Goal: Task Accomplishment & Management: Complete application form

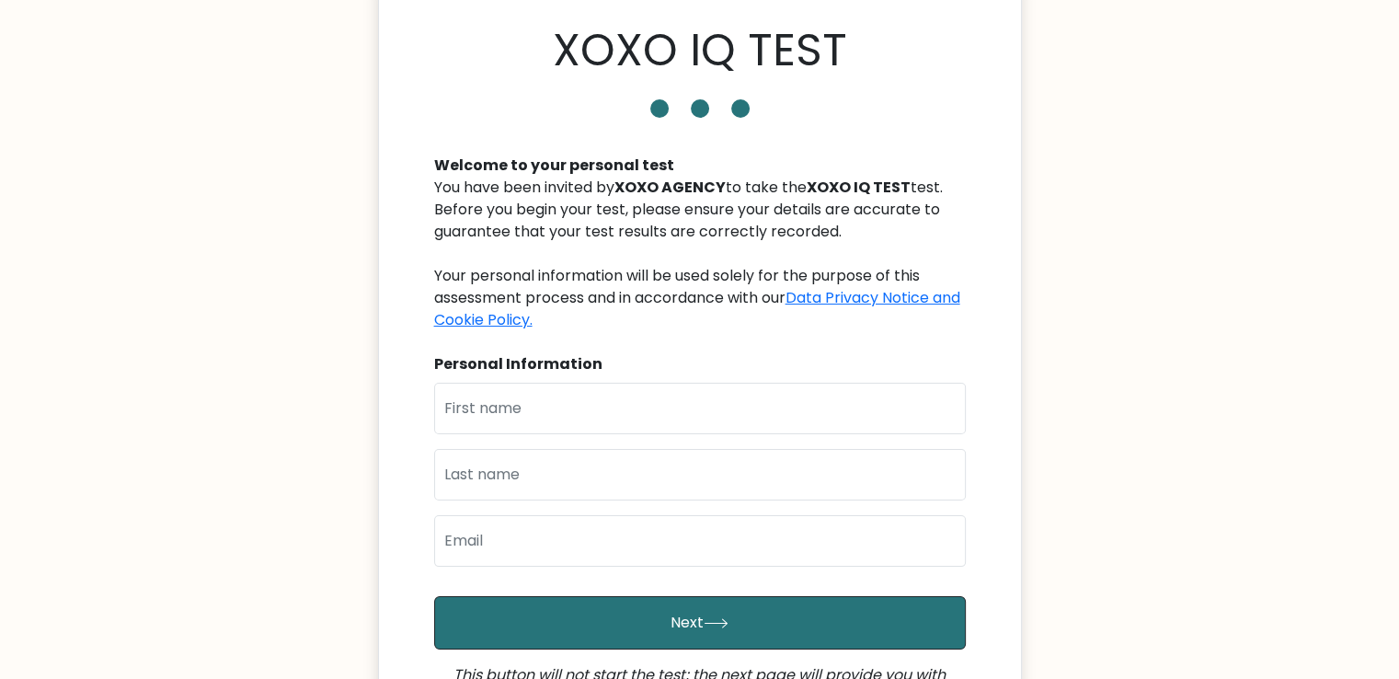
scroll to position [70, 0]
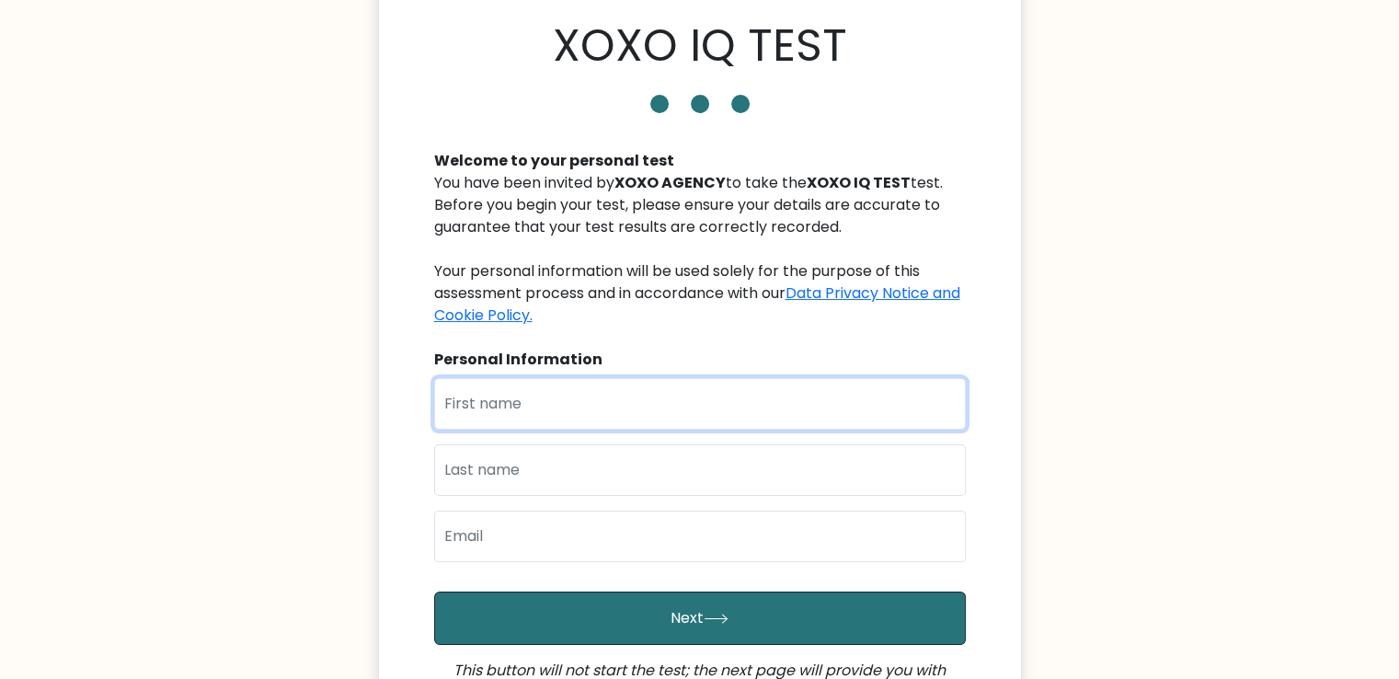
click at [956, 395] on input "text" at bounding box center [700, 404] width 532 height 52
type input "[PERSON_NAME]"
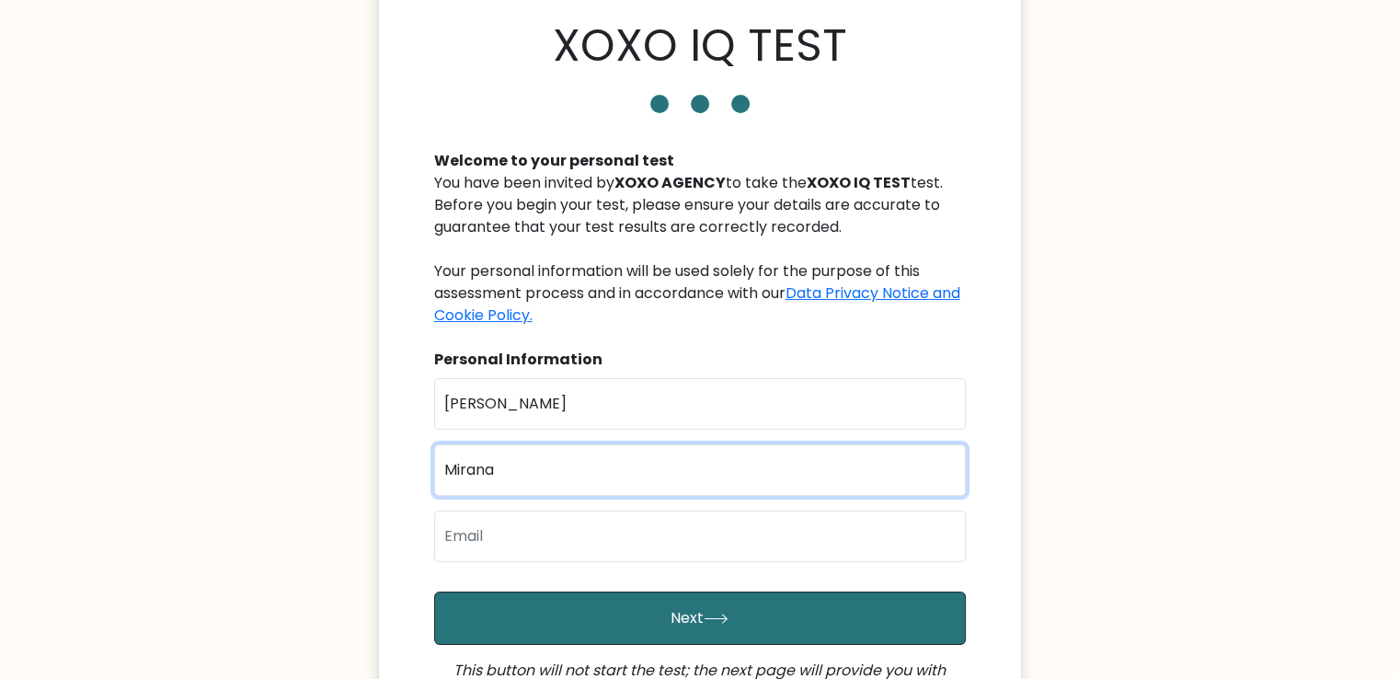
type input "Mirana"
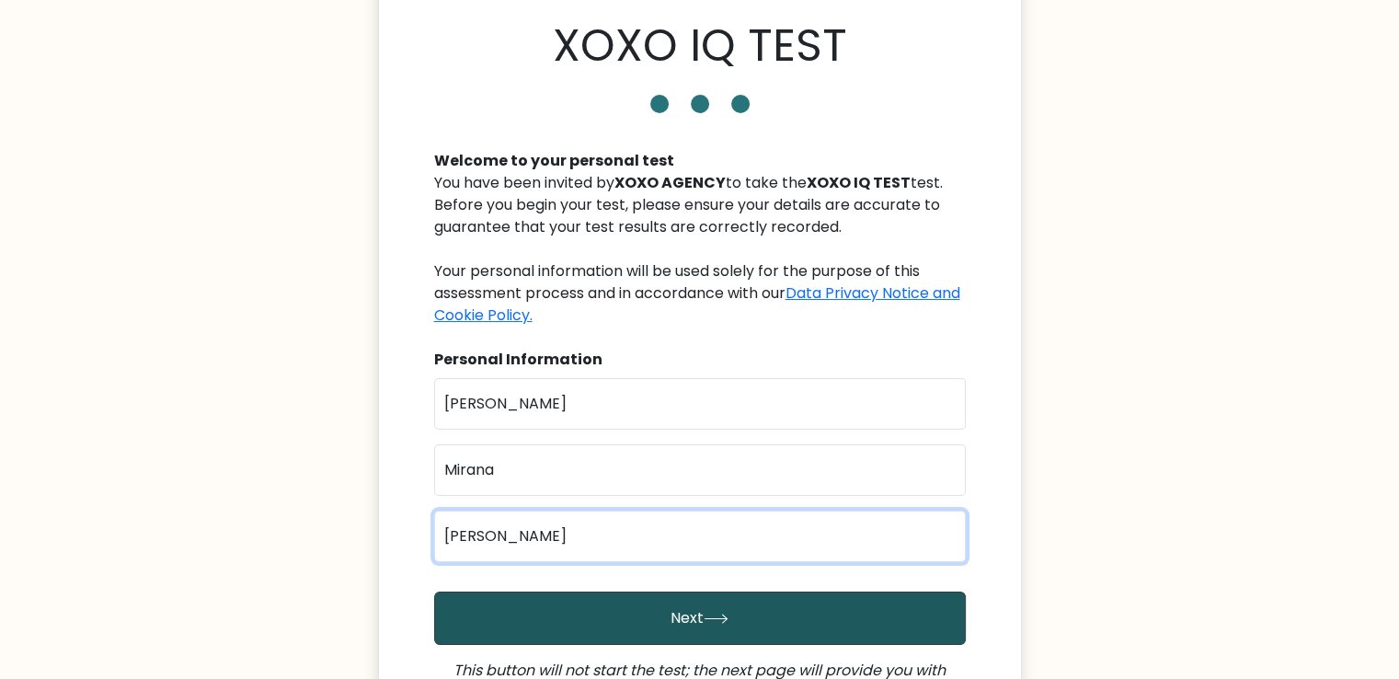
type input "danicarosemirana@gmail.com"
click at [668, 597] on button "Next" at bounding box center [700, 617] width 532 height 53
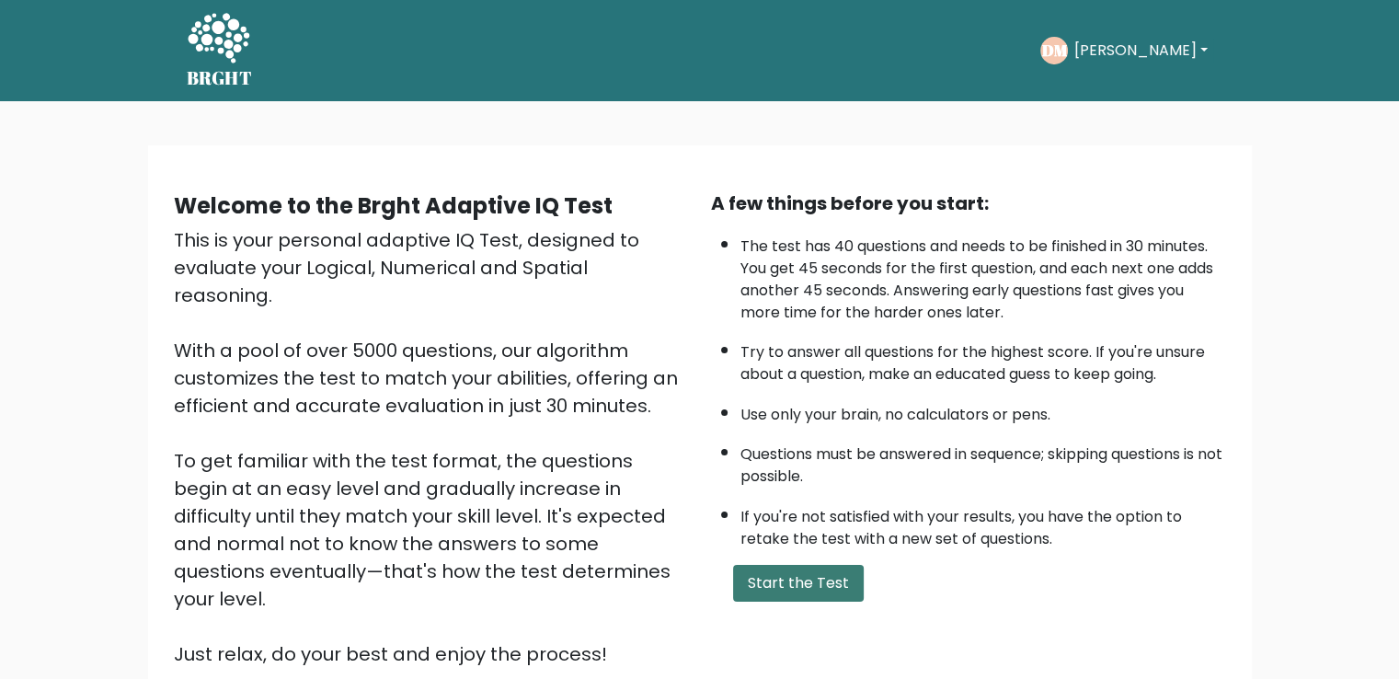
click at [755, 568] on button "Start the Test" at bounding box center [798, 583] width 131 height 37
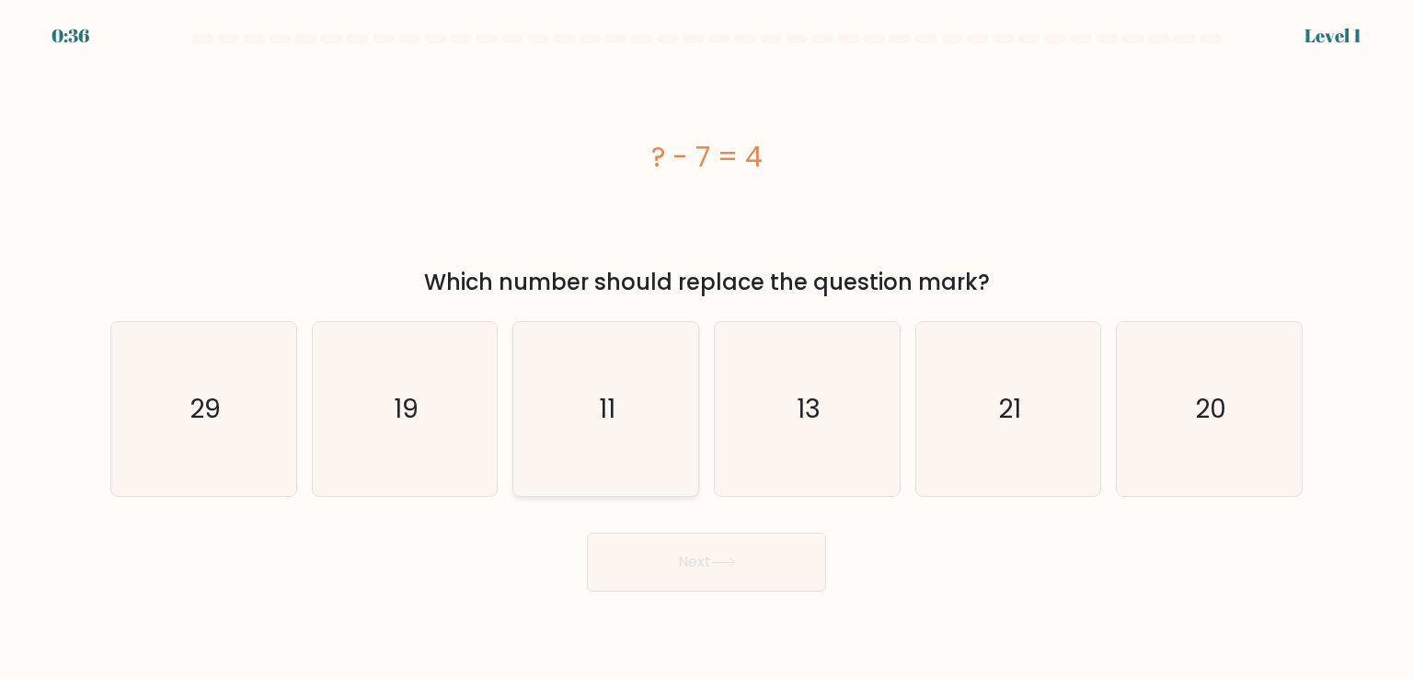
click at [687, 446] on icon "11" at bounding box center [605, 408] width 173 height 173
click at [706, 349] on input "c. 11" at bounding box center [706, 343] width 1 height 9
radio input "true"
click at [700, 561] on button "Next" at bounding box center [706, 561] width 239 height 59
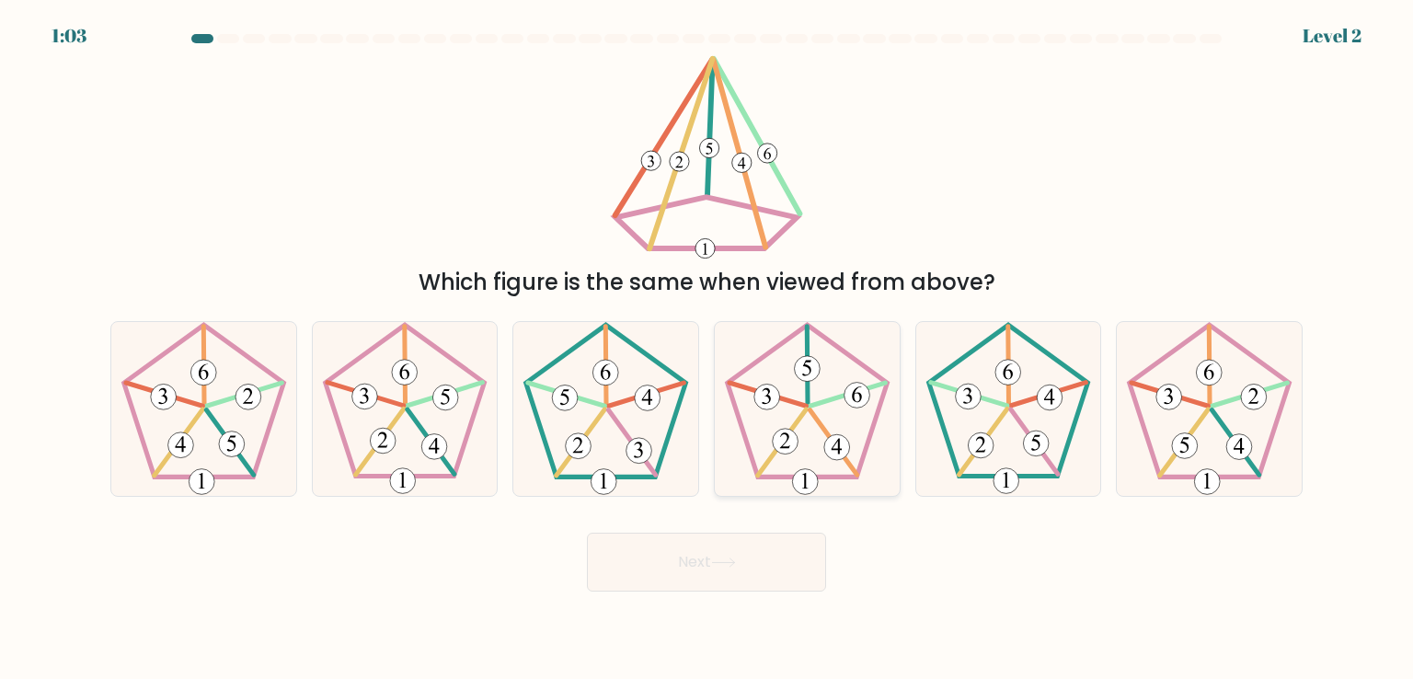
click at [784, 398] on 625 at bounding box center [767, 394] width 76 height 23
click at [707, 349] on input "d." at bounding box center [706, 343] width 1 height 9
radio input "true"
click at [727, 567] on button "Next" at bounding box center [706, 561] width 239 height 59
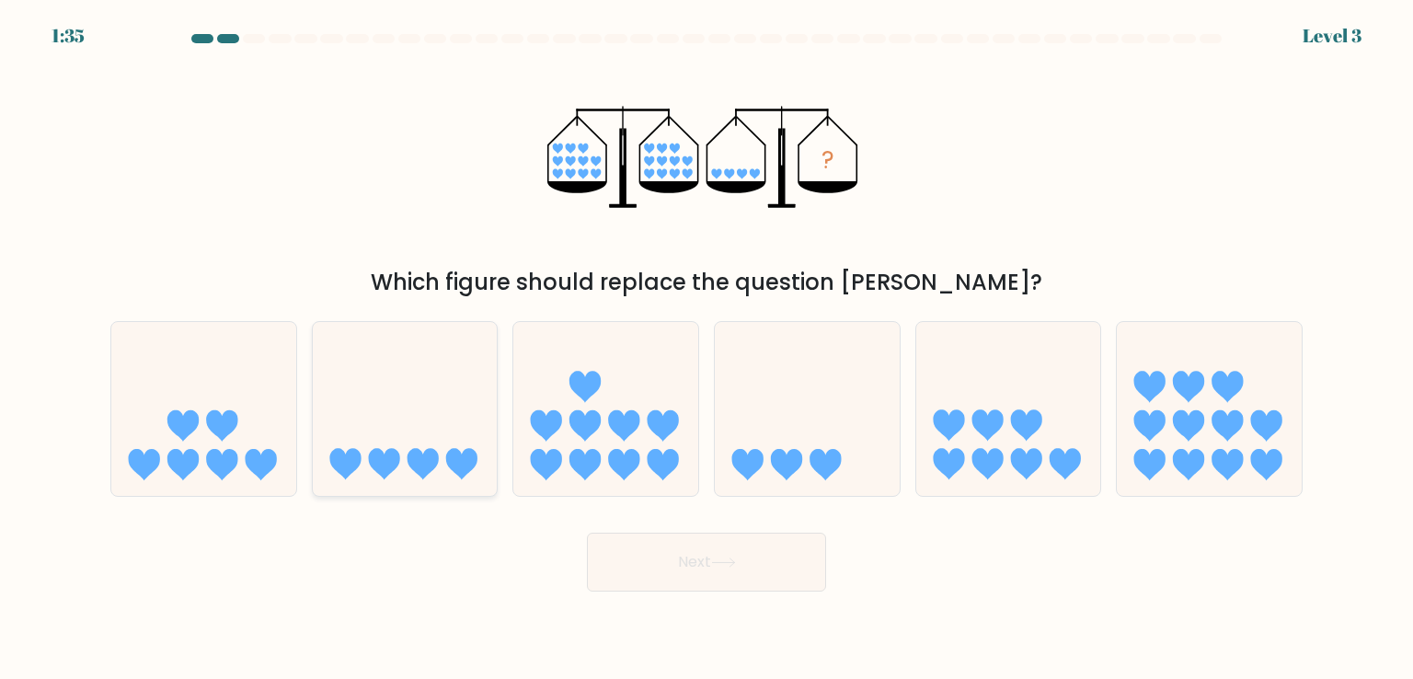
click at [467, 429] on icon at bounding box center [405, 408] width 185 height 153
click at [706, 349] on input "b." at bounding box center [706, 343] width 1 height 9
radio input "true"
click at [601, 550] on button "Next" at bounding box center [706, 561] width 239 height 59
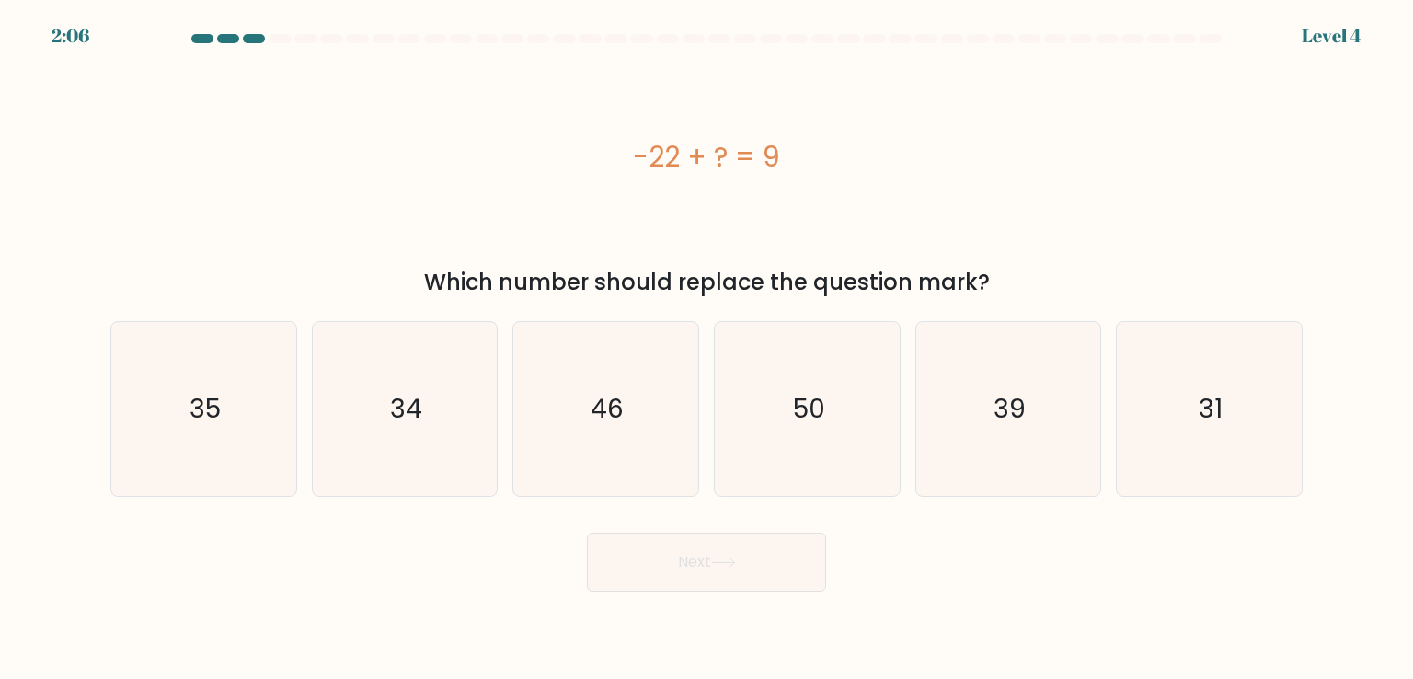
drag, startPoint x: 622, startPoint y: 148, endPoint x: 808, endPoint y: 153, distance: 186.7
click at [808, 153] on div "-22 + ? = 9" at bounding box center [706, 156] width 1192 height 41
click at [881, 288] on div "Which number should replace the question mark?" at bounding box center [706, 282] width 1170 height 33
drag, startPoint x: 1011, startPoint y: 281, endPoint x: 612, endPoint y: 143, distance: 422.3
click at [612, 143] on div "-22 + ? = 9 Which number should replace the question mark?" at bounding box center [706, 177] width 1214 height 244
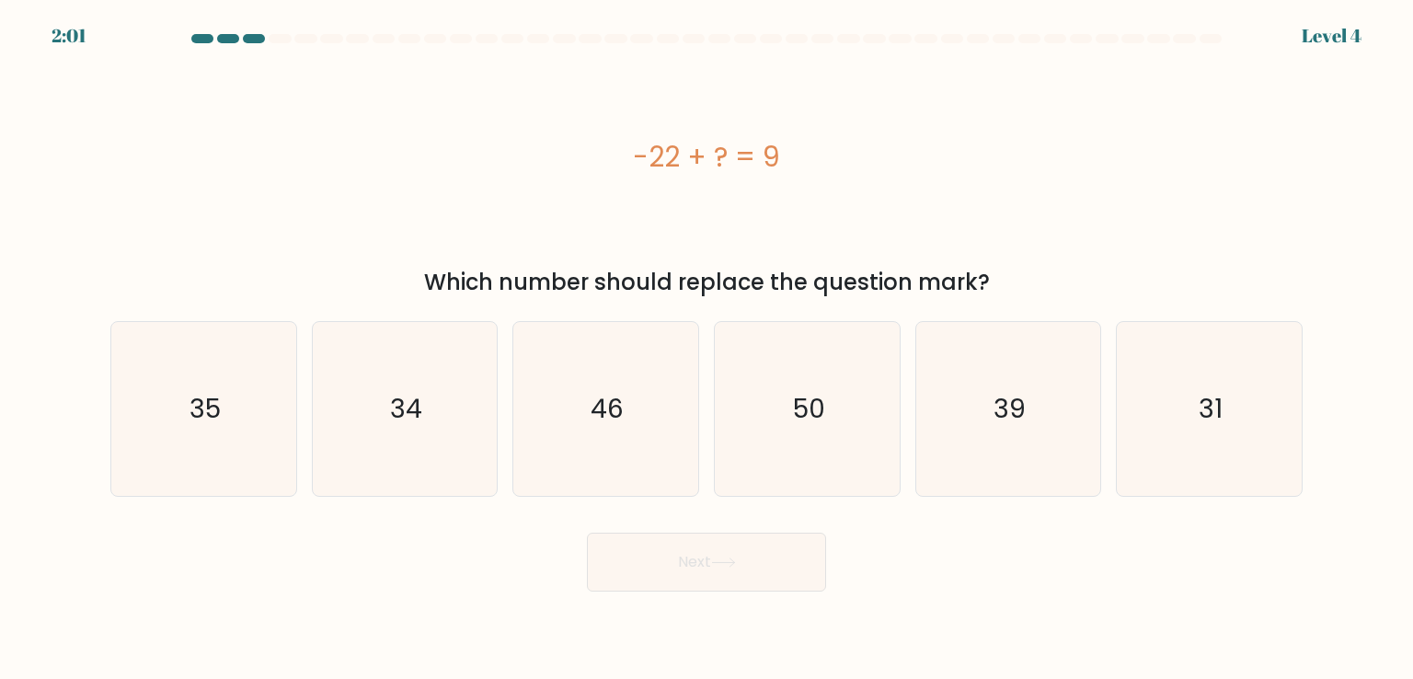
copy div "-22 + ? = 9 Which number should replace the question mark?"
click at [1263, 232] on div "-22 + ? = 9" at bounding box center [706, 156] width 1192 height 203
click at [1167, 468] on icon "31" at bounding box center [1208, 408] width 173 height 173
click at [707, 349] on input "f. 31" at bounding box center [706, 343] width 1 height 9
radio input "true"
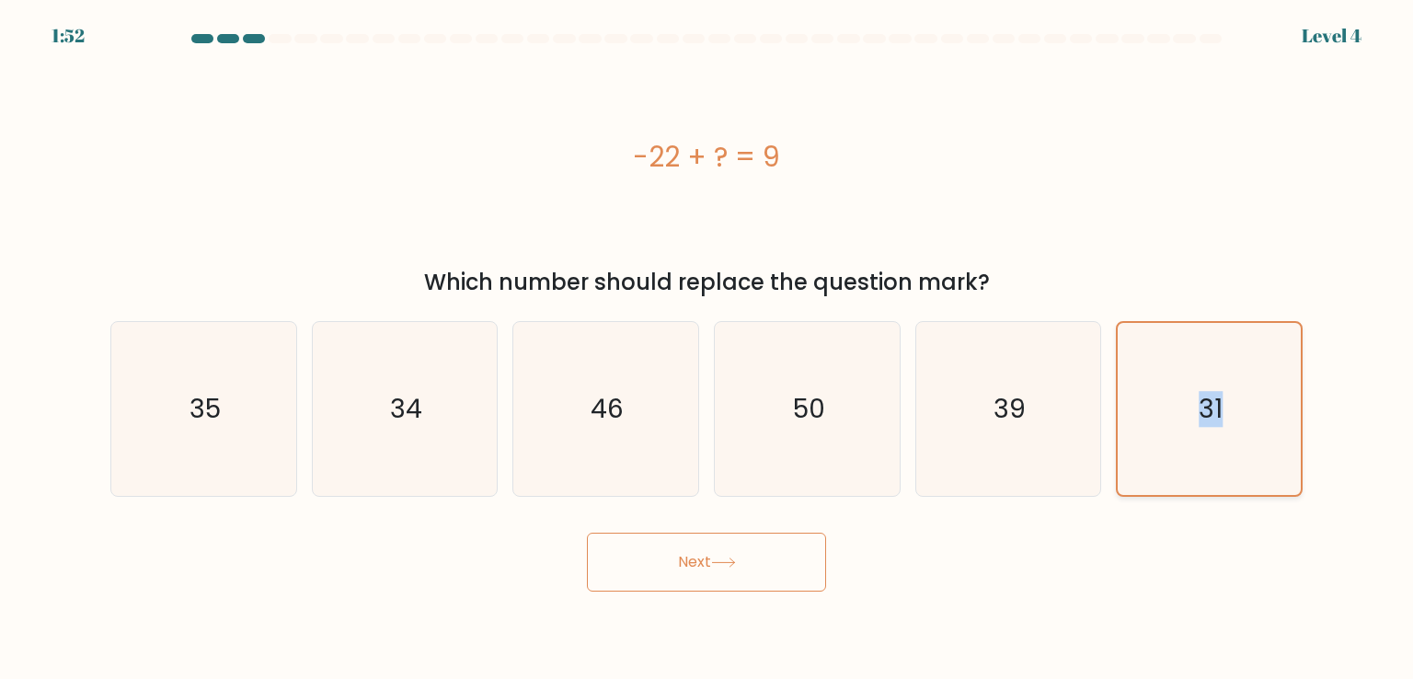
click at [1167, 468] on icon "31" at bounding box center [1208, 408] width 171 height 171
click at [707, 349] on input "f. 31" at bounding box center [706, 343] width 1 height 9
click at [819, 562] on button "Next" at bounding box center [706, 561] width 239 height 59
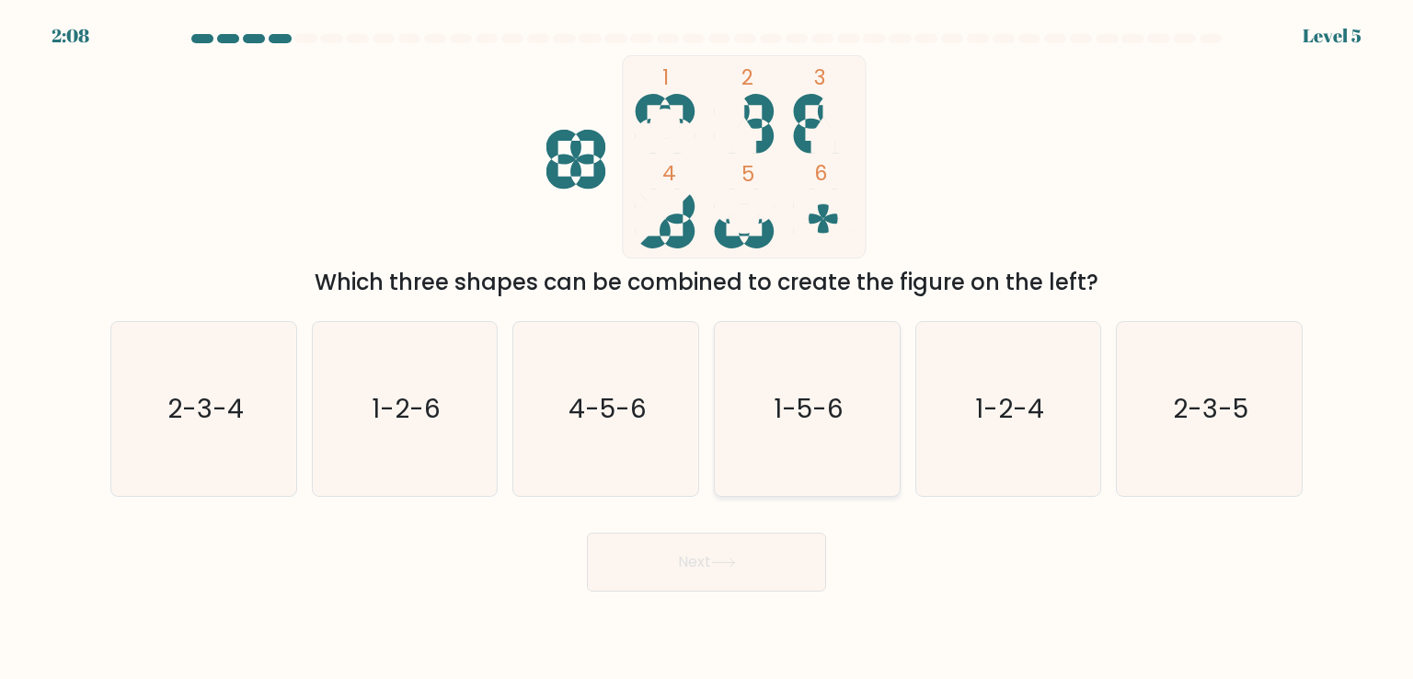
click at [773, 414] on text "1-5-6" at bounding box center [808, 408] width 70 height 37
click at [707, 349] on input "d. 1-5-6" at bounding box center [706, 343] width 1 height 9
radio input "true"
click at [708, 559] on button "Next" at bounding box center [706, 561] width 239 height 59
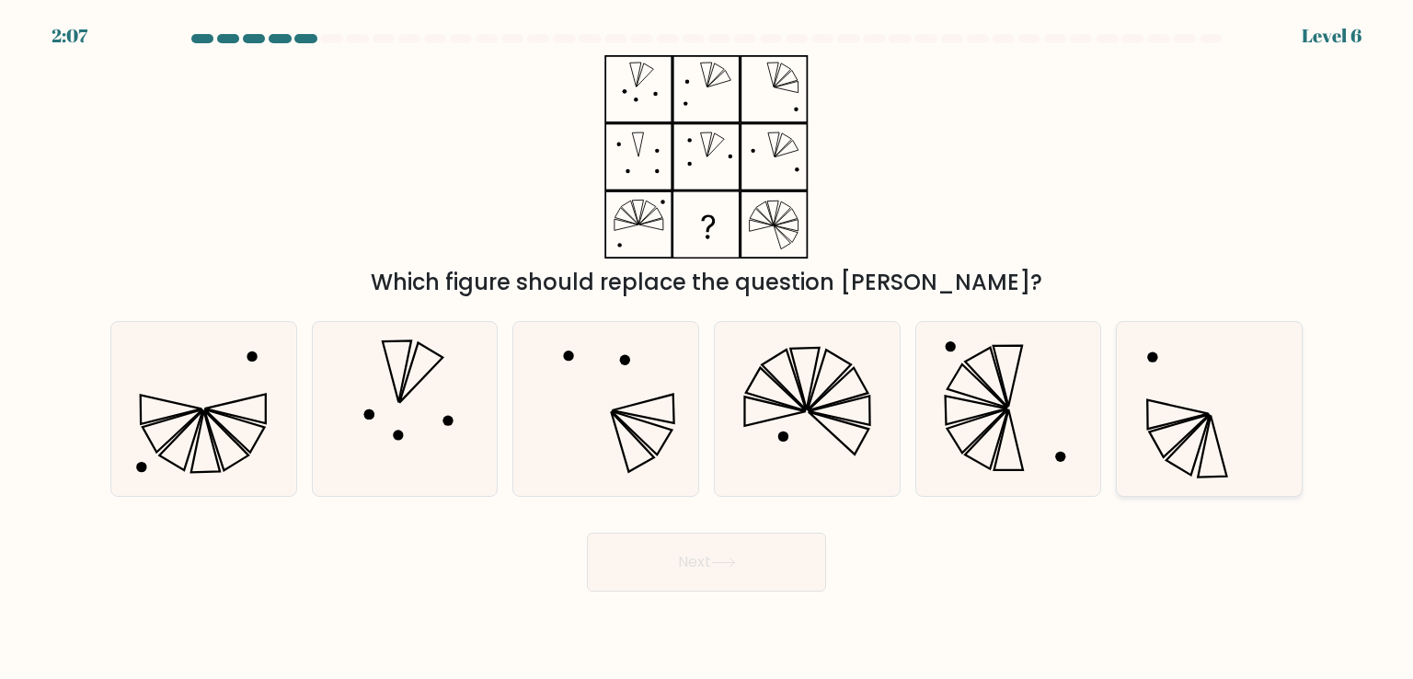
click at [1194, 413] on icon at bounding box center [1208, 408] width 173 height 173
click at [707, 349] on input "f." at bounding box center [706, 343] width 1 height 9
radio input "true"
click at [797, 574] on button "Next" at bounding box center [706, 561] width 239 height 59
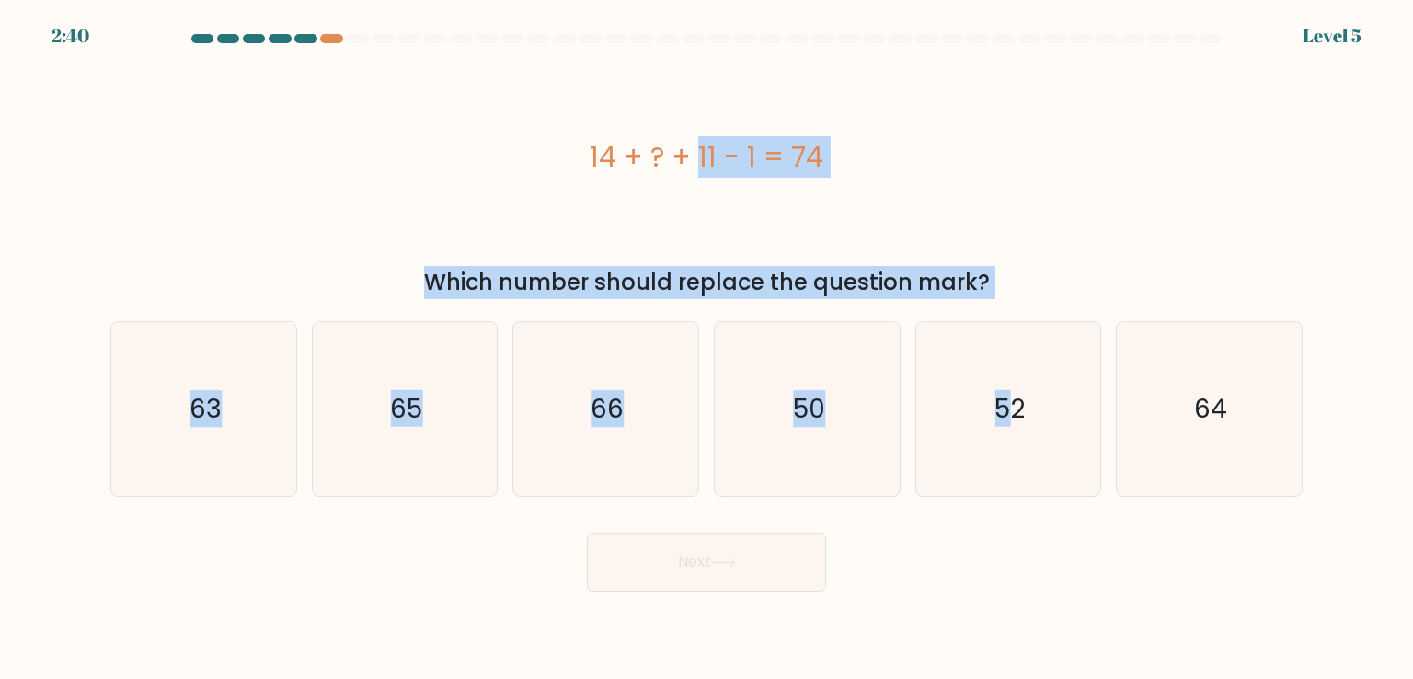
drag, startPoint x: 1008, startPoint y: 303, endPoint x: 572, endPoint y: 198, distance: 448.3
click at [572, 198] on form "a." at bounding box center [706, 312] width 1413 height 557
click at [572, 198] on div "14 + ? + 11 - 1 = 74" at bounding box center [706, 156] width 1192 height 203
drag, startPoint x: 587, startPoint y: 148, endPoint x: 1082, endPoint y: 301, distance: 517.8
click at [1082, 301] on form "a." at bounding box center [706, 312] width 1413 height 557
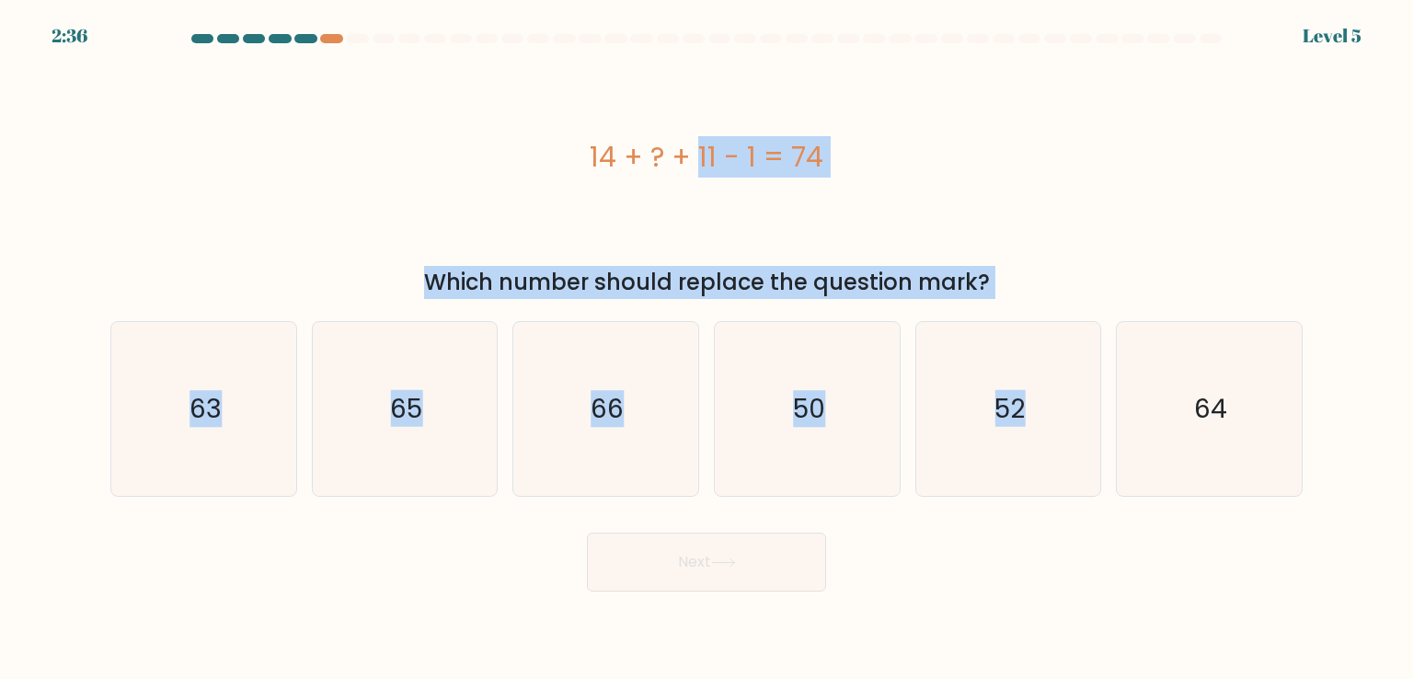
click at [1082, 301] on form "a." at bounding box center [706, 312] width 1413 height 557
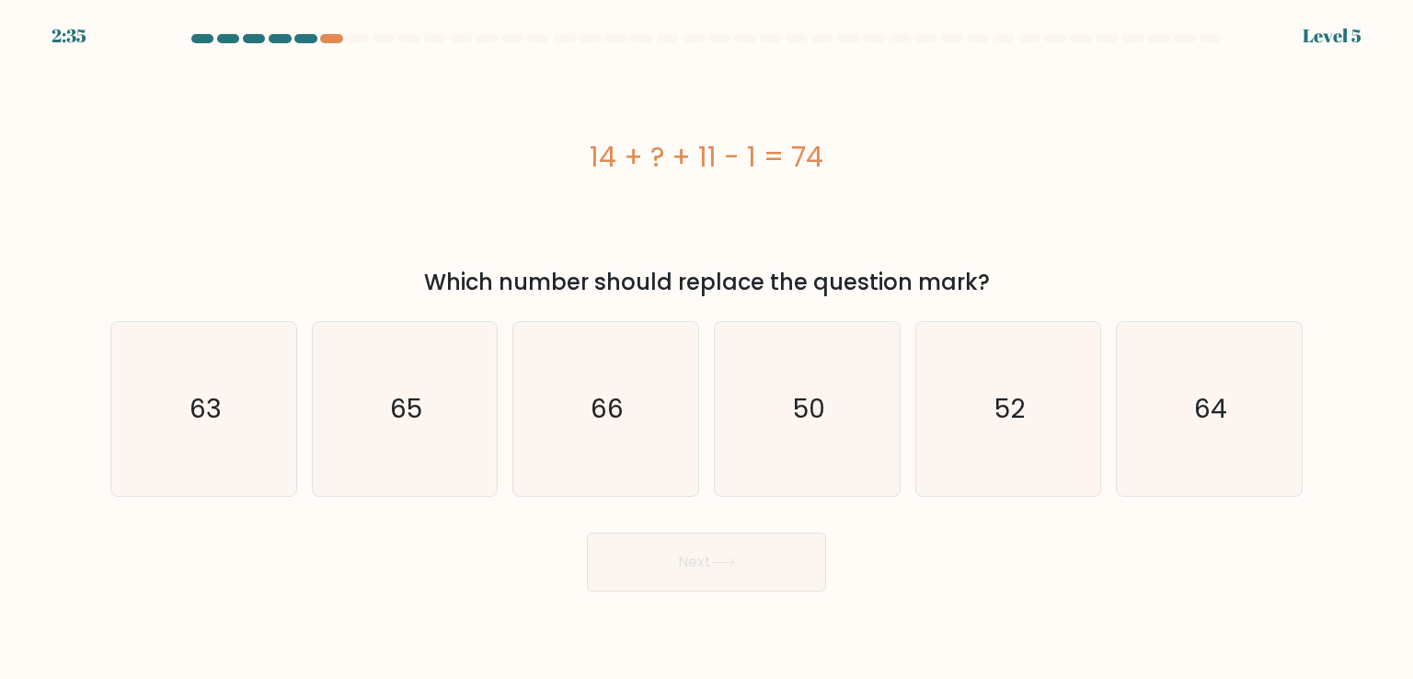
click at [1082, 301] on form "a." at bounding box center [706, 312] width 1413 height 557
drag, startPoint x: 989, startPoint y: 279, endPoint x: 593, endPoint y: 144, distance: 417.6
click at [593, 144] on div "14 + ? + 11 - 1 = 74 Which number should replace the question mark?" at bounding box center [706, 177] width 1214 height 244
copy div "14 + ? + 11 - 1 = 74 Which number should replace the question mark?"
click at [1290, 619] on body "2:19 Level 5 a." at bounding box center [706, 339] width 1413 height 679
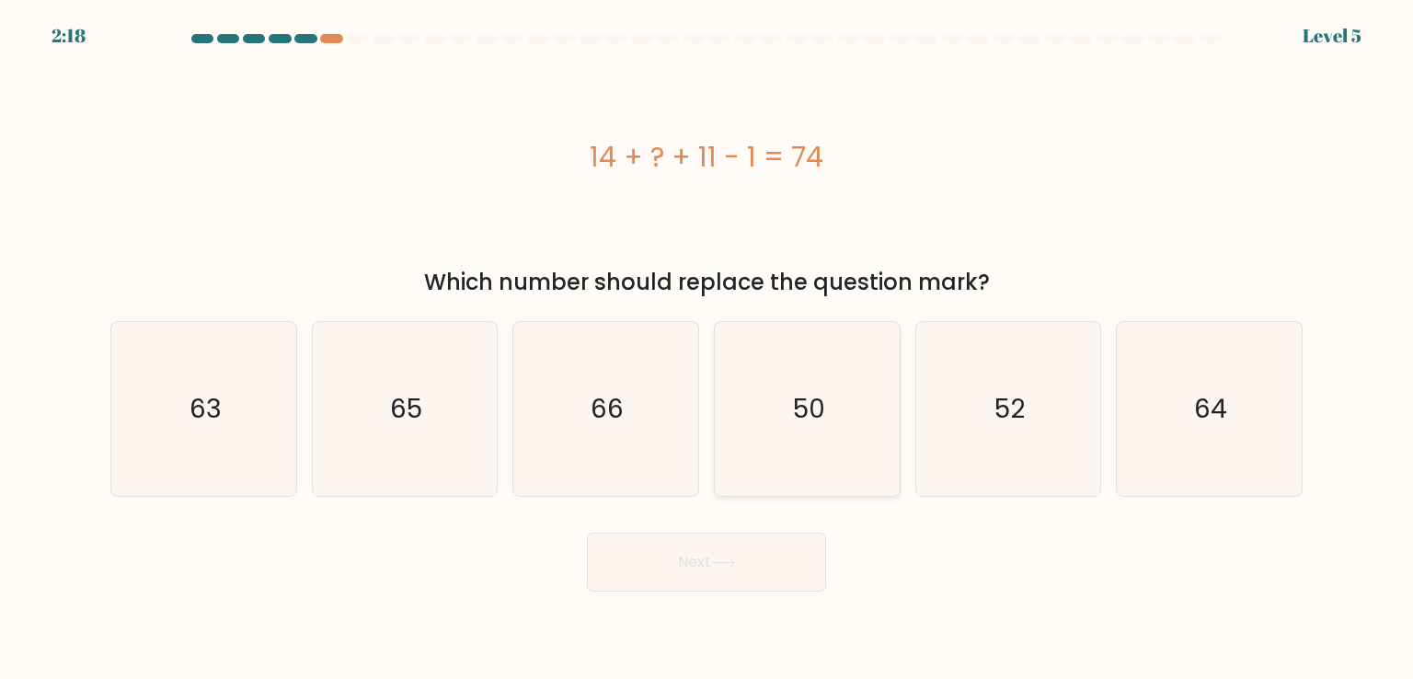
click at [836, 414] on icon "50" at bounding box center [806, 408] width 173 height 173
click at [707, 349] on input "d. 50" at bounding box center [706, 343] width 1 height 9
radio input "true"
click at [731, 544] on button "Next" at bounding box center [706, 561] width 239 height 59
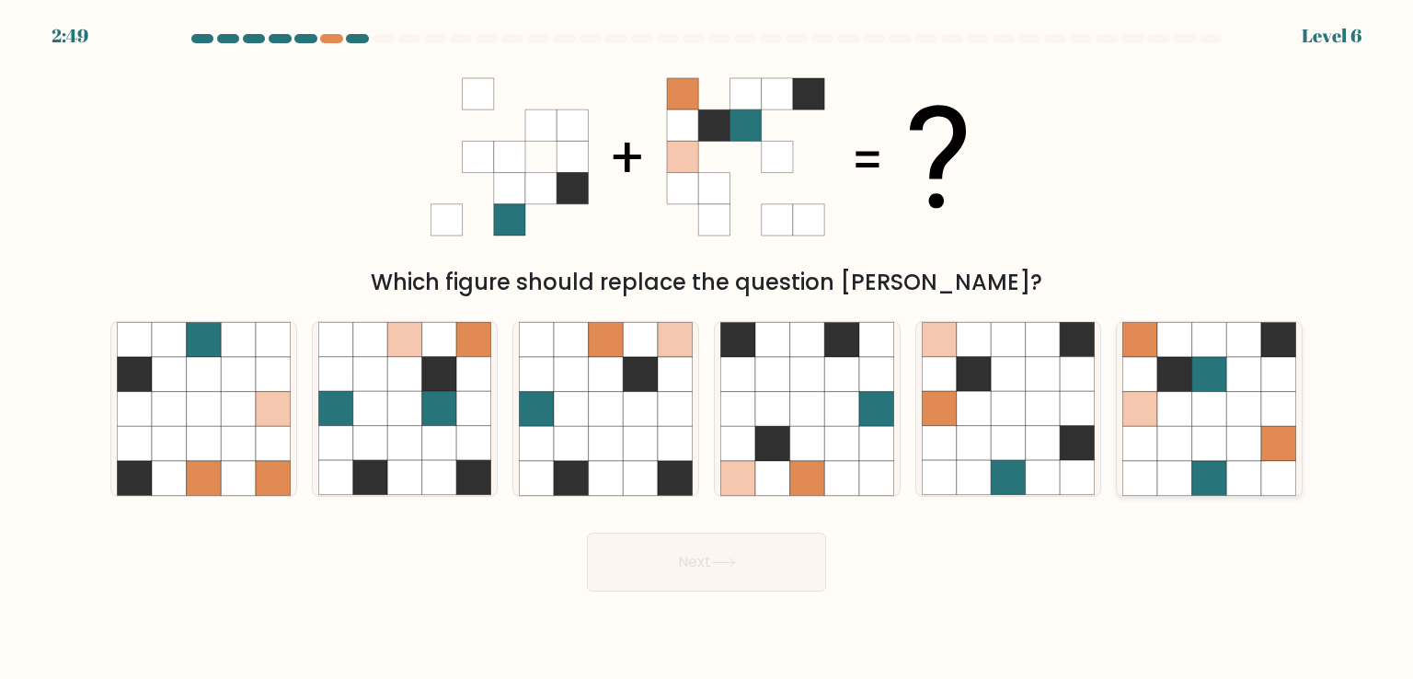
click at [1211, 475] on icon at bounding box center [1209, 478] width 35 height 35
click at [707, 349] on input "f." at bounding box center [706, 343] width 1 height 9
radio input "true"
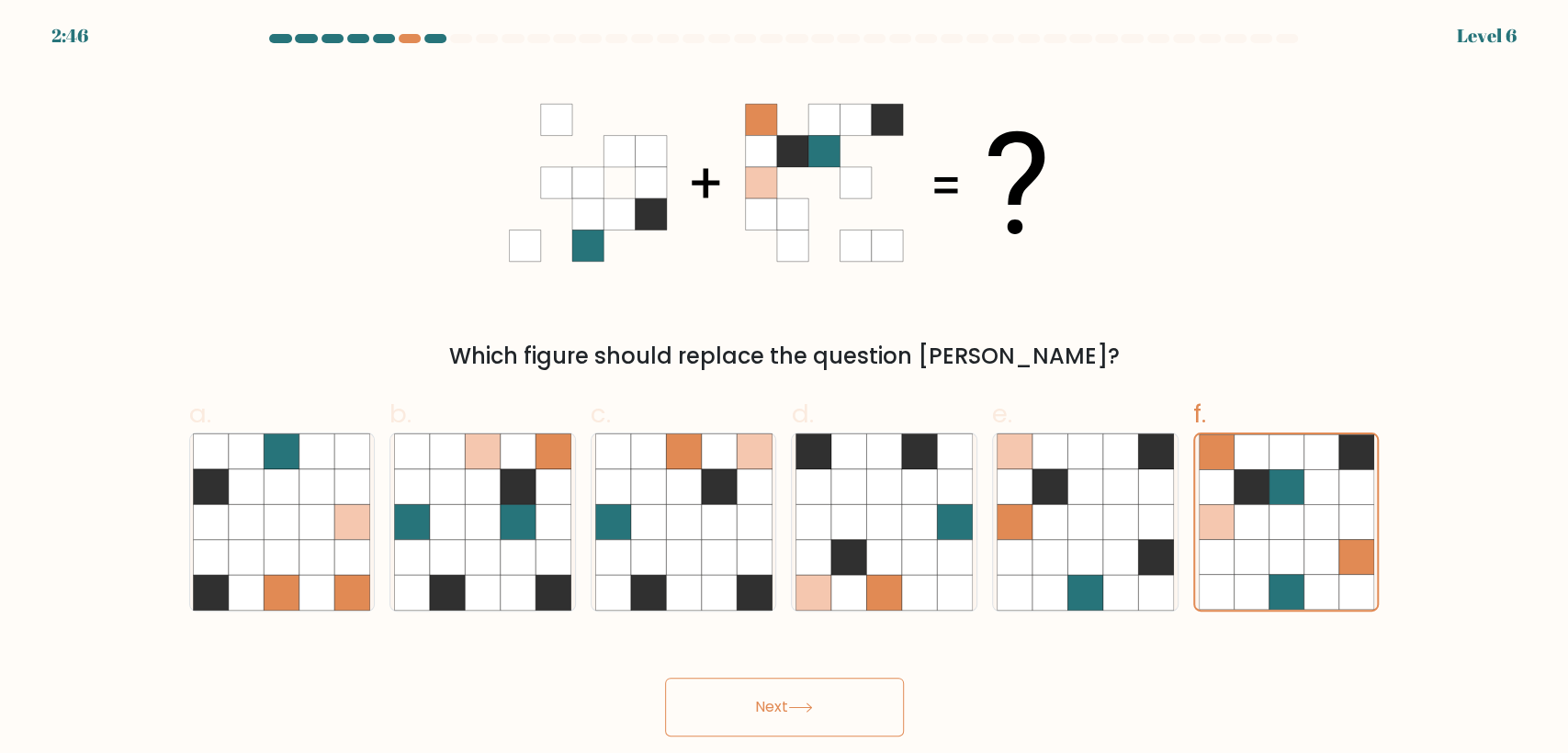
click at [791, 677] on button "Next" at bounding box center [784, 707] width 239 height 59
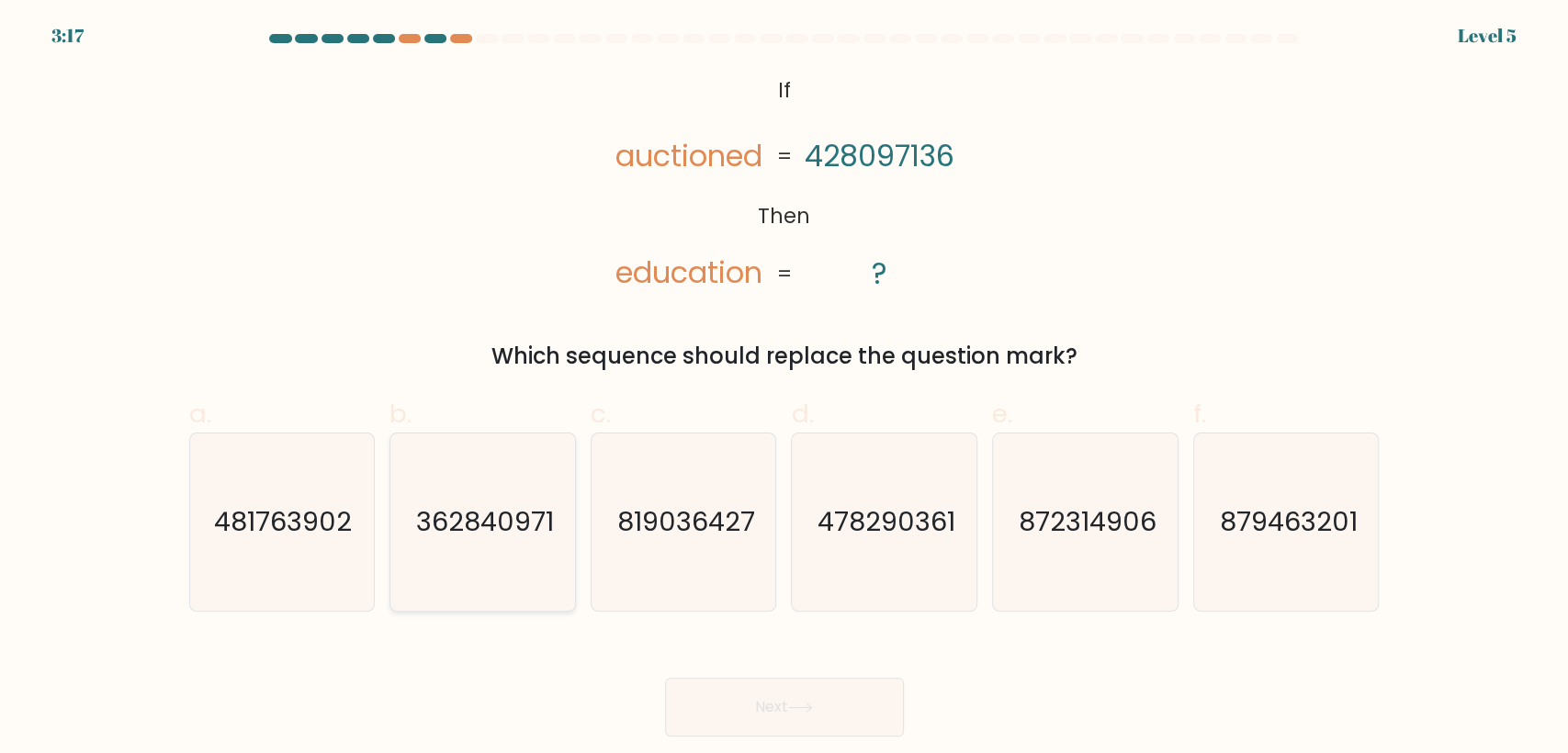
click at [407, 567] on icon "362840971" at bounding box center [482, 521] width 177 height 177
click at [784, 388] on input "b. 362840971" at bounding box center [784, 382] width 1 height 12
radio input "true"
click at [704, 677] on button "Next" at bounding box center [784, 707] width 239 height 59
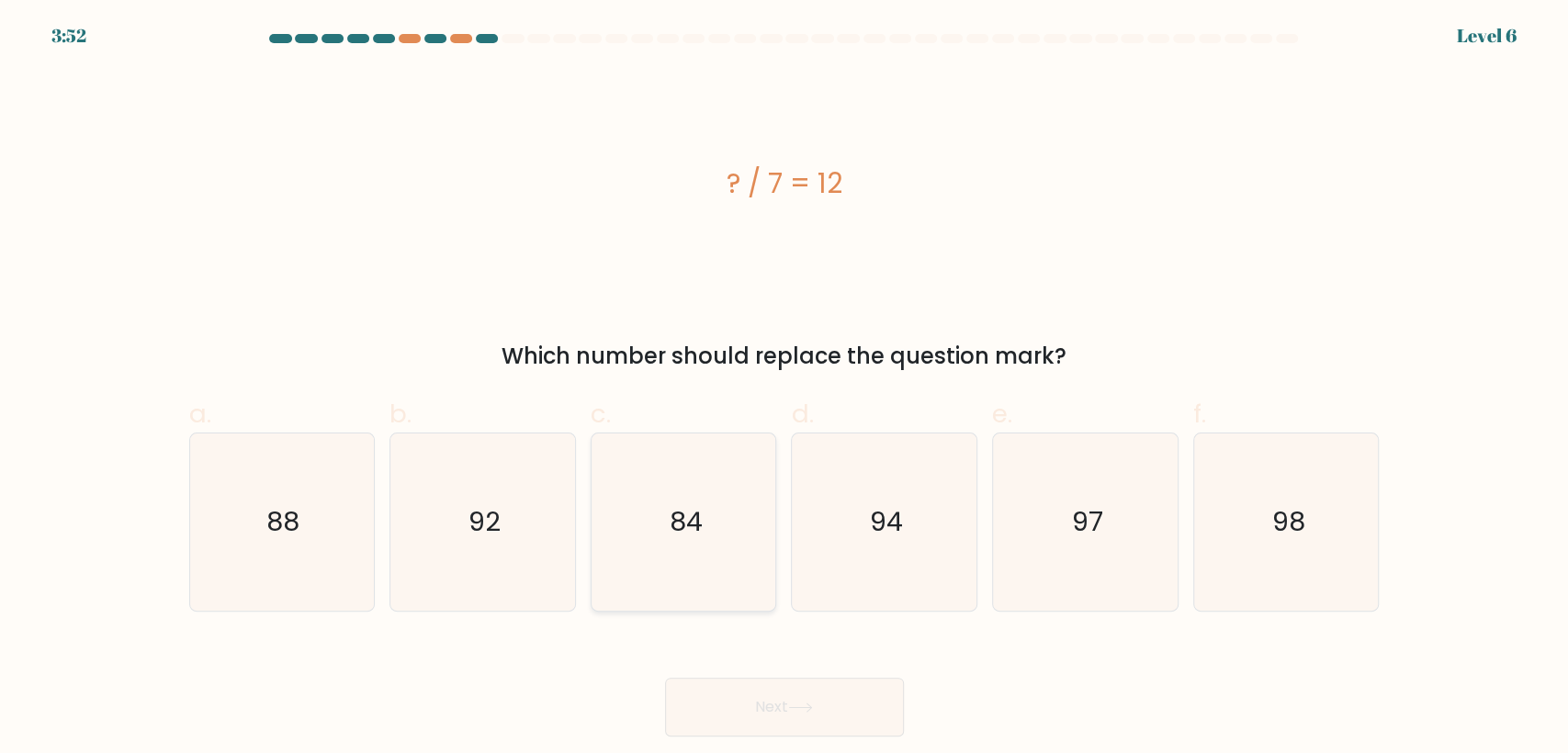
click at [710, 548] on icon "84" at bounding box center [683, 521] width 177 height 177
click at [784, 388] on input "c. 84" at bounding box center [784, 382] width 1 height 12
radio input "true"
click at [726, 677] on button "Next" at bounding box center [784, 707] width 239 height 59
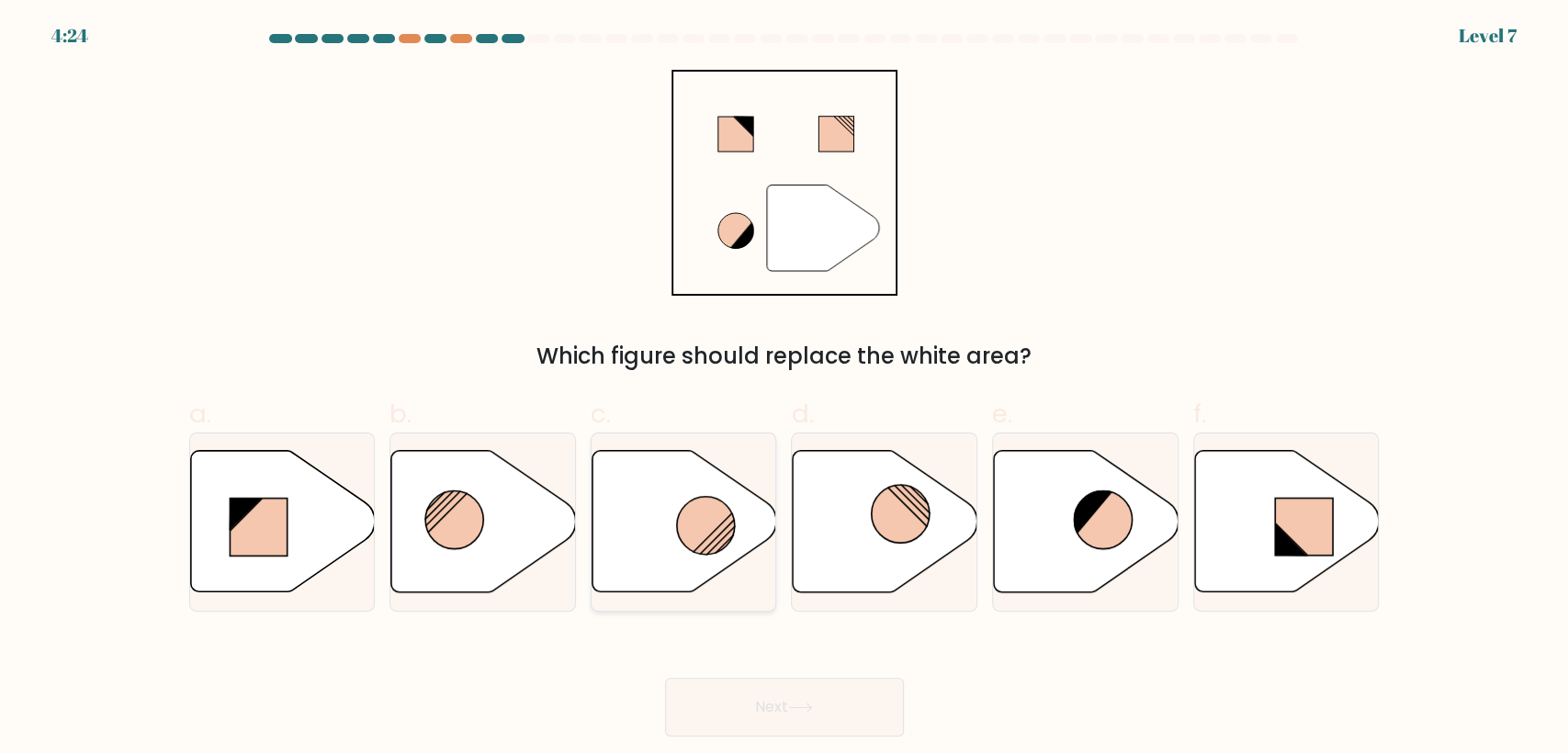
click at [735, 525] on icon at bounding box center [684, 522] width 185 height 142
click at [784, 388] on input "c." at bounding box center [784, 382] width 1 height 12
radio input "true"
click at [737, 677] on button "Next" at bounding box center [784, 707] width 239 height 59
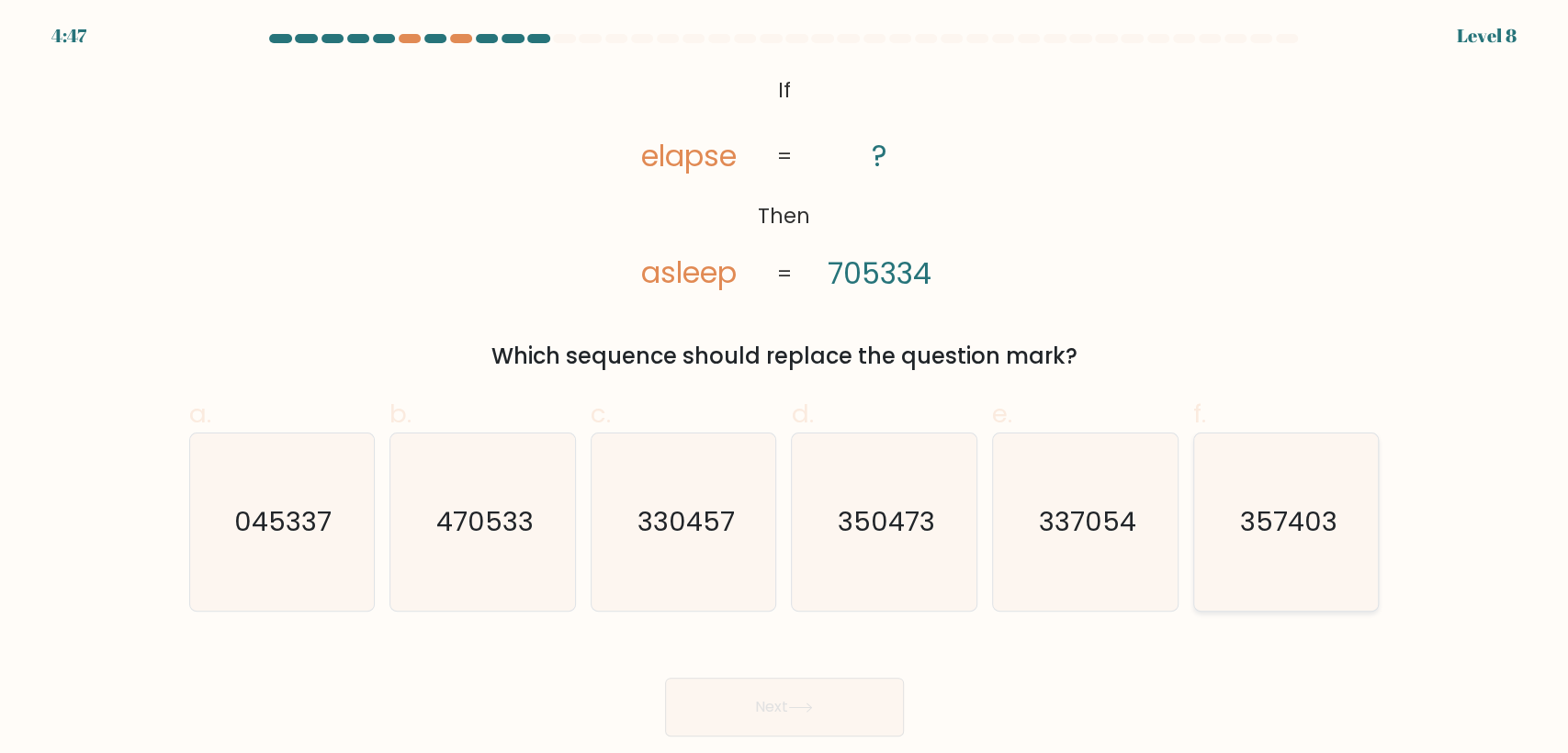
click at [1283, 525] on text "357403" at bounding box center [1287, 522] width 97 height 37
click at [785, 388] on input "f. 357403" at bounding box center [784, 382] width 1 height 12
radio input "true"
click at [862, 677] on button "Next" at bounding box center [784, 707] width 239 height 59
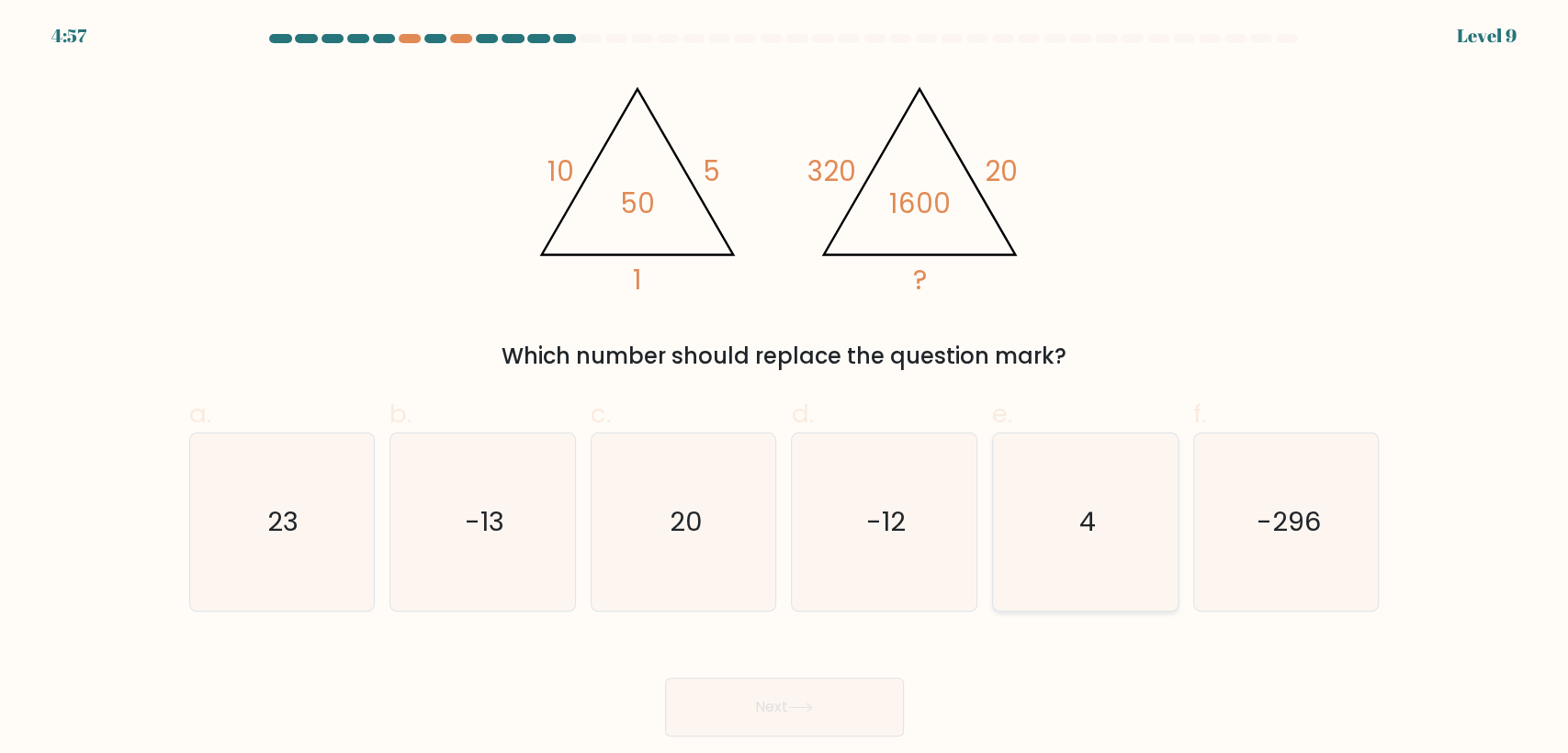
click at [1078, 510] on icon "4" at bounding box center [1085, 521] width 177 height 177
click at [785, 388] on input "e. 4" at bounding box center [784, 382] width 1 height 12
radio input "true"
click at [727, 677] on button "Next" at bounding box center [784, 707] width 239 height 59
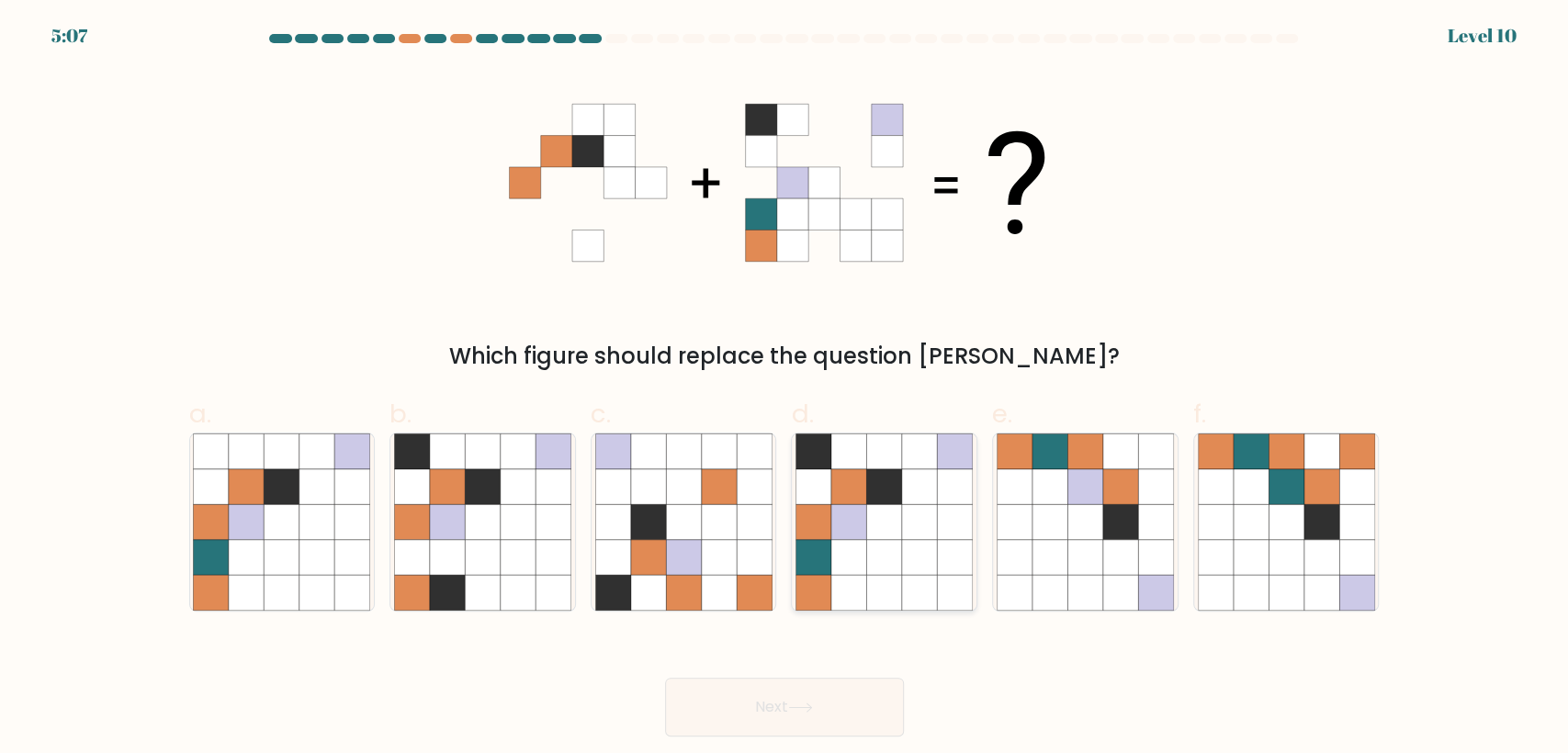
click at [903, 537] on icon at bounding box center [919, 522] width 35 height 35
click at [785, 388] on input "d." at bounding box center [784, 382] width 1 height 12
radio input "true"
click at [749, 677] on button "Next" at bounding box center [784, 707] width 239 height 59
click at [747, 677] on button "Next" at bounding box center [784, 707] width 239 height 59
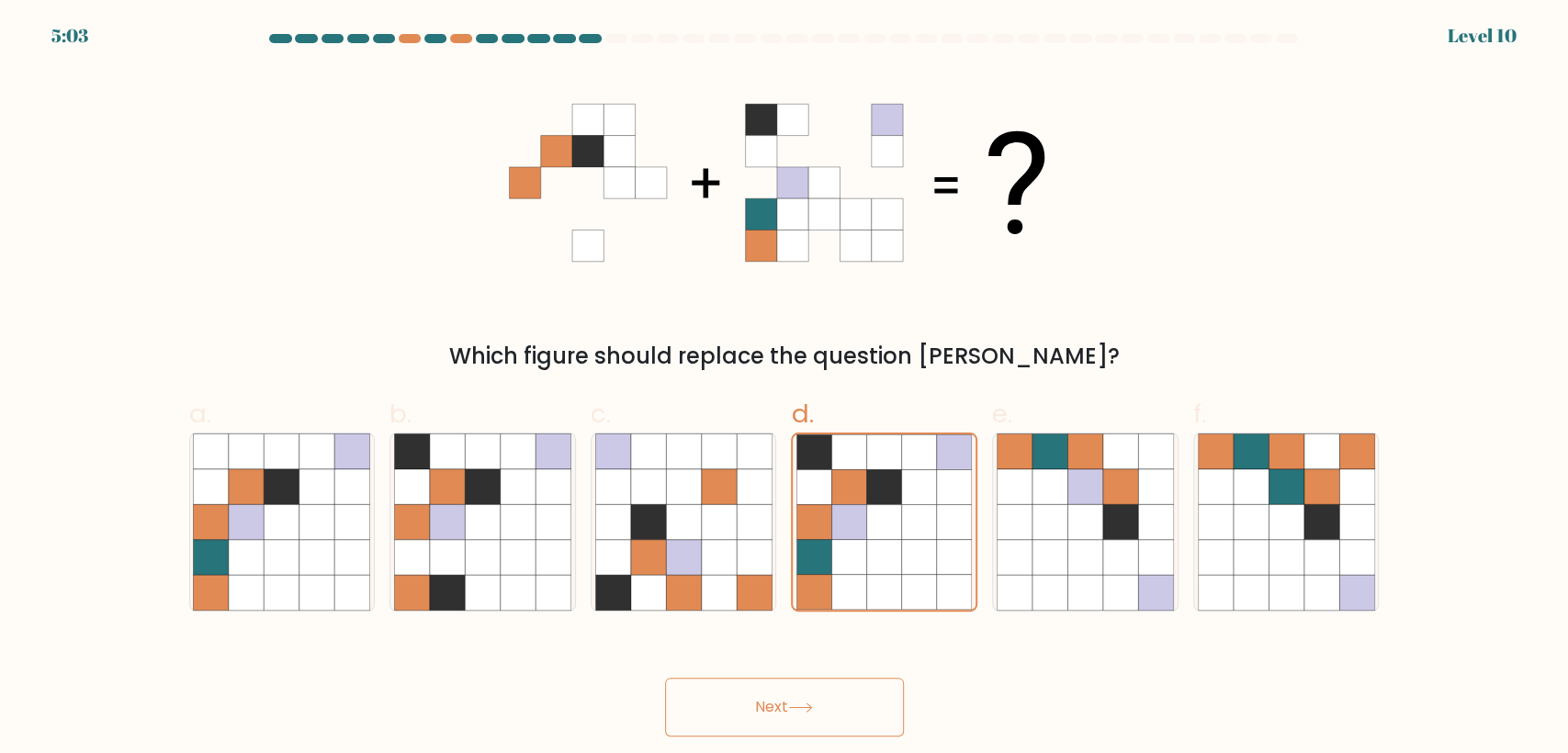
click at [812, 677] on button "Next" at bounding box center [784, 707] width 239 height 59
click at [872, 554] on icon at bounding box center [884, 557] width 35 height 35
click at [785, 388] on input "d." at bounding box center [784, 382] width 1 height 12
click at [814, 677] on button "Next" at bounding box center [784, 707] width 239 height 59
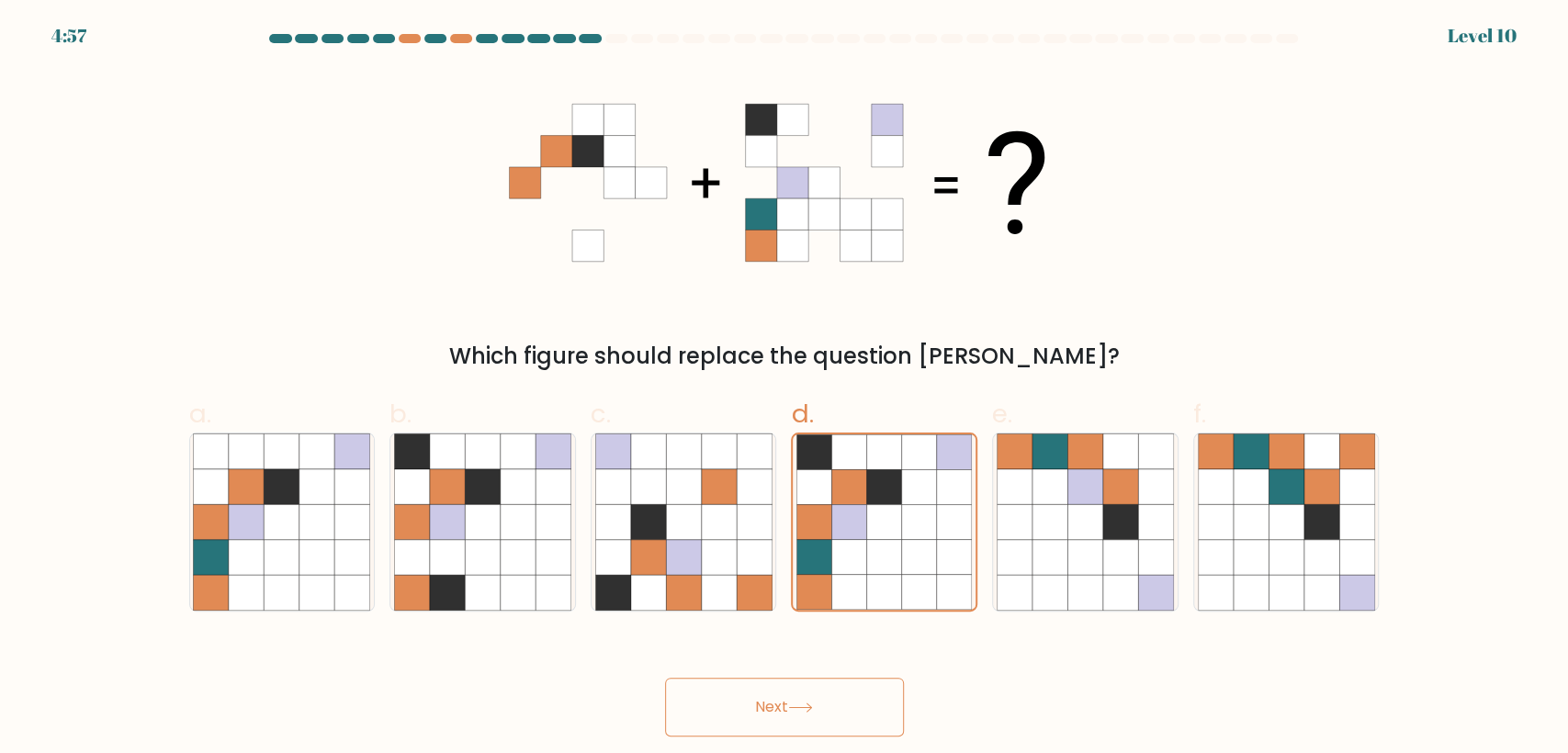
click at [814, 677] on button "Next" at bounding box center [784, 707] width 239 height 59
click at [775, 677] on button "Next" at bounding box center [784, 707] width 239 height 59
click at [1410, 263] on form at bounding box center [784, 385] width 1568 height 703
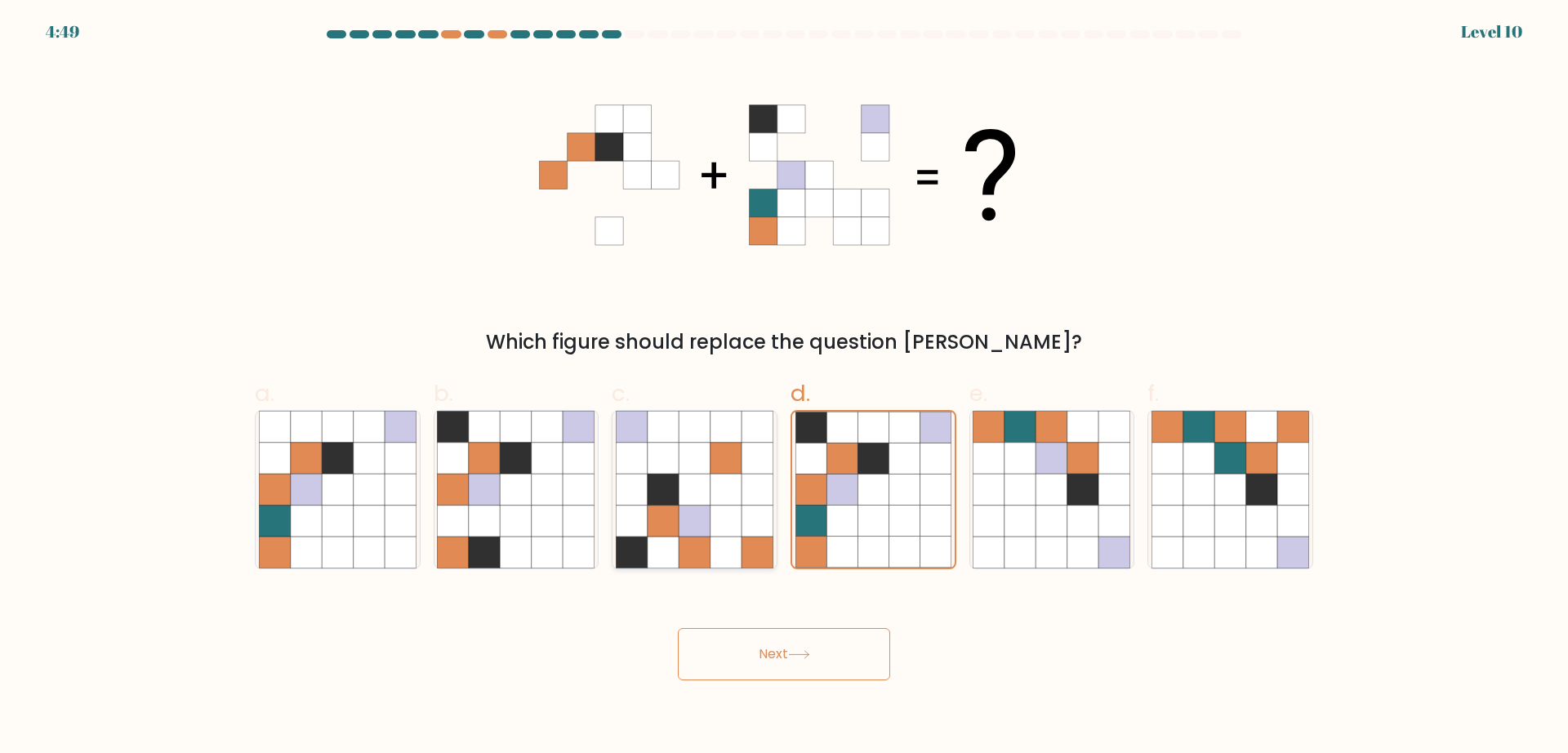
click at [669, 526] on icon at bounding box center [662, 520] width 31 height 31
click at [784, 387] on input "c." at bounding box center [784, 382] width 1 height 11
radio input "true"
click at [866, 486] on icon at bounding box center [873, 488] width 31 height 31
click at [785, 387] on input "d." at bounding box center [784, 382] width 1 height 11
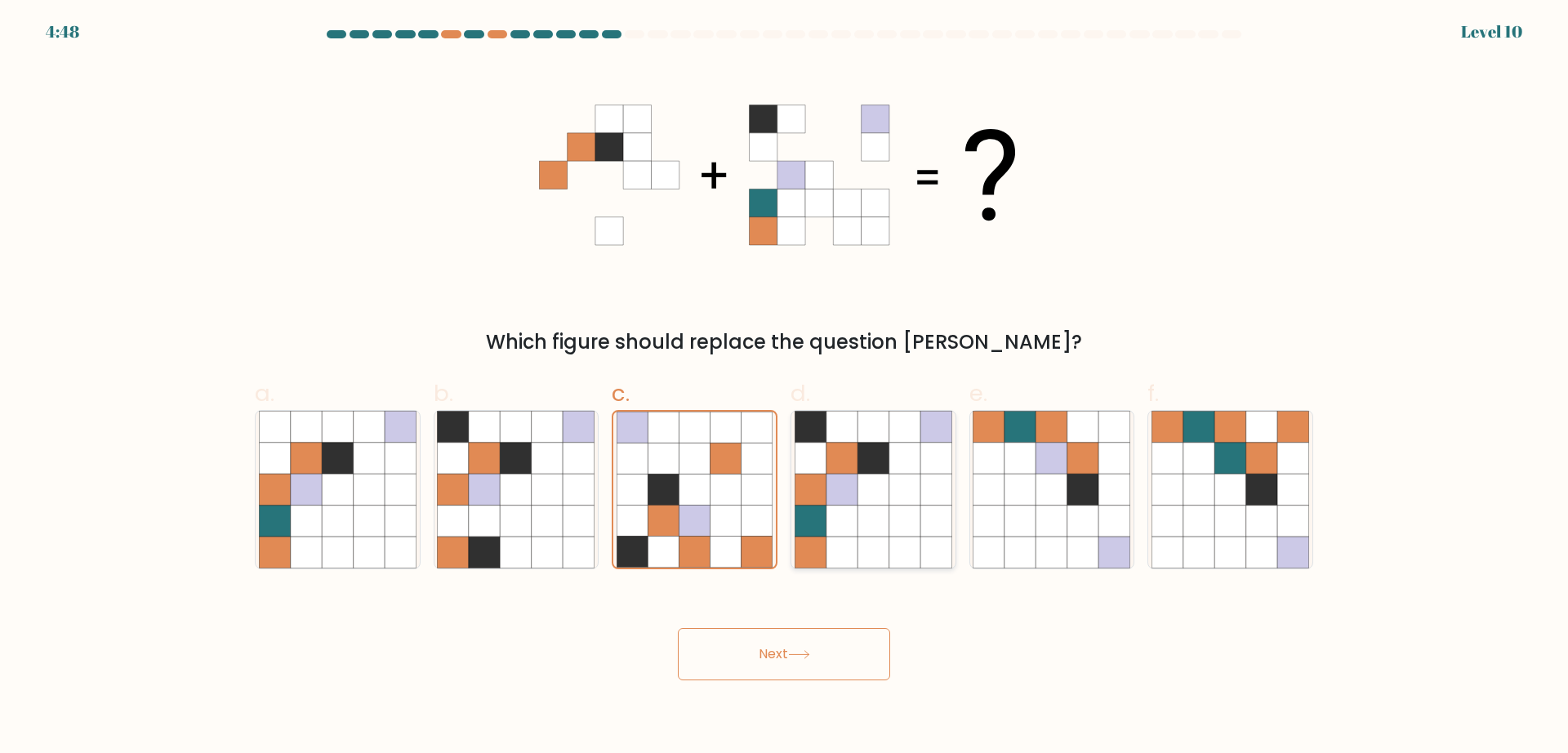
radio input "true"
click at [788, 602] on button "Next" at bounding box center [783, 654] width 212 height 52
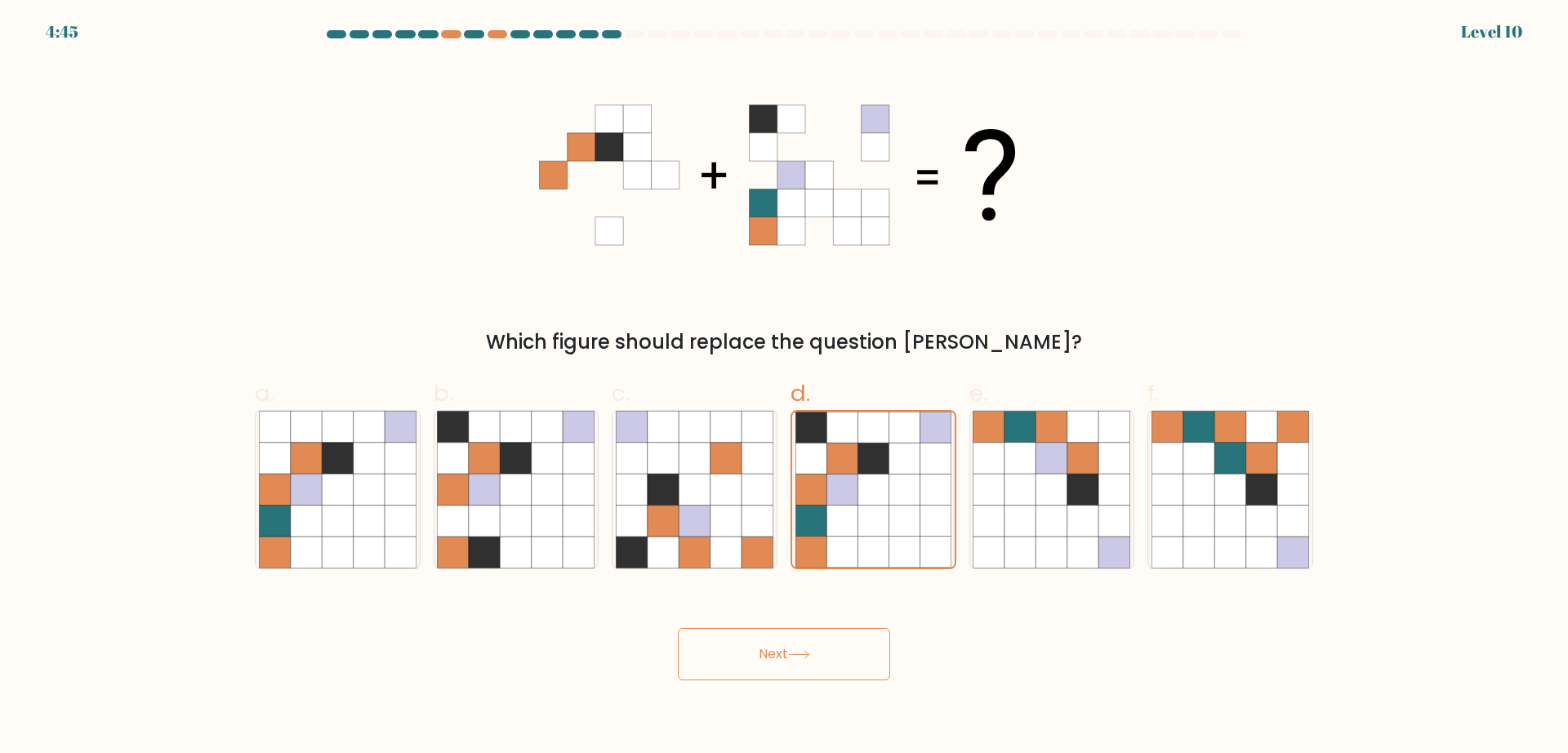
click at [788, 602] on button "Next" at bounding box center [783, 654] width 212 height 52
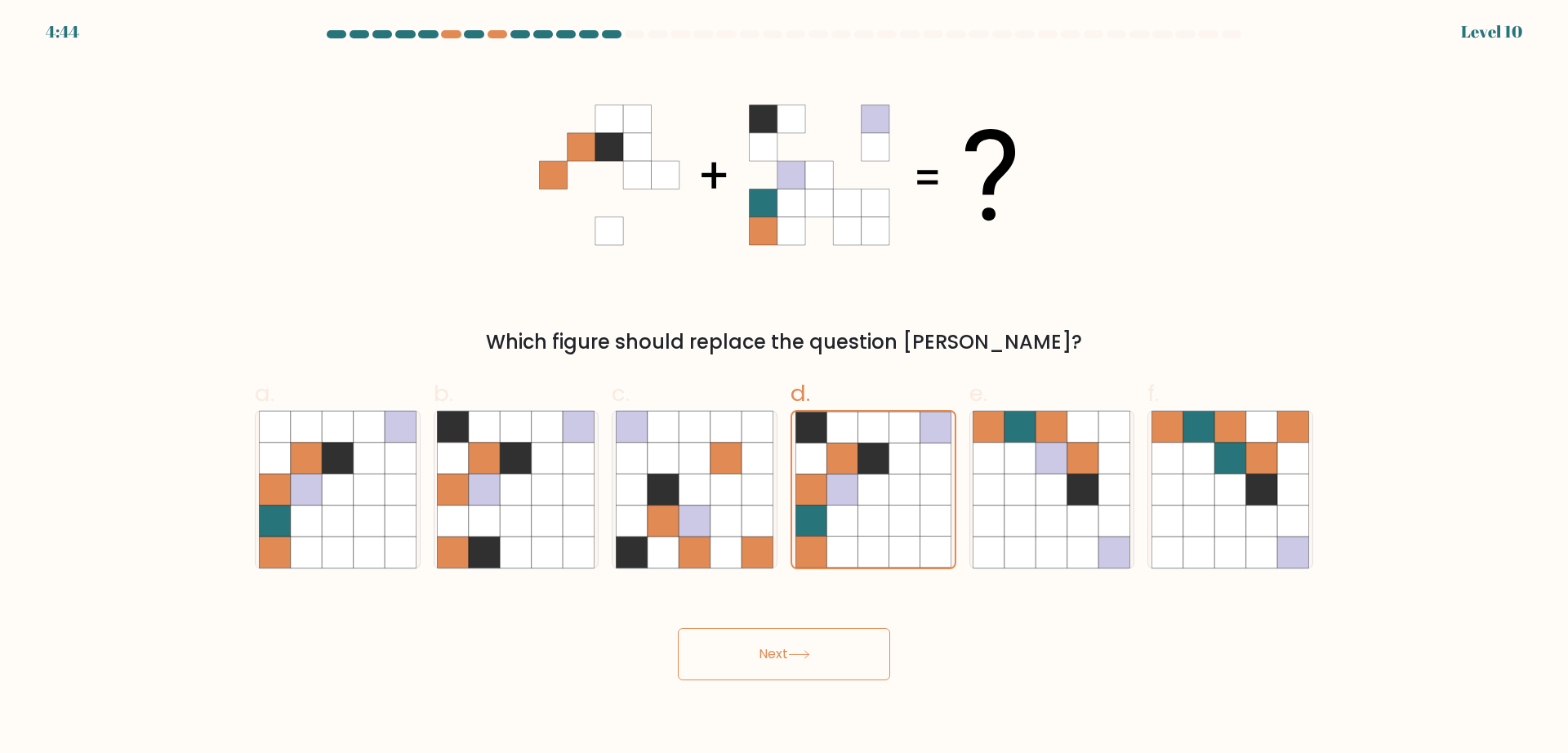
click at [788, 602] on button "Next" at bounding box center [783, 654] width 212 height 52
click at [677, 602] on button "Next" at bounding box center [783, 654] width 212 height 52
click at [788, 602] on button "Next" at bounding box center [783, 654] width 212 height 52
click at [827, 602] on button "Next" at bounding box center [783, 654] width 212 height 52
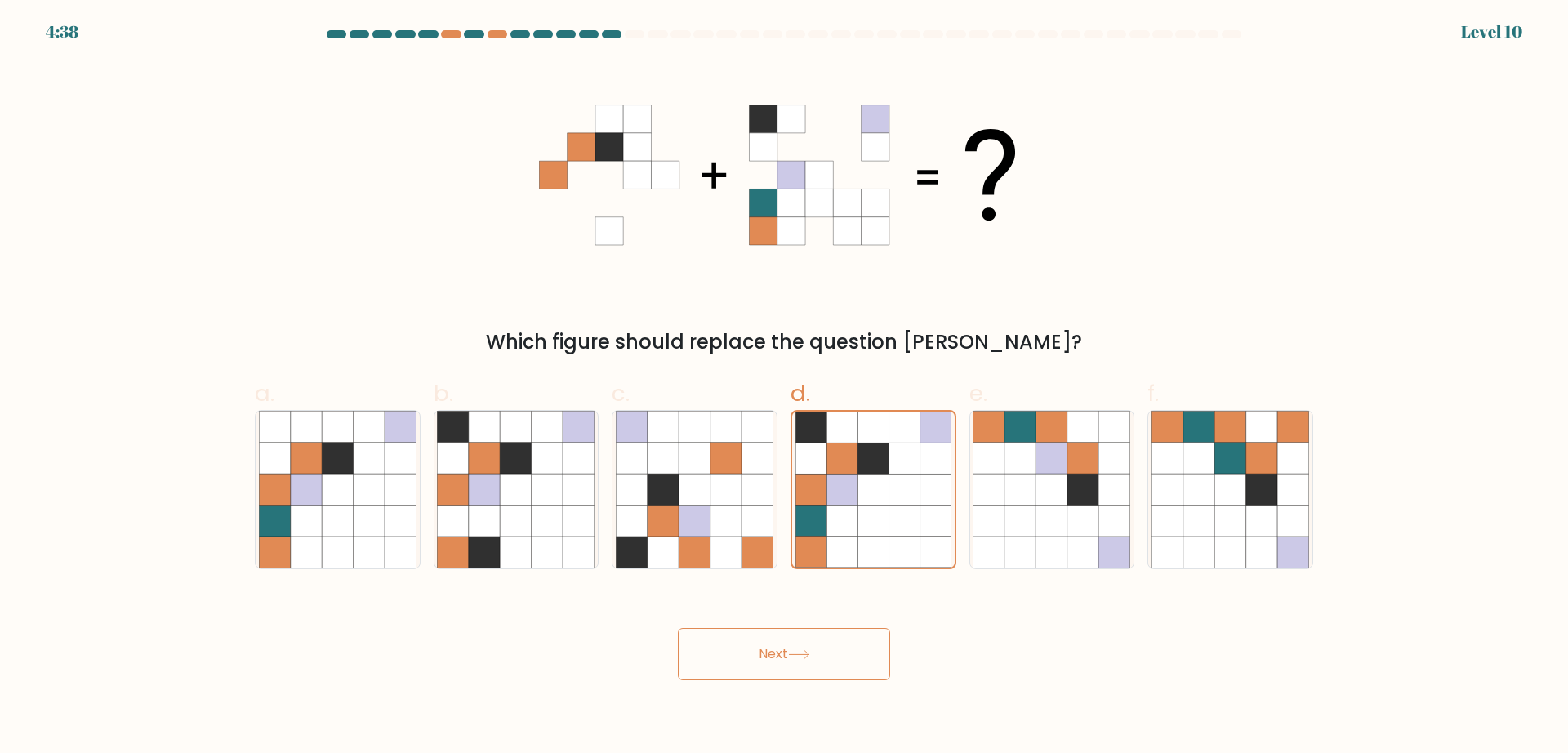
click at [827, 602] on button "Next" at bounding box center [783, 654] width 212 height 52
click at [733, 602] on body "4:37 Level 10" at bounding box center [784, 376] width 1568 height 753
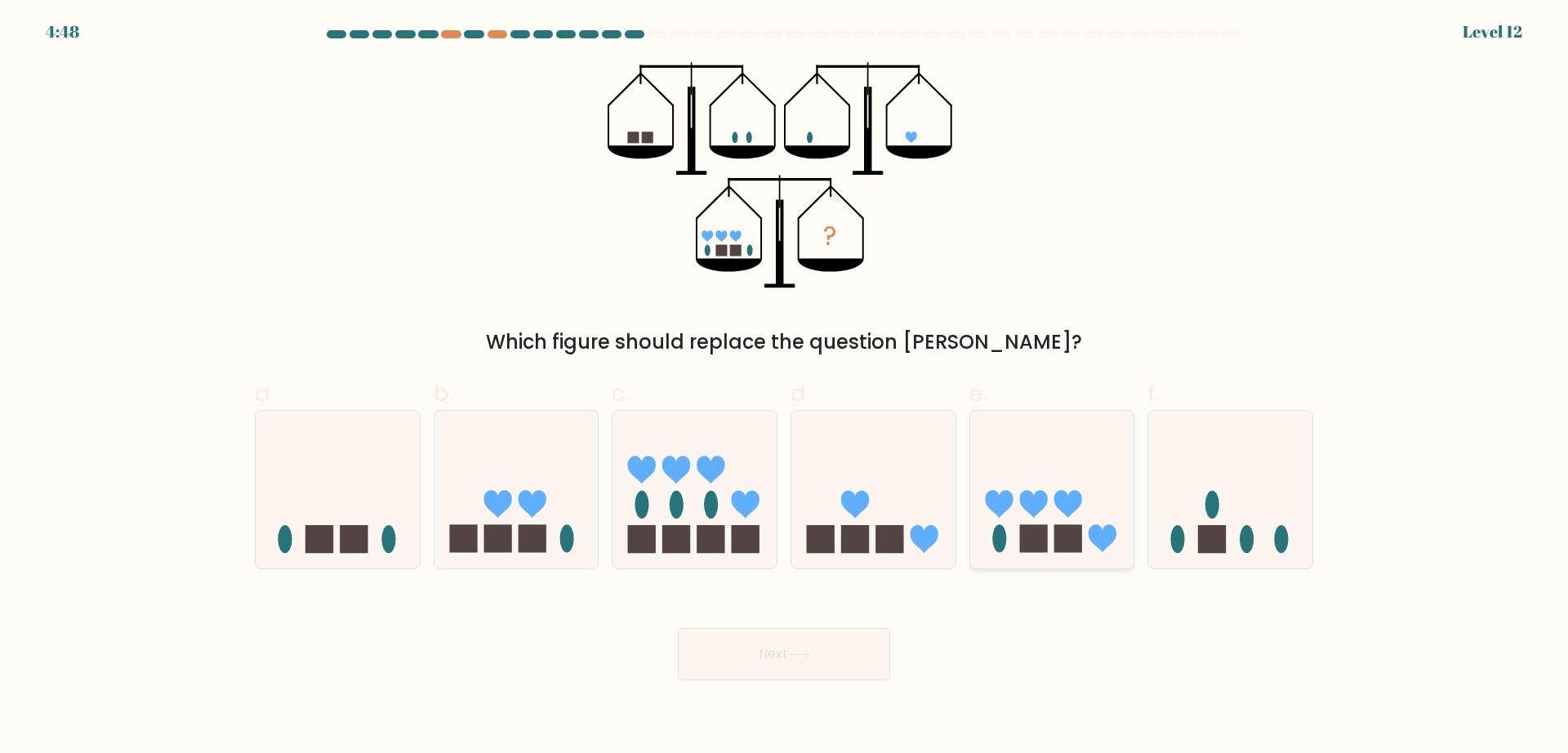
click at [1091, 521] on icon at bounding box center [1052, 489] width 164 height 136
click at [785, 387] on input "e." at bounding box center [784, 382] width 1 height 11
radio input "true"
click at [880, 602] on button "Next" at bounding box center [783, 654] width 212 height 52
click at [829, 602] on button "Next" at bounding box center [783, 654] width 212 height 52
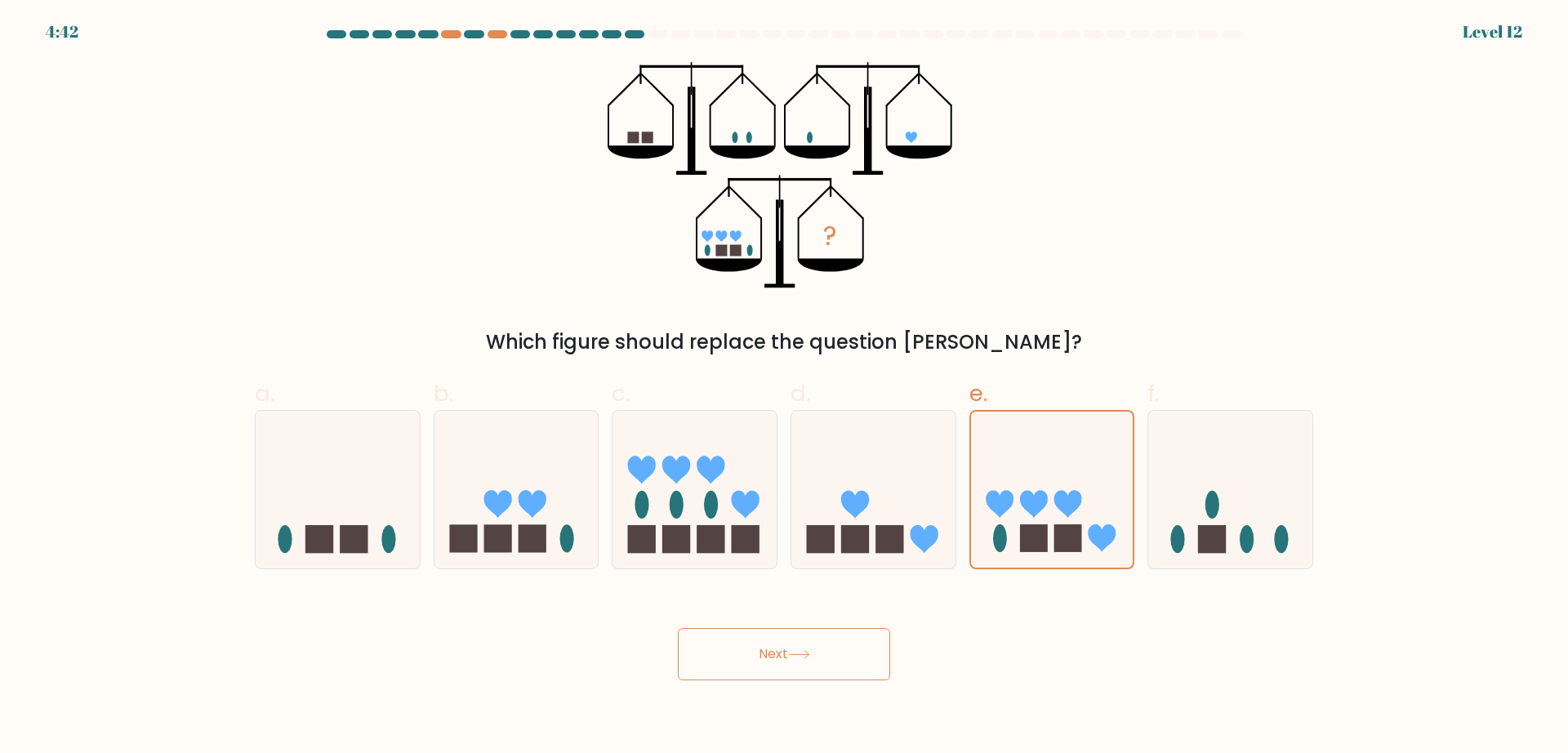
click at [794, 602] on icon at bounding box center [798, 654] width 22 height 9
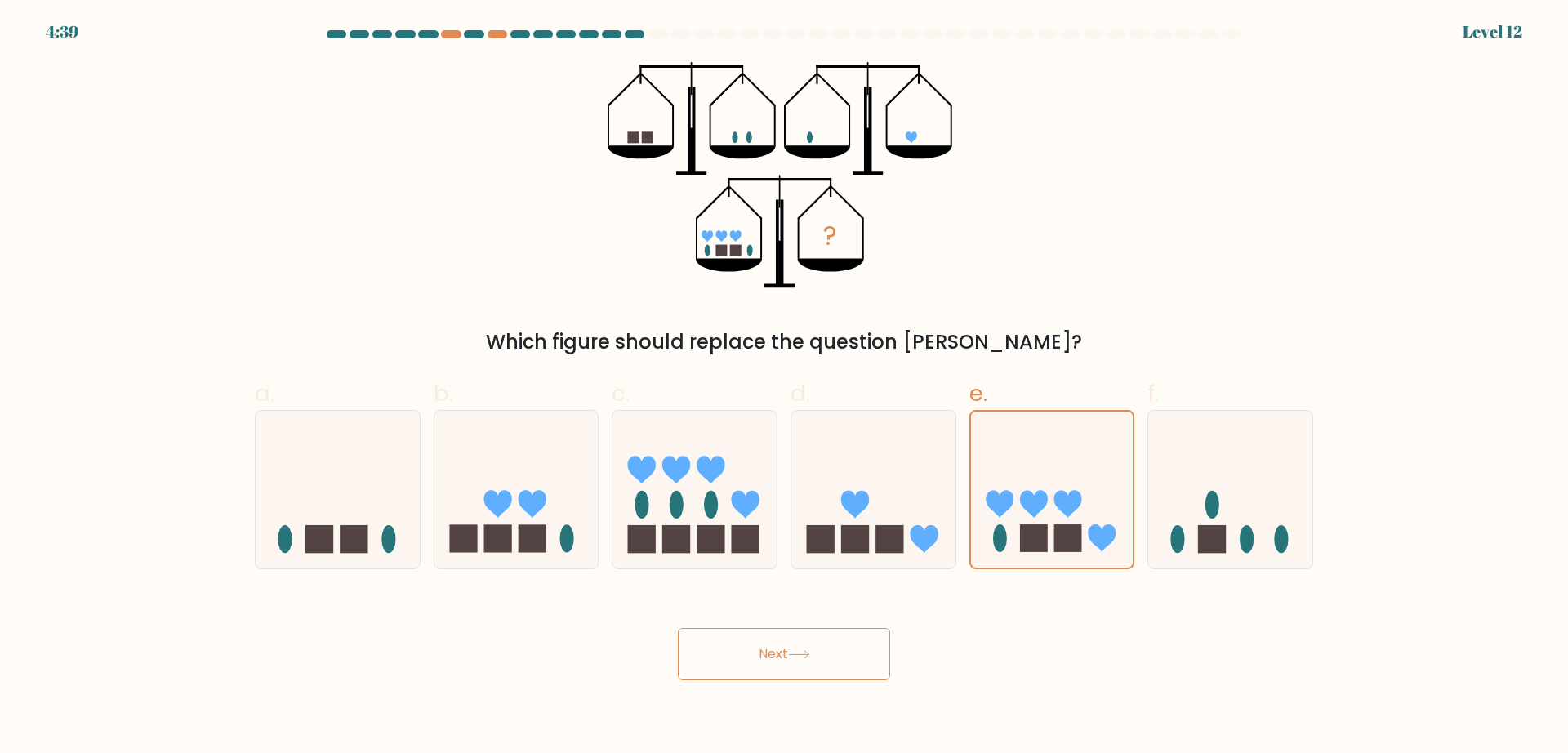
click at [794, 602] on icon at bounding box center [798, 654] width 22 height 9
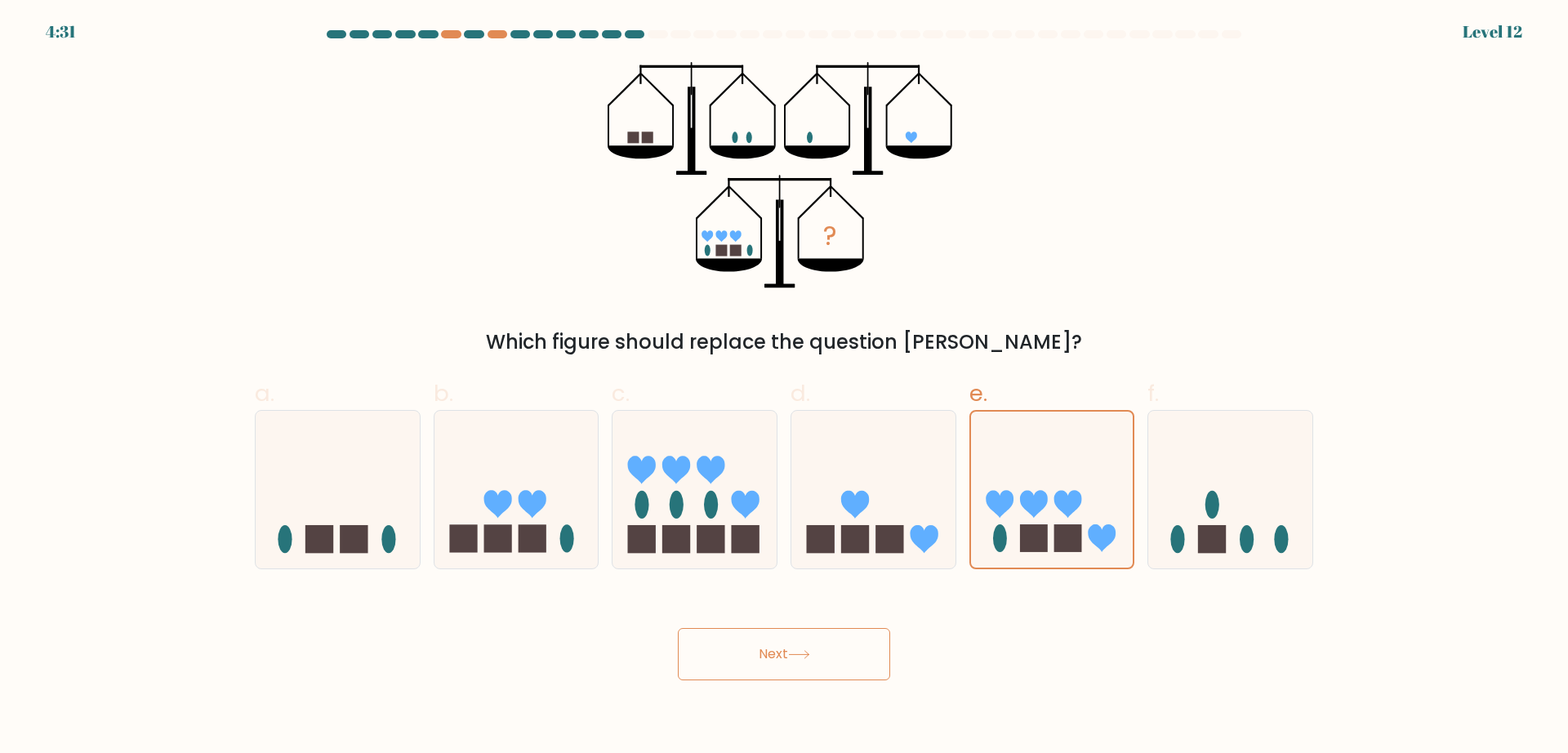
click at [794, 602] on icon at bounding box center [798, 654] width 22 height 9
click at [677, 602] on button "Next" at bounding box center [783, 654] width 212 height 52
click at [944, 244] on icon "?" at bounding box center [783, 175] width 352 height 226
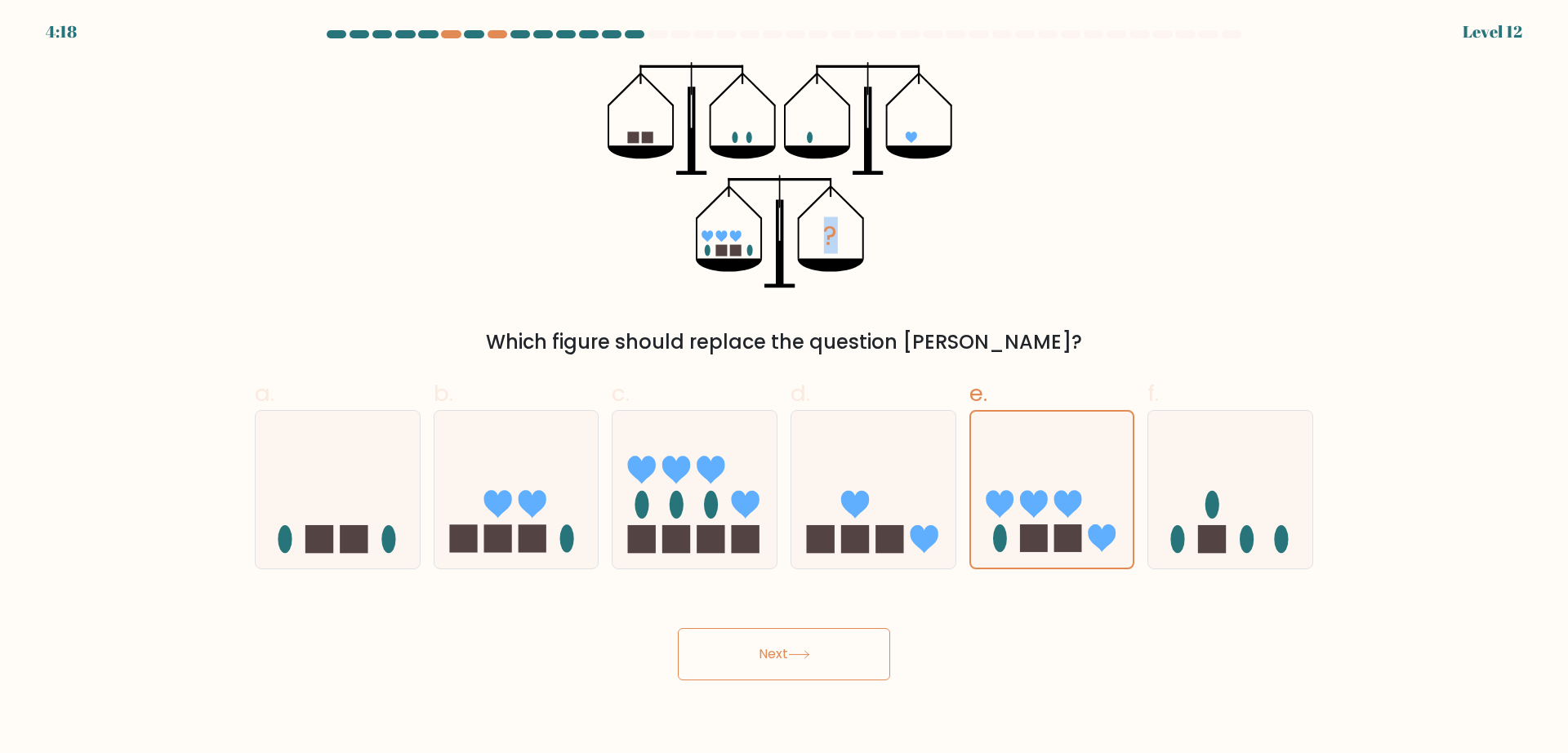
click at [944, 244] on icon "?" at bounding box center [783, 175] width 352 height 226
click at [825, 602] on button "Next" at bounding box center [783, 654] width 212 height 52
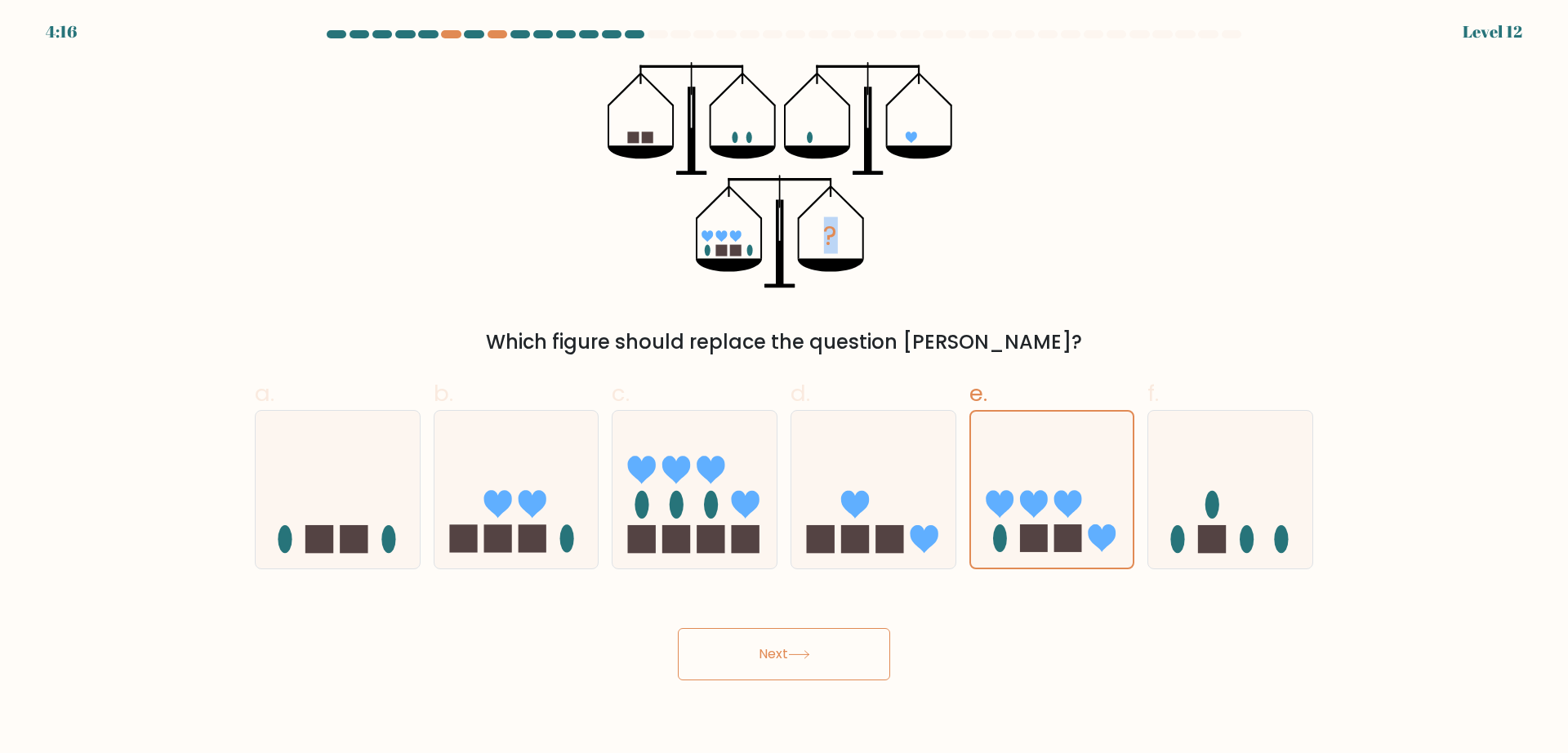
click at [825, 602] on button "Next" at bounding box center [783, 654] width 212 height 52
click at [677, 602] on button "Next" at bounding box center [783, 654] width 212 height 52
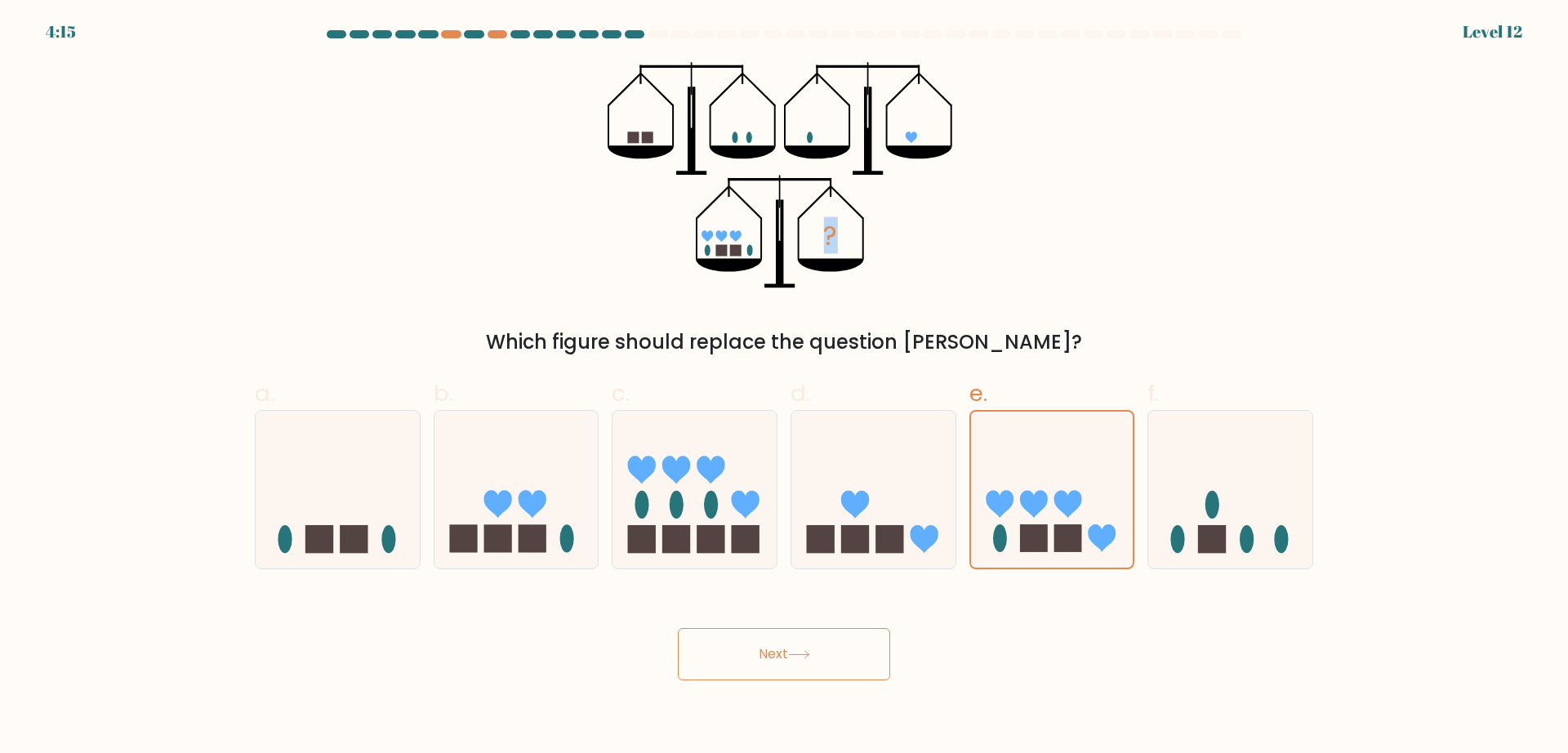
click at [677, 602] on button "Next" at bounding box center [783, 654] width 212 height 52
click at [825, 602] on button "Next" at bounding box center [783, 654] width 212 height 52
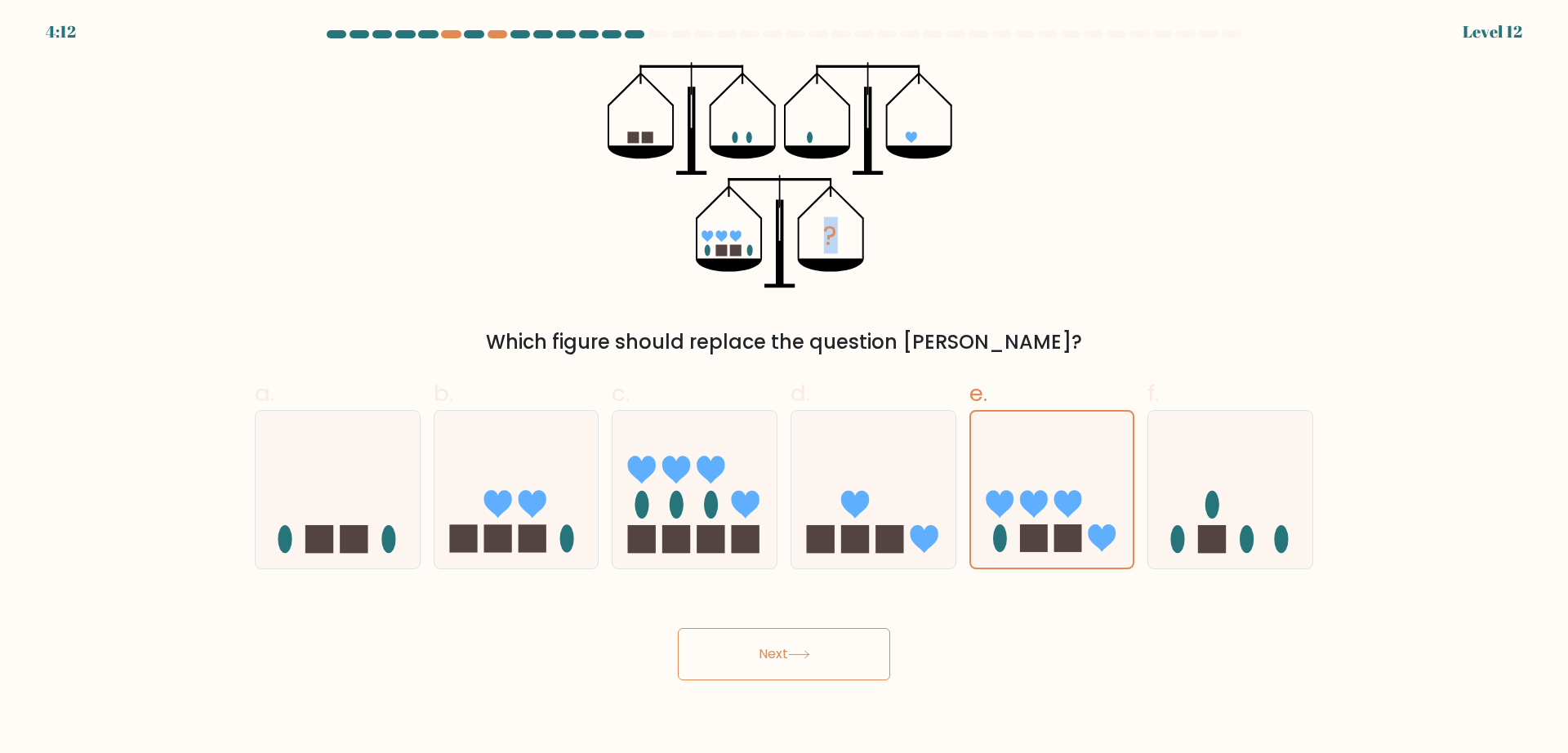
click at [825, 602] on button "Next" at bounding box center [783, 654] width 212 height 52
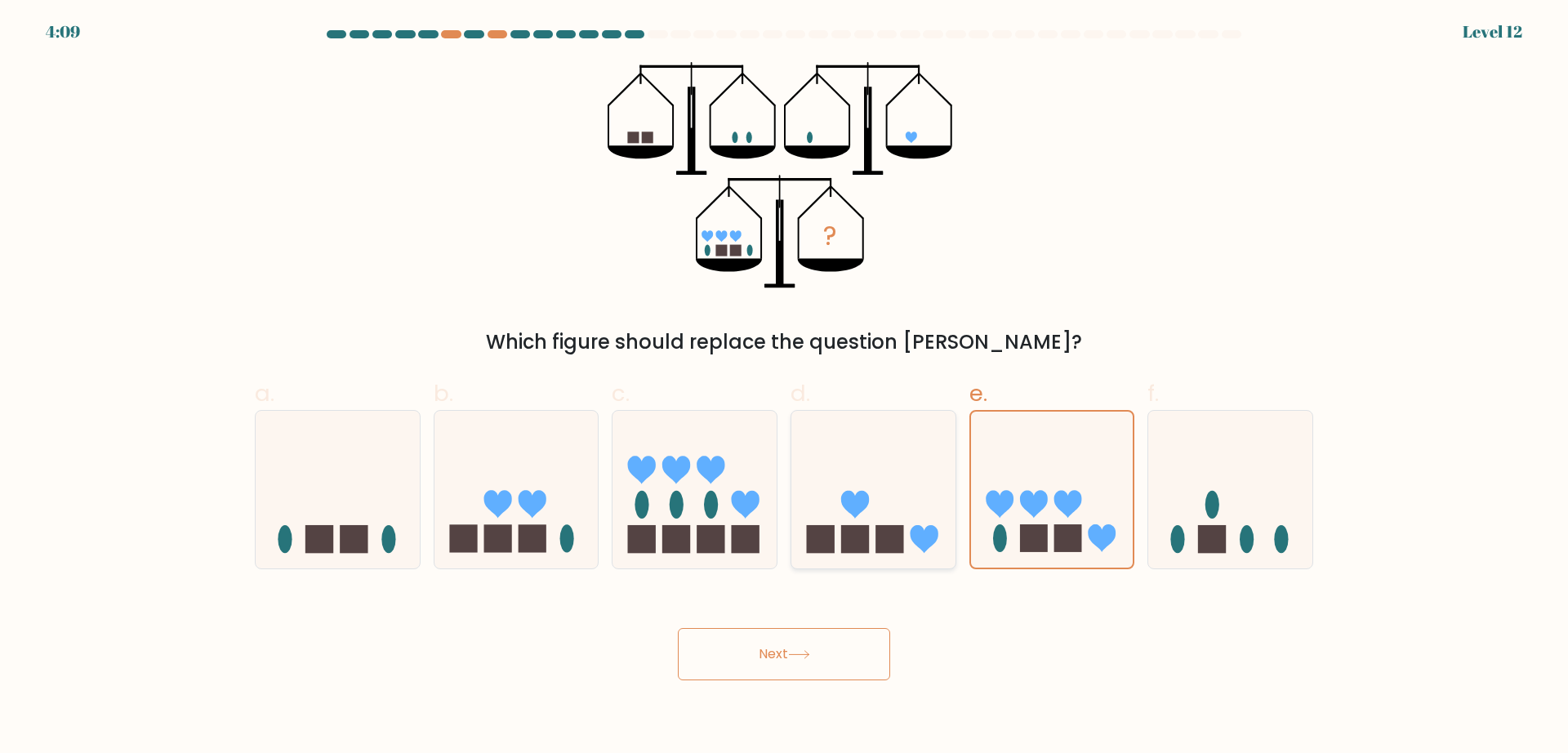
click at [893, 529] on rect at bounding box center [889, 538] width 28 height 28
click at [785, 387] on input "d." at bounding box center [784, 382] width 1 height 11
radio input "true"
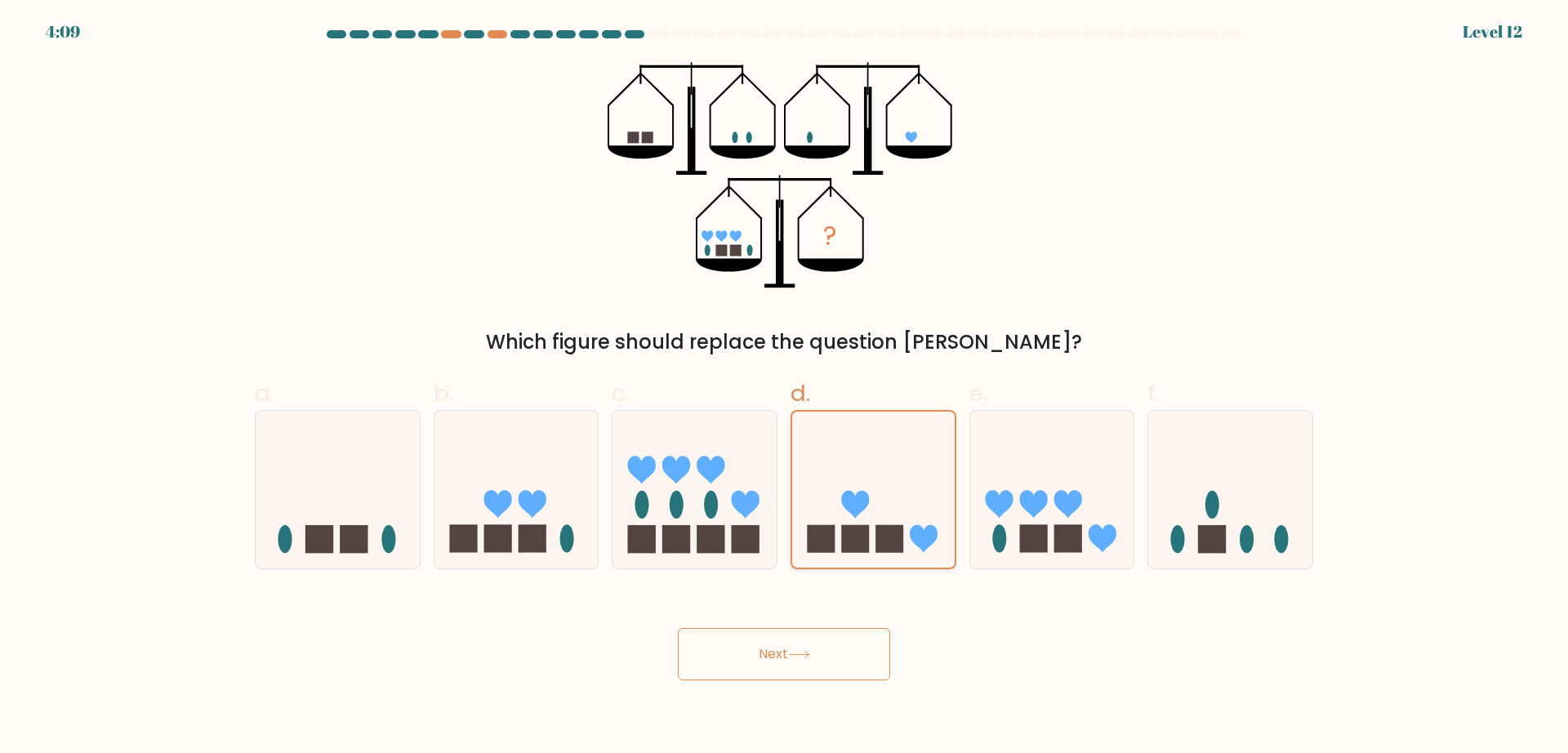
click at [893, 529] on rect at bounding box center [889, 538] width 28 height 28
click at [785, 387] on input "d." at bounding box center [784, 382] width 1 height 11
click at [1106, 466] on icon at bounding box center [1052, 489] width 164 height 136
click at [785, 387] on input "e." at bounding box center [784, 382] width 1 height 11
radio input "true"
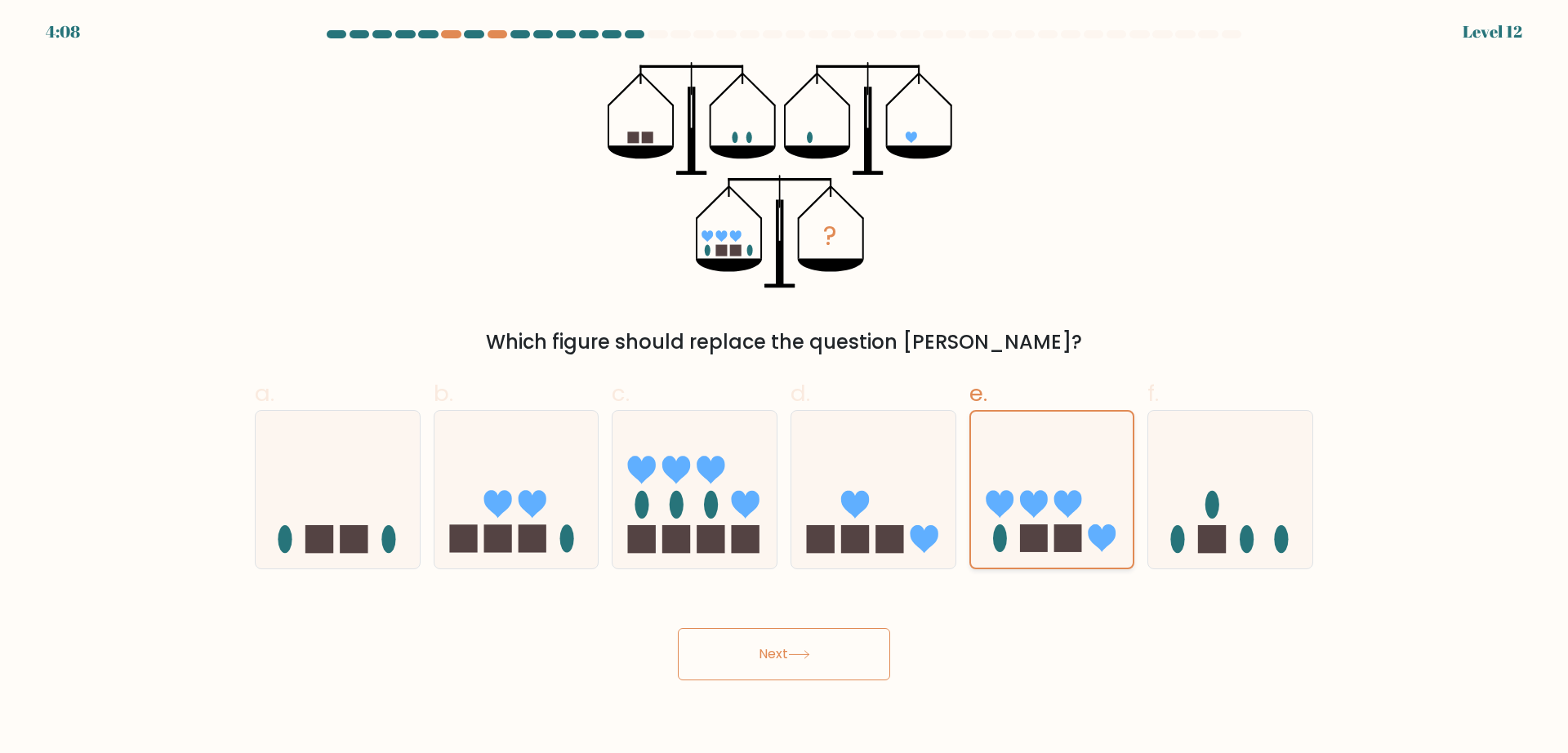
click at [1106, 466] on icon at bounding box center [1051, 489] width 162 height 135
click at [785, 387] on input "e." at bounding box center [784, 382] width 1 height 11
click at [837, 602] on button "Next" at bounding box center [783, 654] width 212 height 52
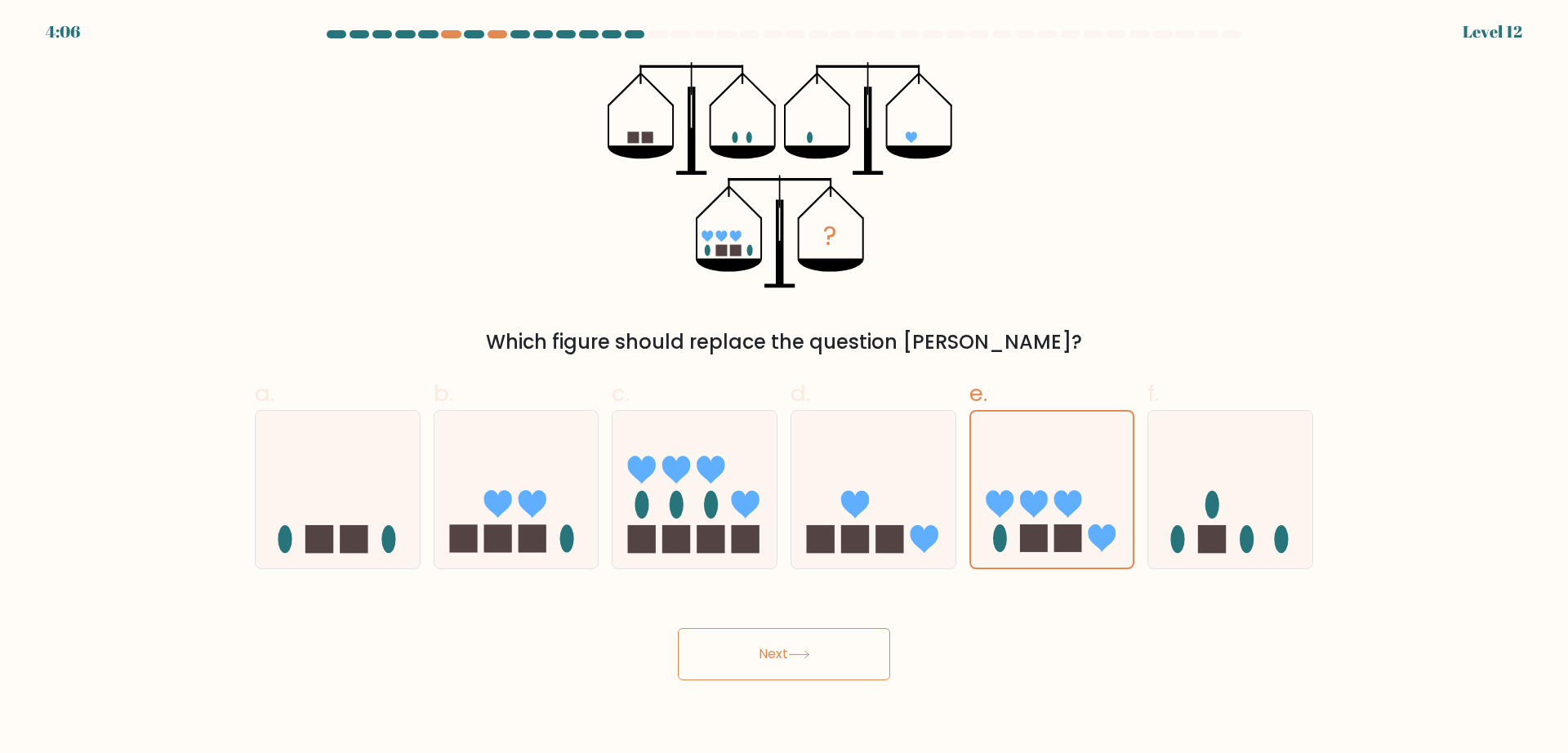
click at [837, 602] on button "Next" at bounding box center [783, 654] width 212 height 52
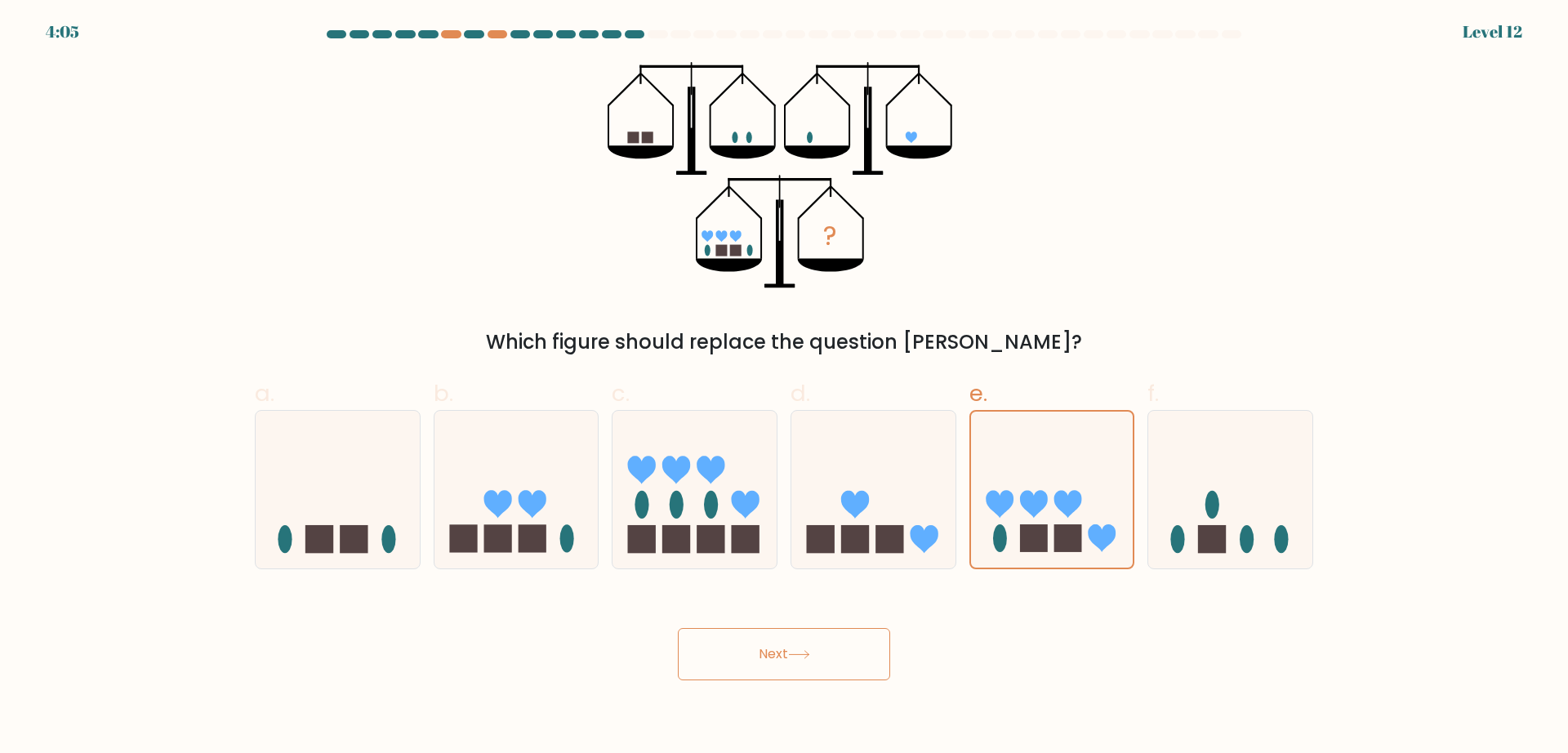
click at [837, 602] on button "Next" at bounding box center [783, 654] width 212 height 52
click at [836, 602] on button "Next" at bounding box center [783, 654] width 212 height 52
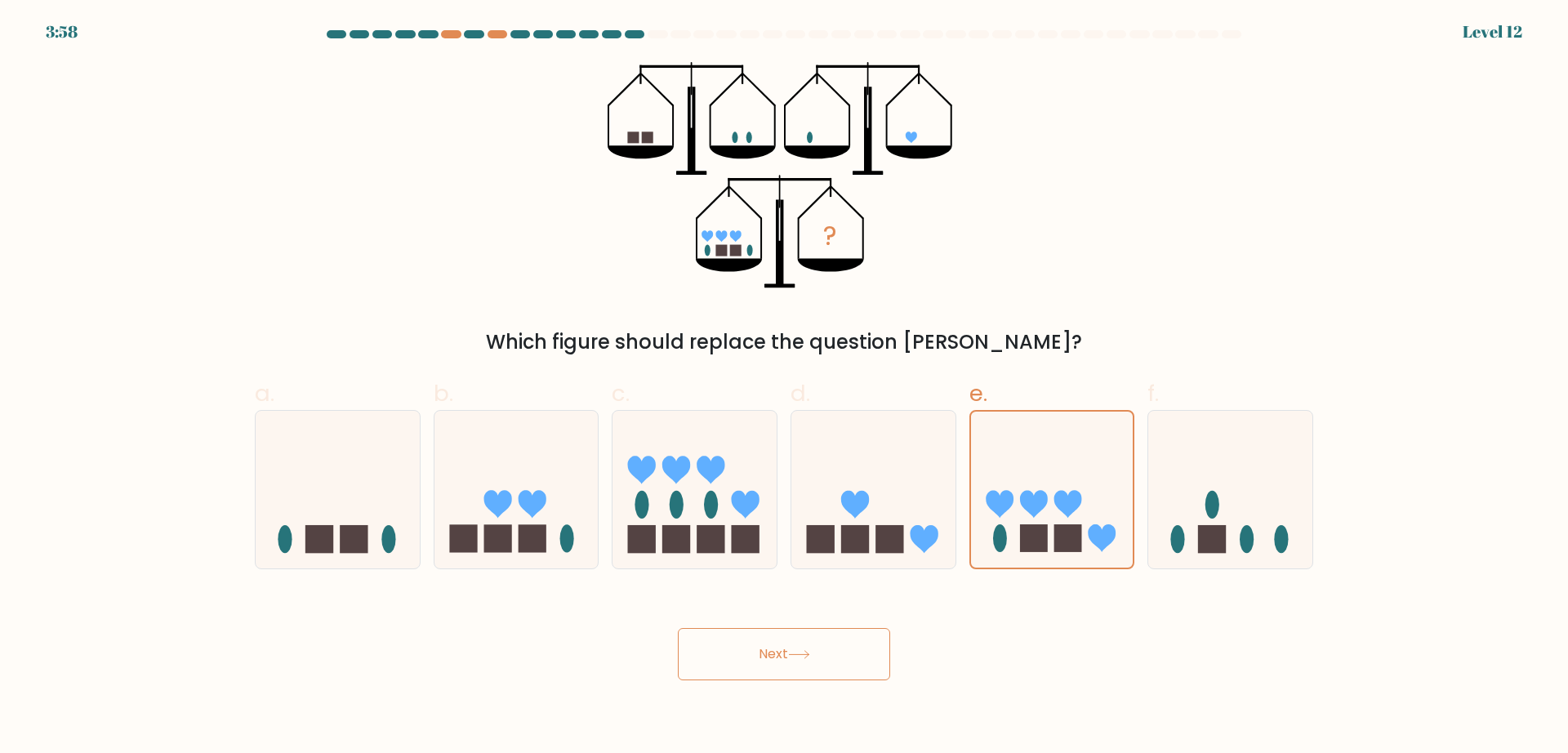
click at [836, 602] on button "Next" at bounding box center [783, 654] width 212 height 52
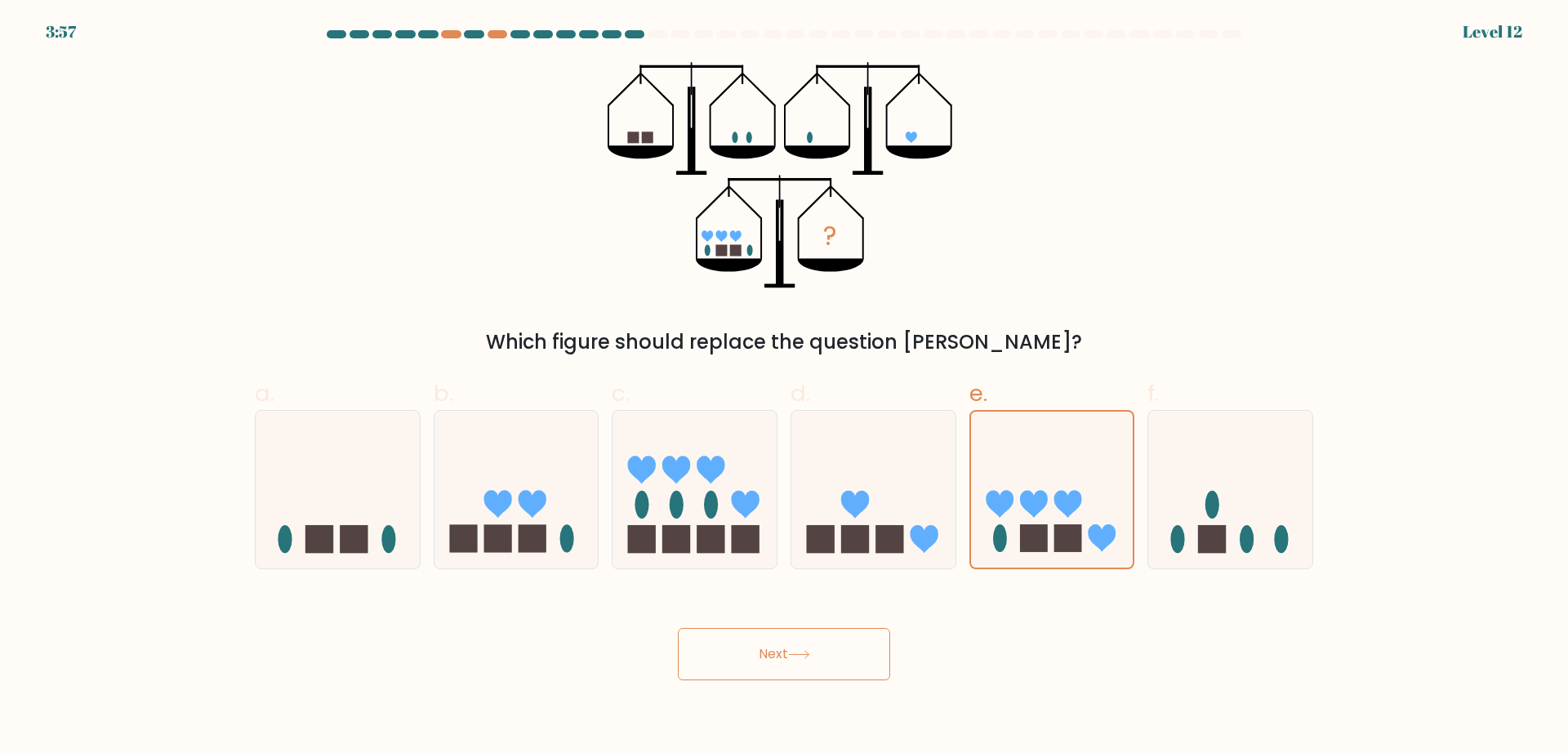
click at [836, 602] on button "Next" at bounding box center [783, 654] width 212 height 52
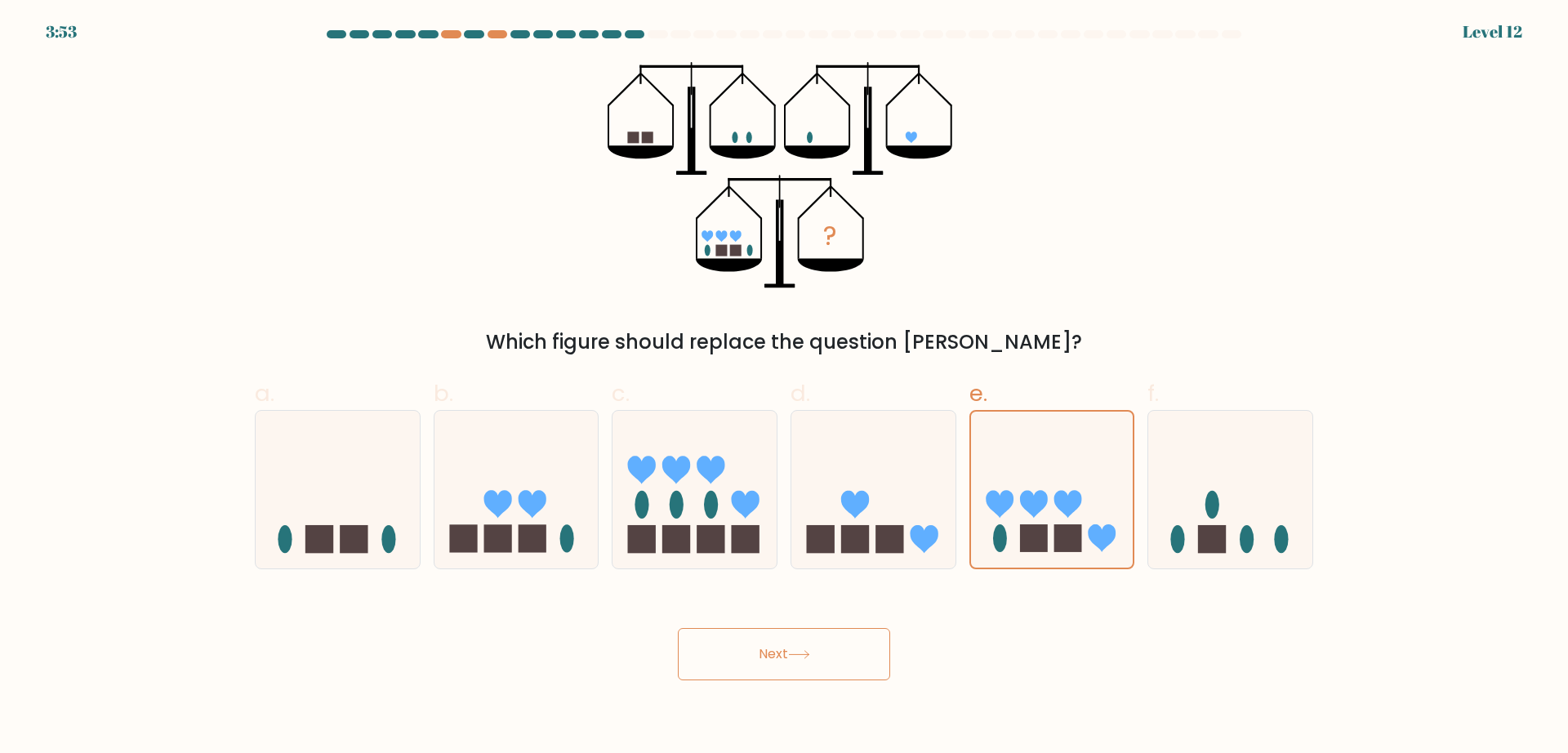
click at [836, 602] on button "Next" at bounding box center [783, 654] width 212 height 52
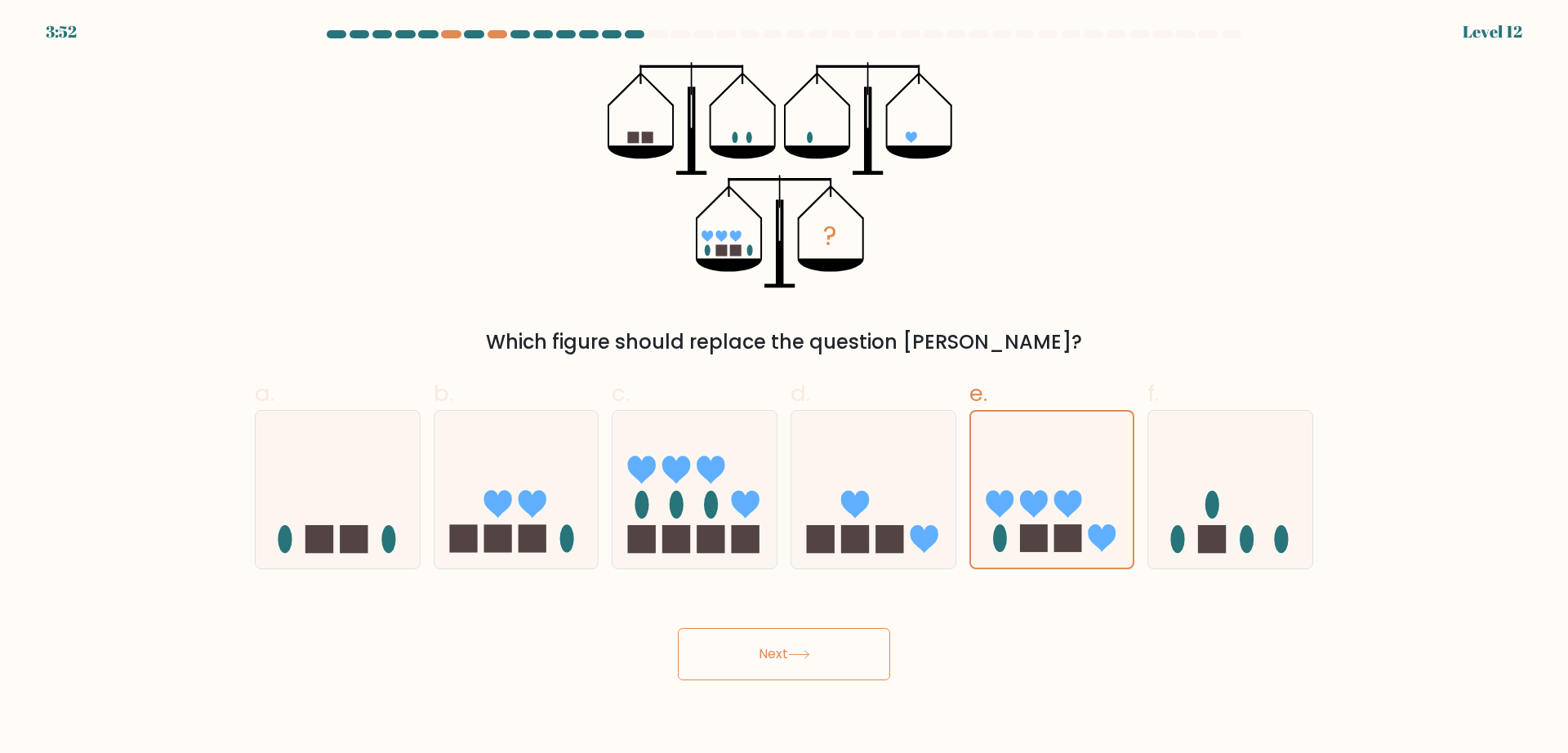
click at [836, 602] on button "Next" at bounding box center [783, 654] width 212 height 52
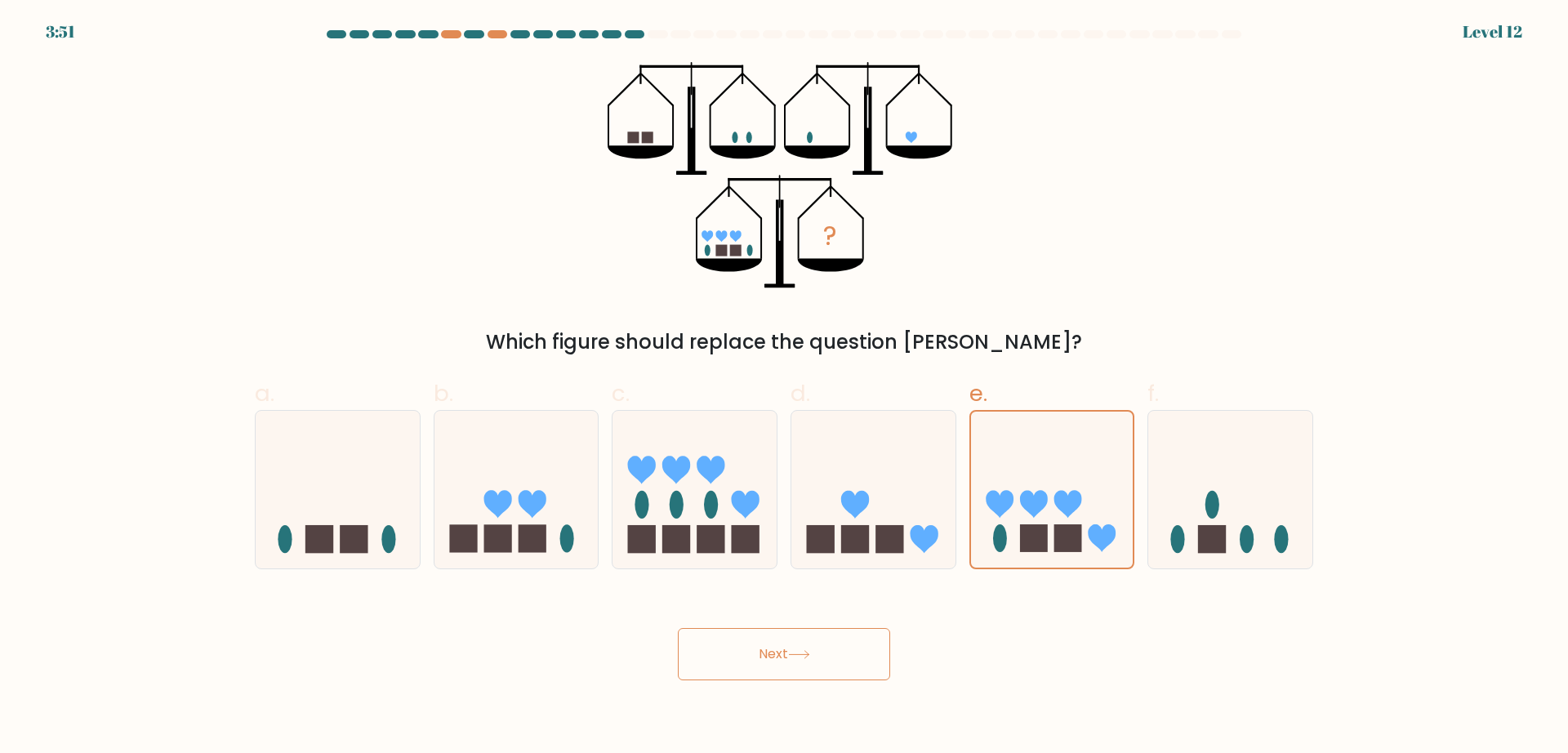
click at [836, 602] on button "Next" at bounding box center [783, 654] width 212 height 52
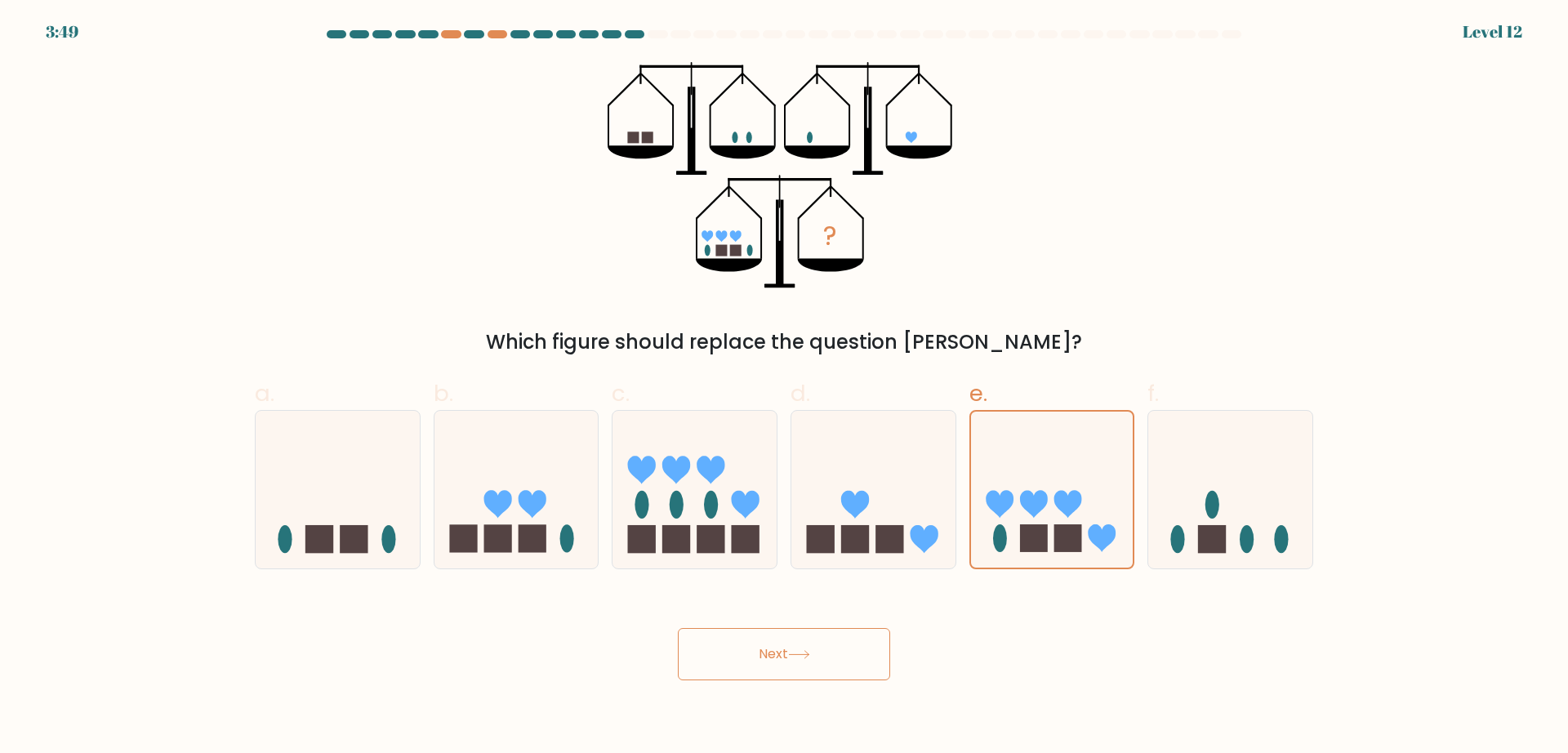
click at [836, 602] on button "Next" at bounding box center [783, 654] width 212 height 52
click at [1110, 310] on div "? Which figure should replace the question mark?" at bounding box center [784, 210] width 1078 height 295
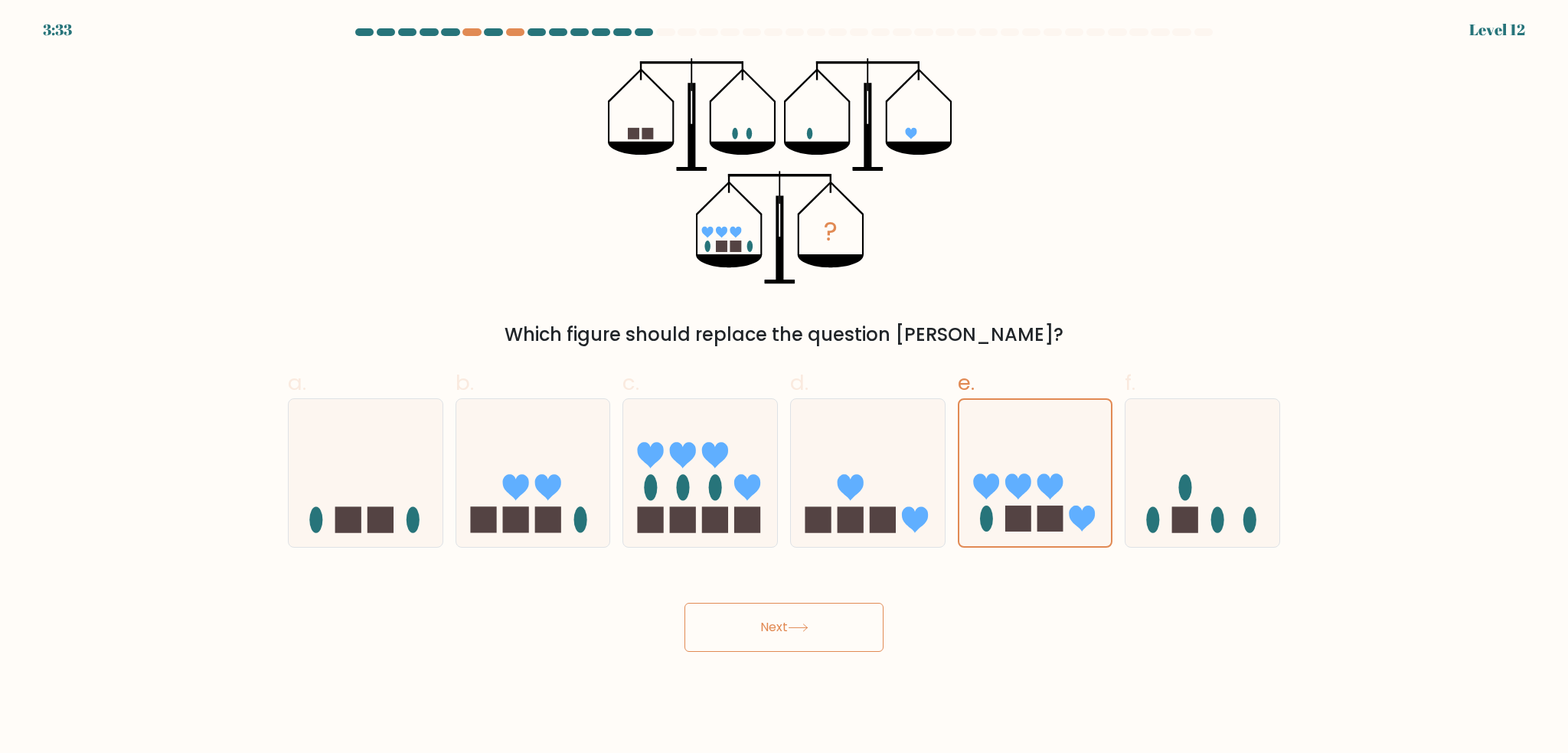
click at [821, 565] on button "Next" at bounding box center [784, 627] width 199 height 49
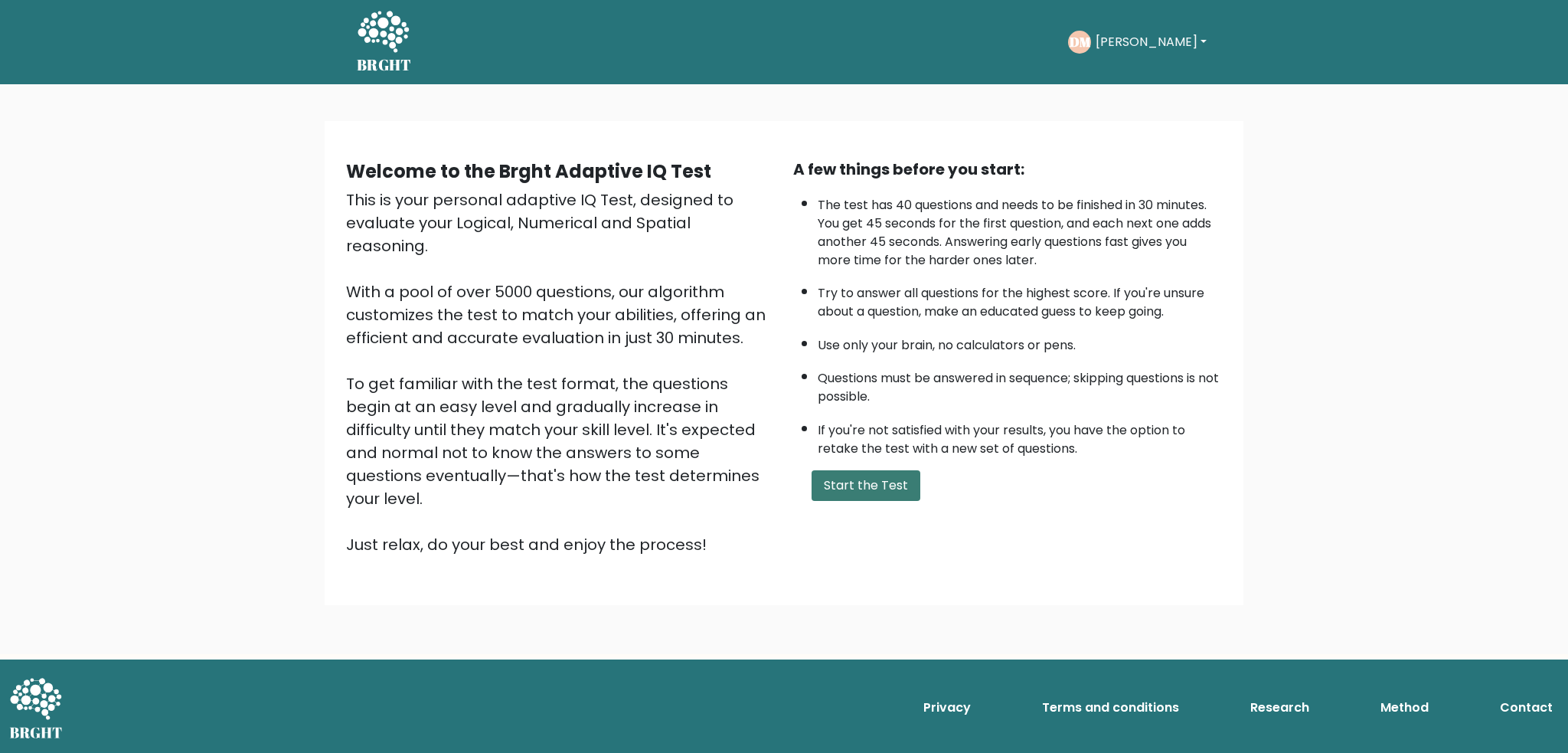
click at [892, 488] on button "Start the Test" at bounding box center [866, 486] width 109 height 31
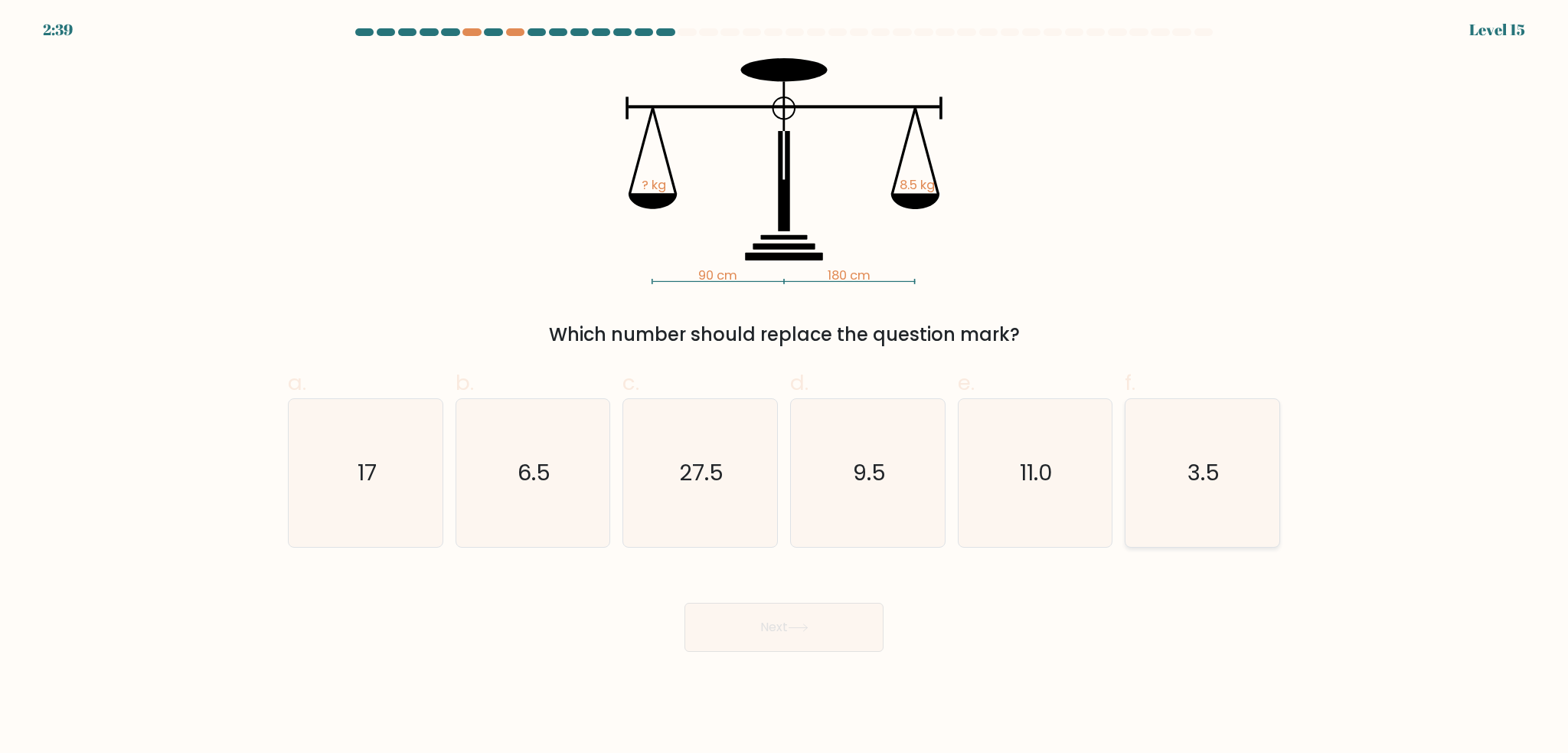
click at [1257, 431] on icon "3.5" at bounding box center [1202, 472] width 147 height 147
click at [785, 386] on input "f. 3.5" at bounding box center [784, 381] width 1 height 10
radio input "true"
click at [796, 647] on button "Next" at bounding box center [784, 627] width 199 height 49
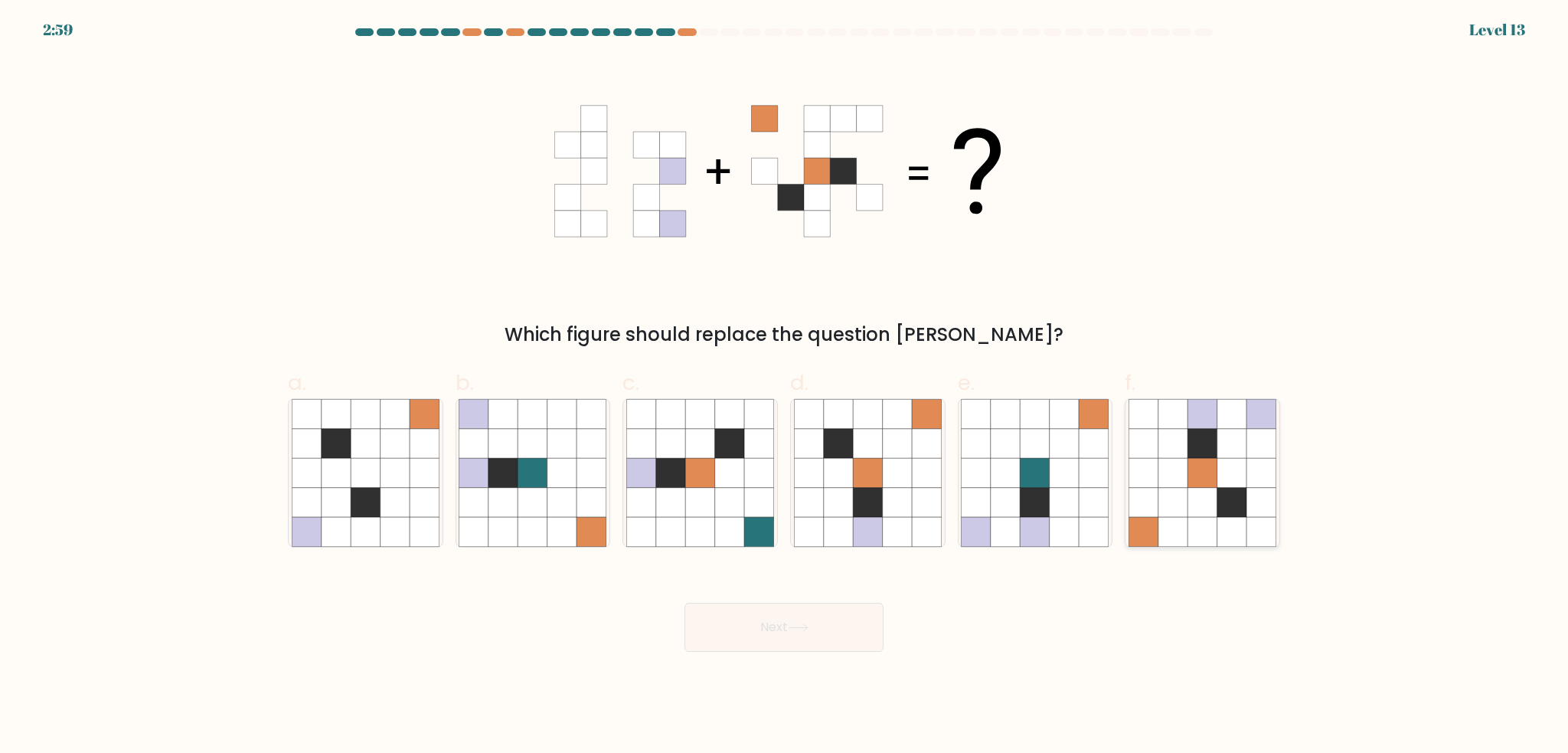
click at [1149, 509] on icon at bounding box center [1143, 502] width 29 height 29
click at [785, 386] on input "f." at bounding box center [784, 381] width 1 height 10
radio input "true"
click at [843, 628] on button "Next" at bounding box center [784, 627] width 199 height 49
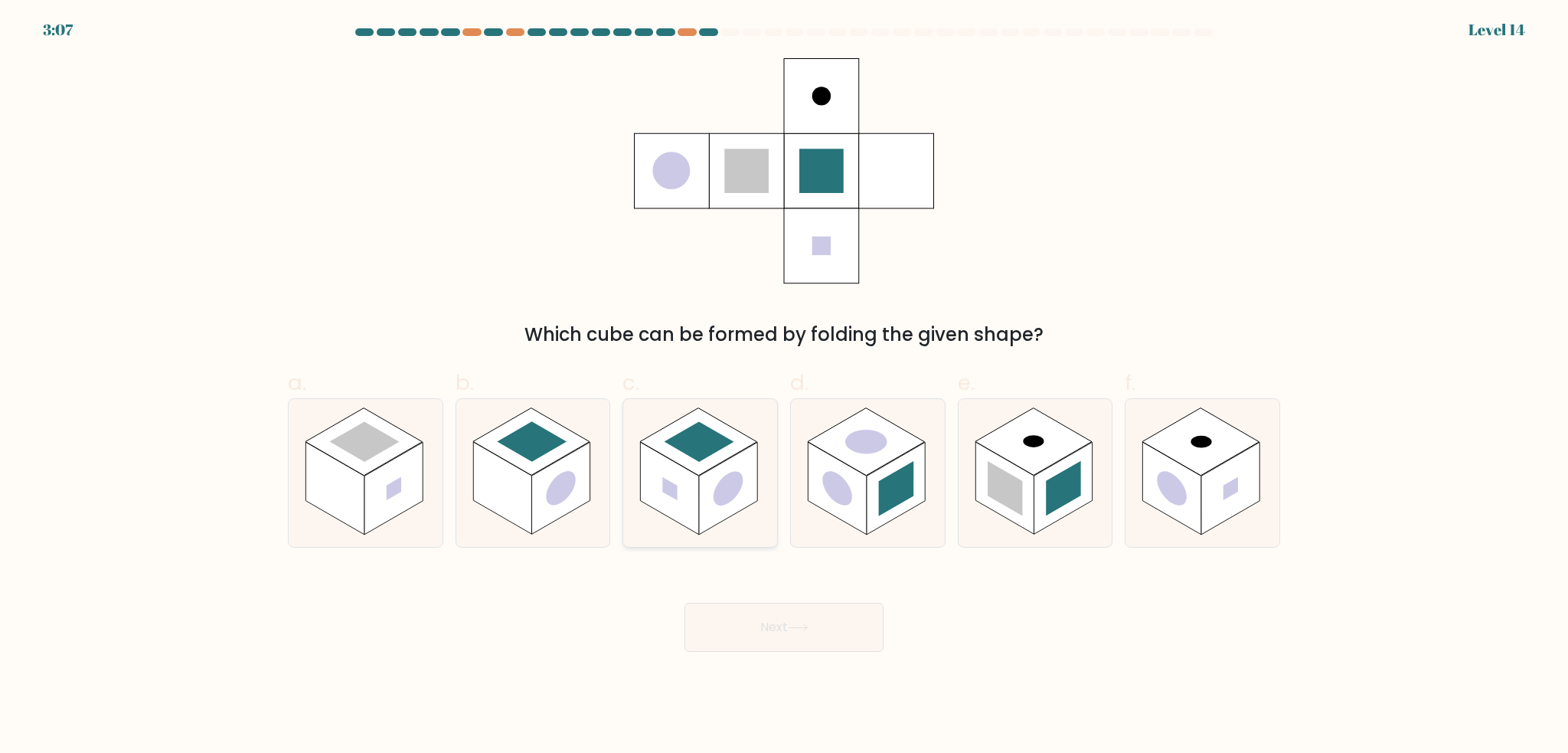
click at [752, 495] on rect at bounding box center [729, 489] width 58 height 92
click at [784, 386] on input "c." at bounding box center [784, 381] width 1 height 10
radio input "true"
click at [770, 611] on button "Next" at bounding box center [784, 627] width 199 height 49
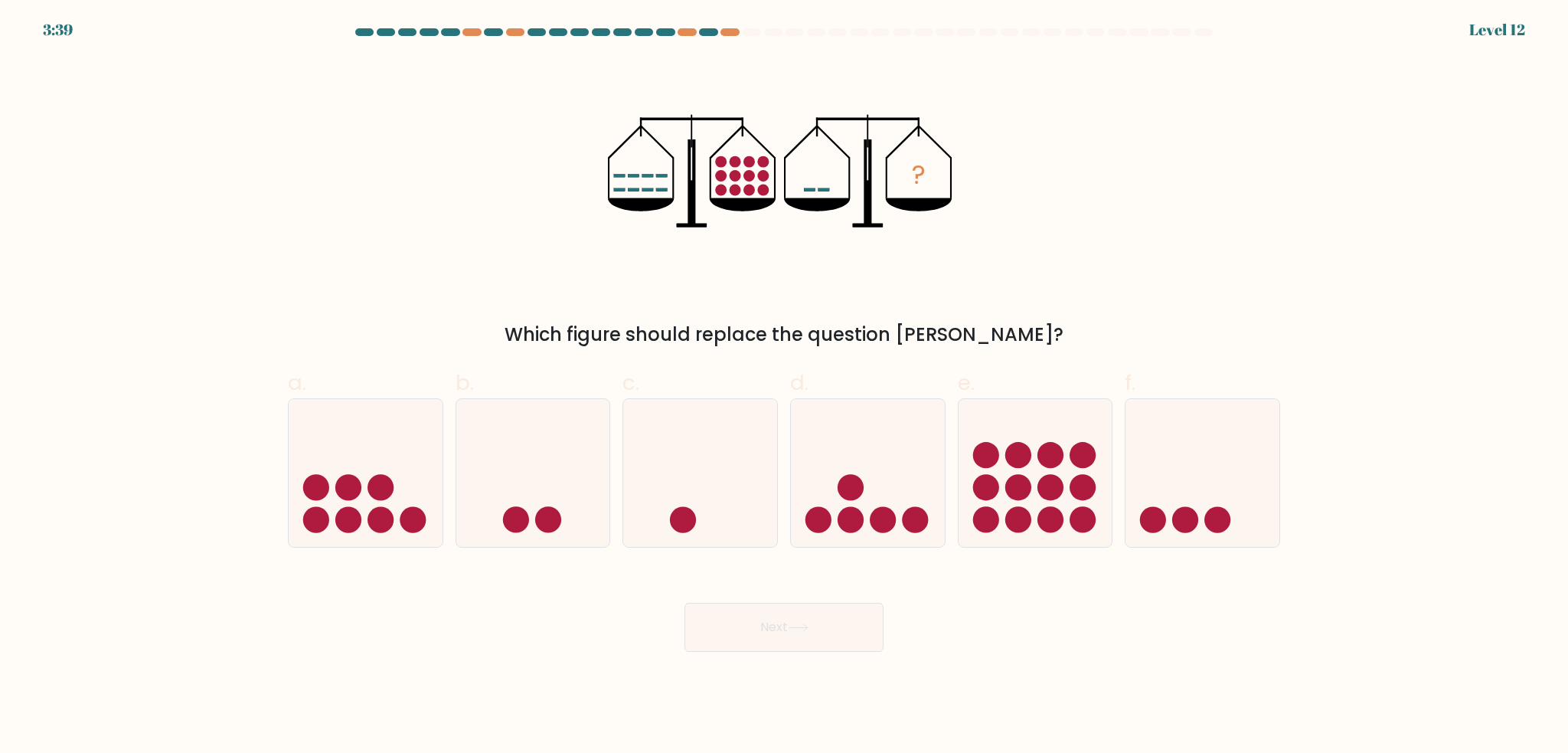
click at [787, 471] on div "d." at bounding box center [868, 457] width 167 height 181
click at [819, 466] on icon at bounding box center [868, 473] width 154 height 127
click at [785, 386] on input "d." at bounding box center [784, 381] width 1 height 10
radio input "true"
click at [721, 466] on icon at bounding box center [700, 473] width 154 height 127
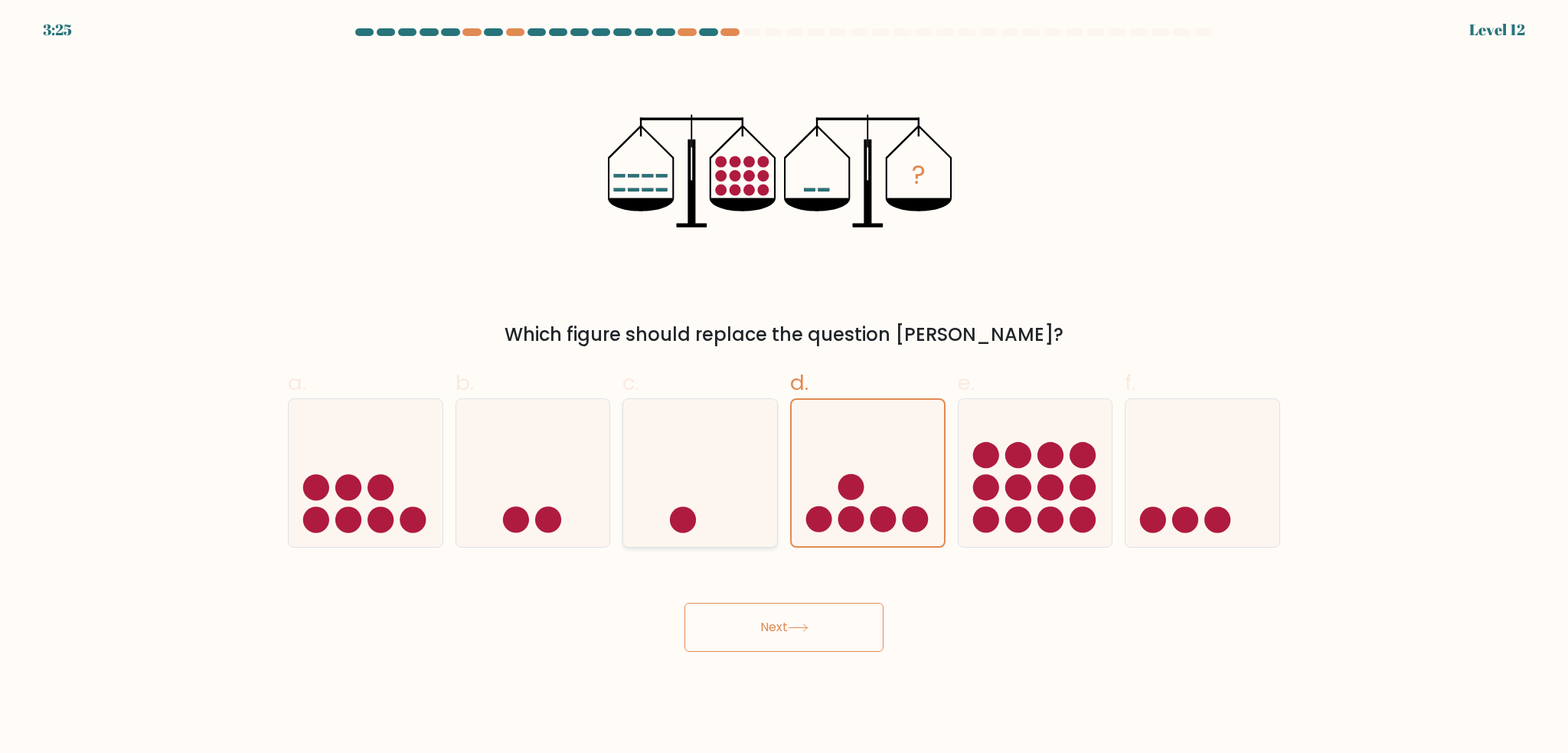
click at [784, 386] on input "c." at bounding box center [784, 381] width 1 height 10
radio input "true"
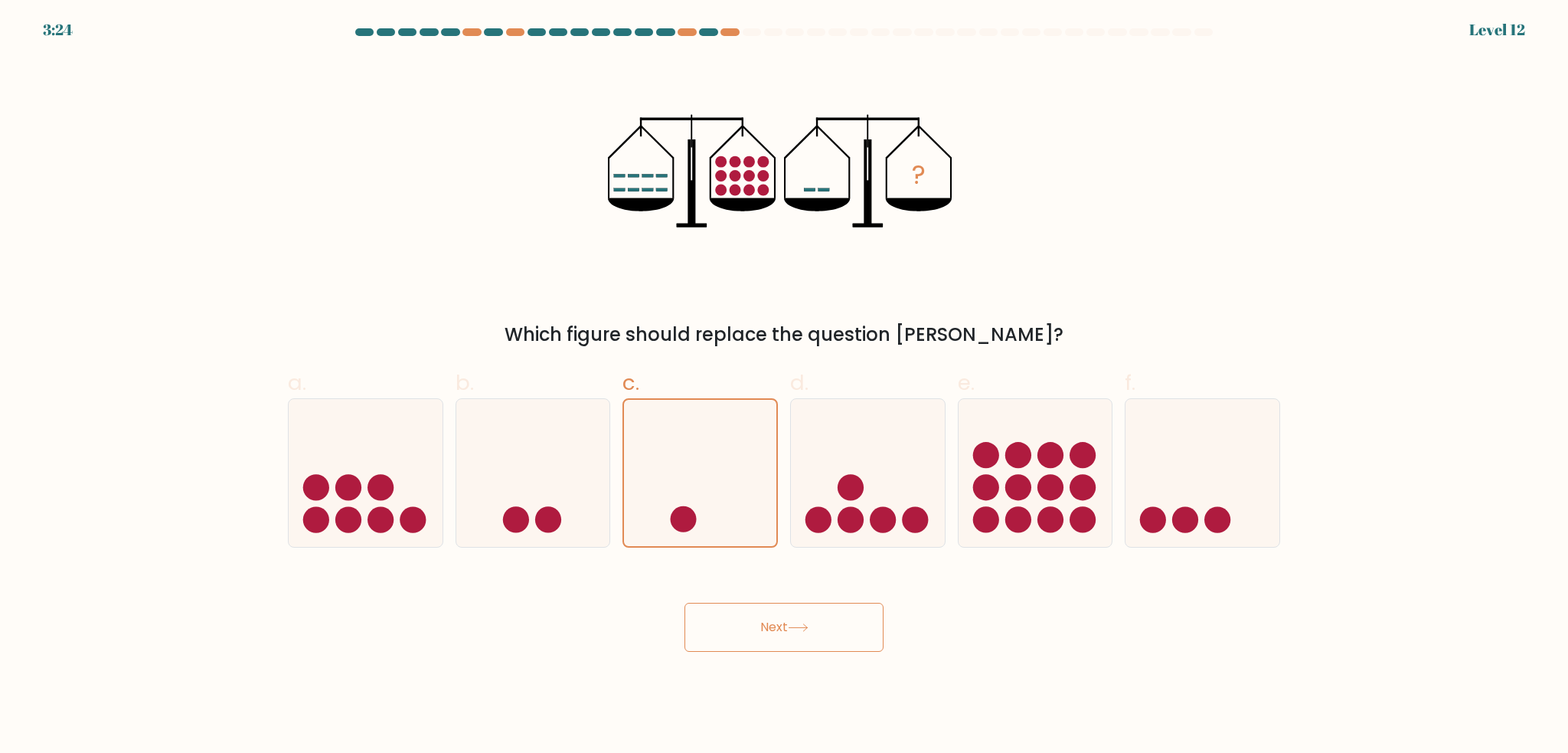
click at [725, 642] on button "Next" at bounding box center [784, 627] width 199 height 49
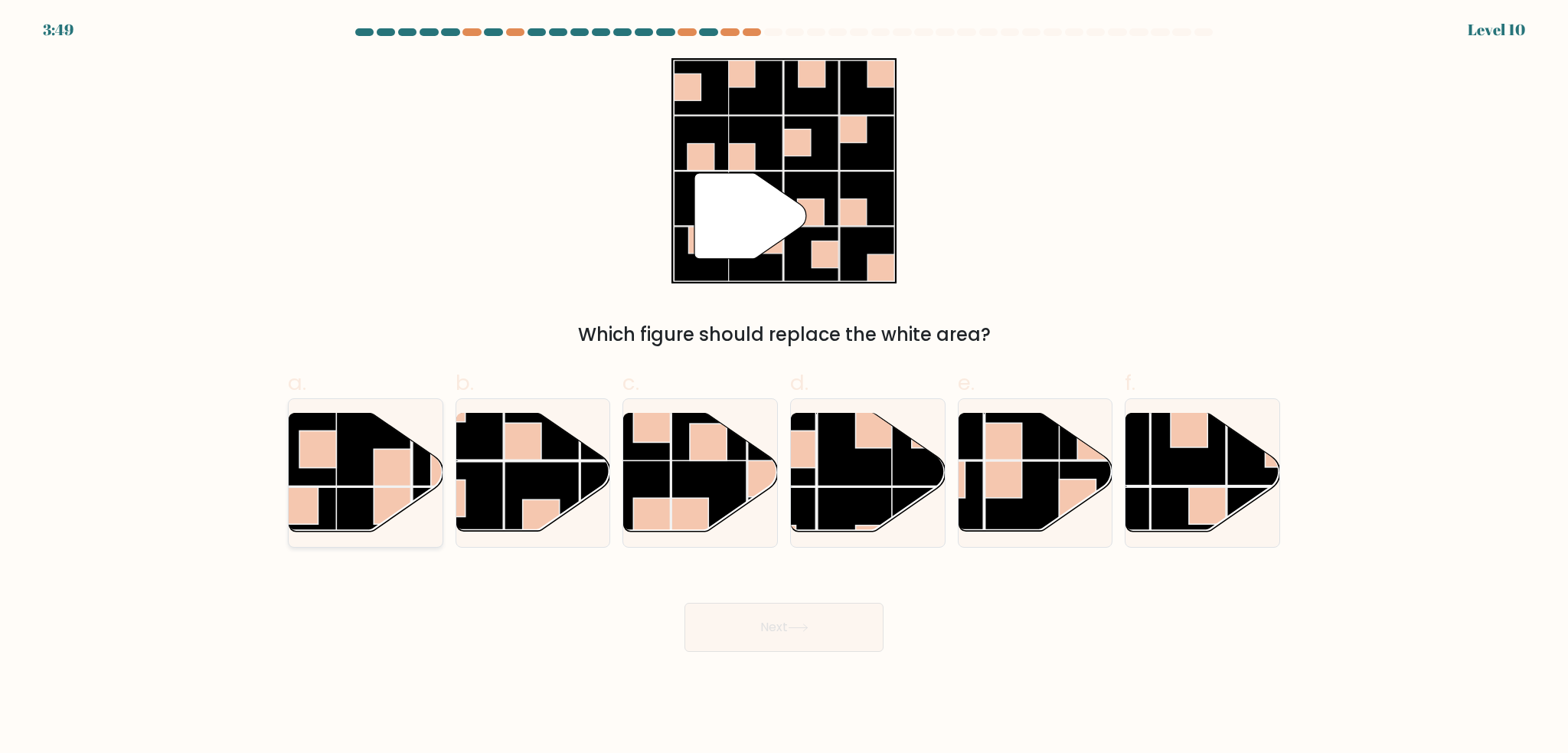
click at [329, 522] on rect at bounding box center [299, 525] width 75 height 75
click at [784, 386] on input "a." at bounding box center [784, 381] width 1 height 10
radio input "true"
click at [790, 615] on button "Next" at bounding box center [784, 627] width 199 height 49
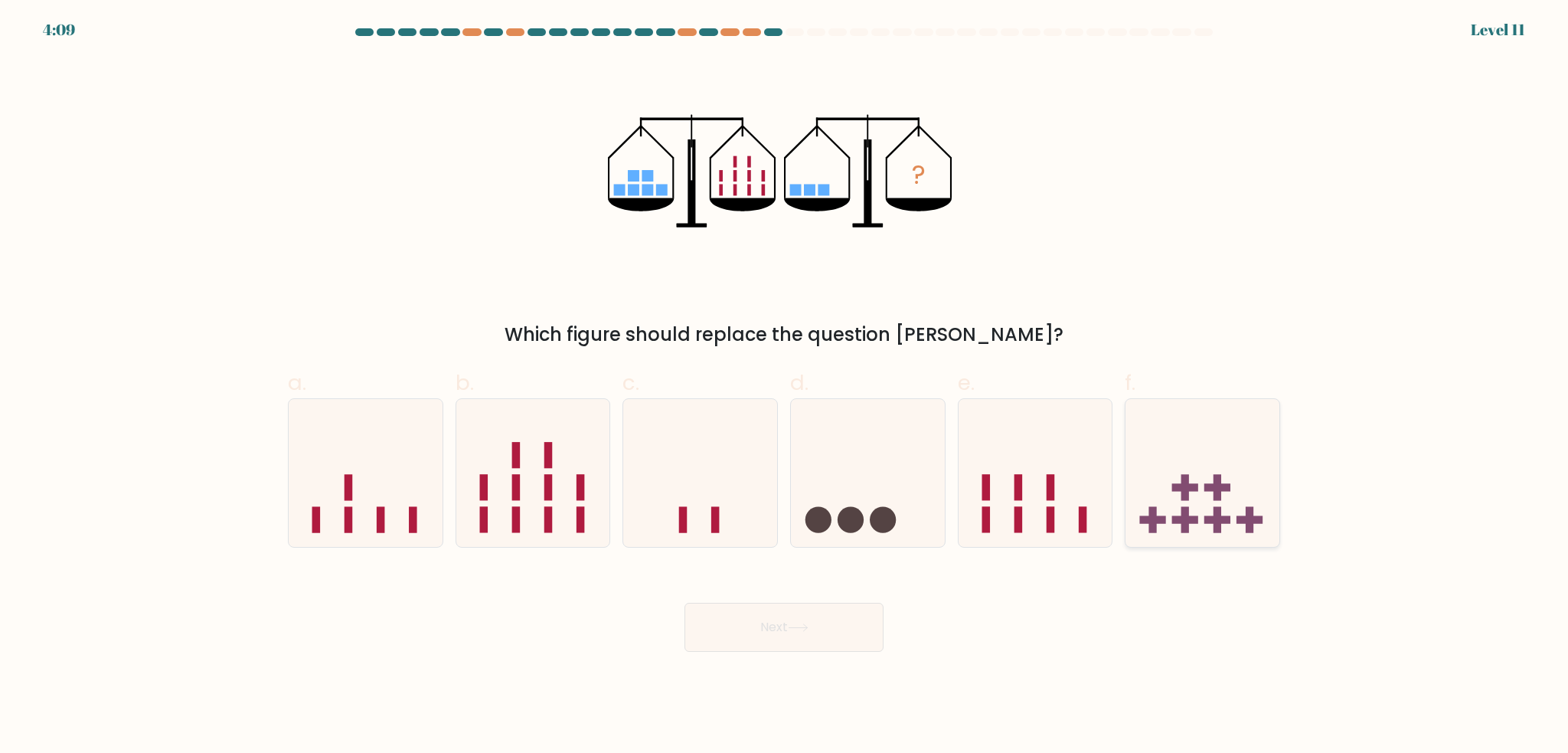
click at [1251, 520] on rect at bounding box center [1249, 519] width 26 height 7
click at [785, 386] on input "f." at bounding box center [784, 381] width 1 height 10
radio input "true"
click at [834, 619] on button "Next" at bounding box center [784, 627] width 199 height 49
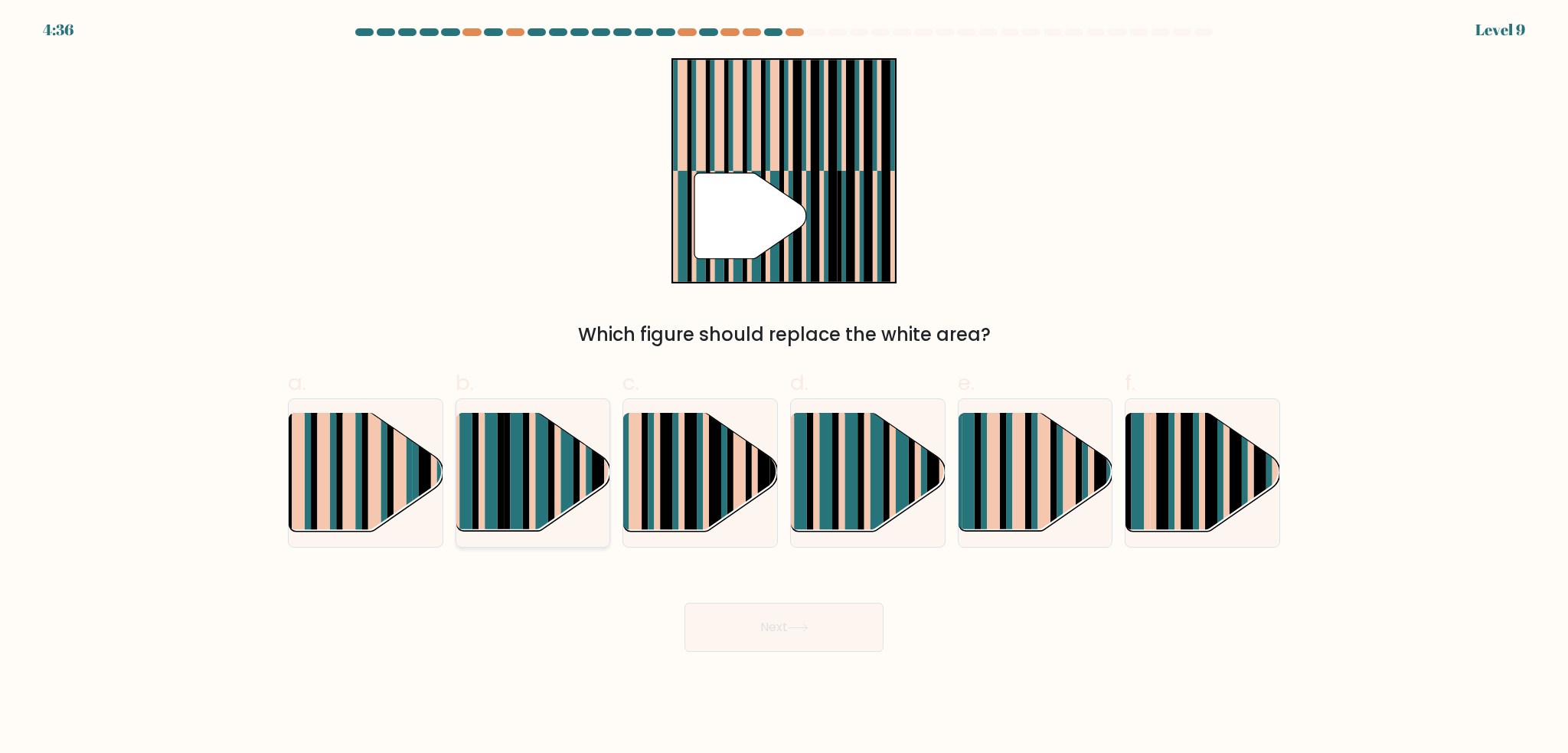
click at [471, 466] on rect at bounding box center [466, 486] width 13 height 152
click at [784, 386] on input "b." at bounding box center [784, 381] width 1 height 10
radio input "true"
click at [739, 638] on button "Next" at bounding box center [784, 627] width 199 height 49
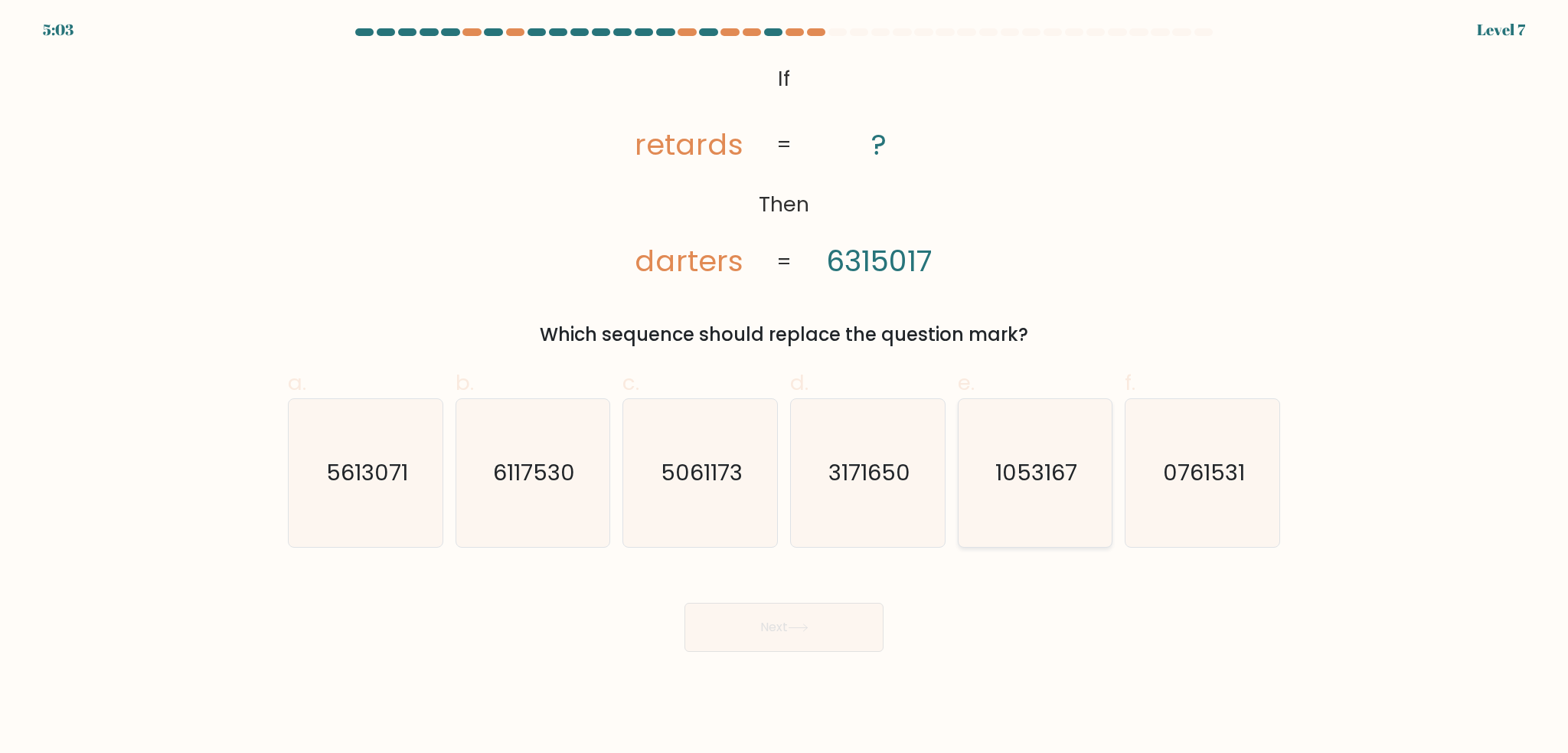
click at [1002, 517] on icon "1053167" at bounding box center [1034, 472] width 147 height 147
click at [785, 386] on input "e. 1053167" at bounding box center [784, 381] width 1 height 10
radio input "true"
click at [853, 607] on button "Next" at bounding box center [784, 627] width 199 height 49
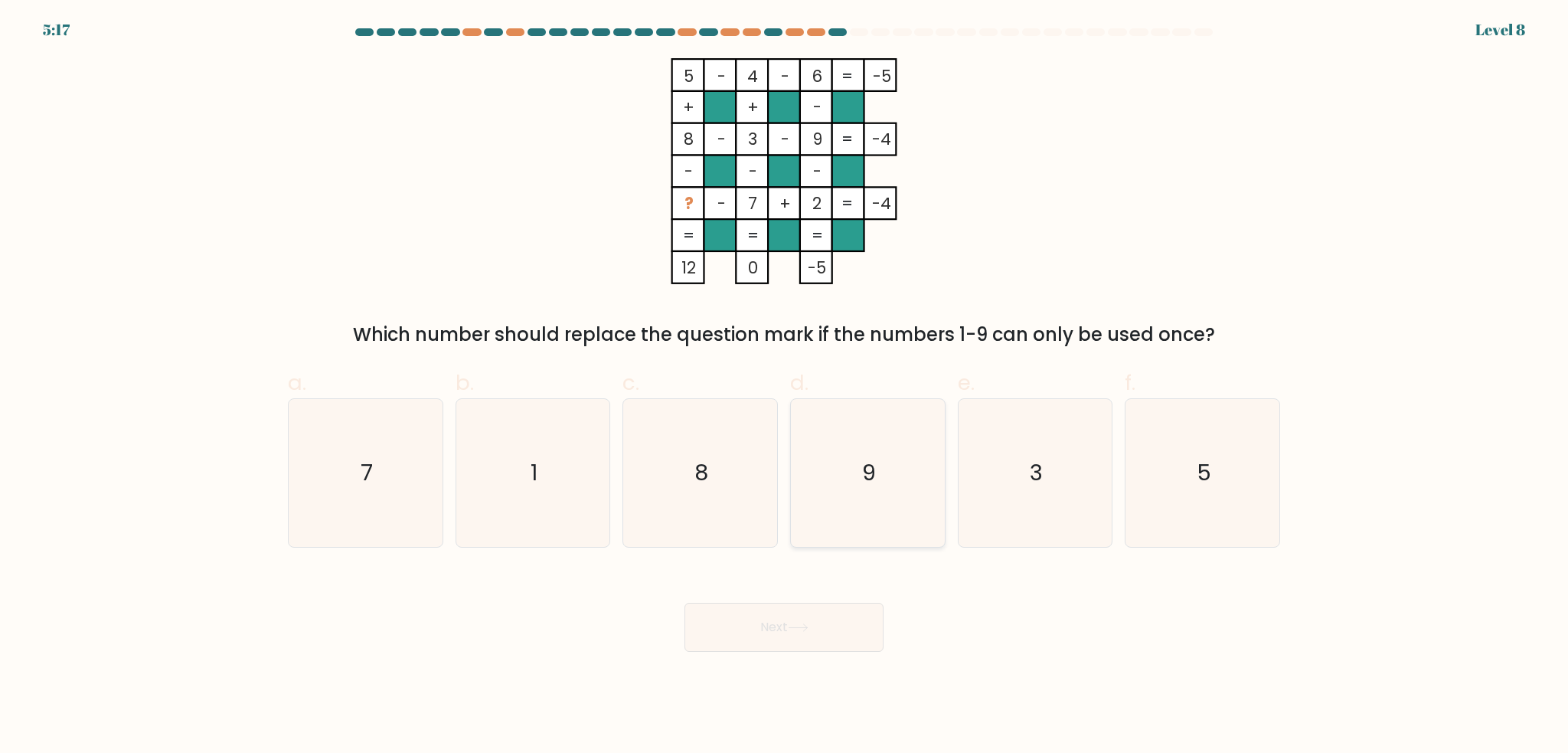
click at [867, 488] on text "9" at bounding box center [869, 473] width 14 height 31
click at [785, 386] on input "d. 9" at bounding box center [784, 381] width 1 height 10
radio input "true"
click at [794, 650] on button "Next" at bounding box center [784, 627] width 199 height 49
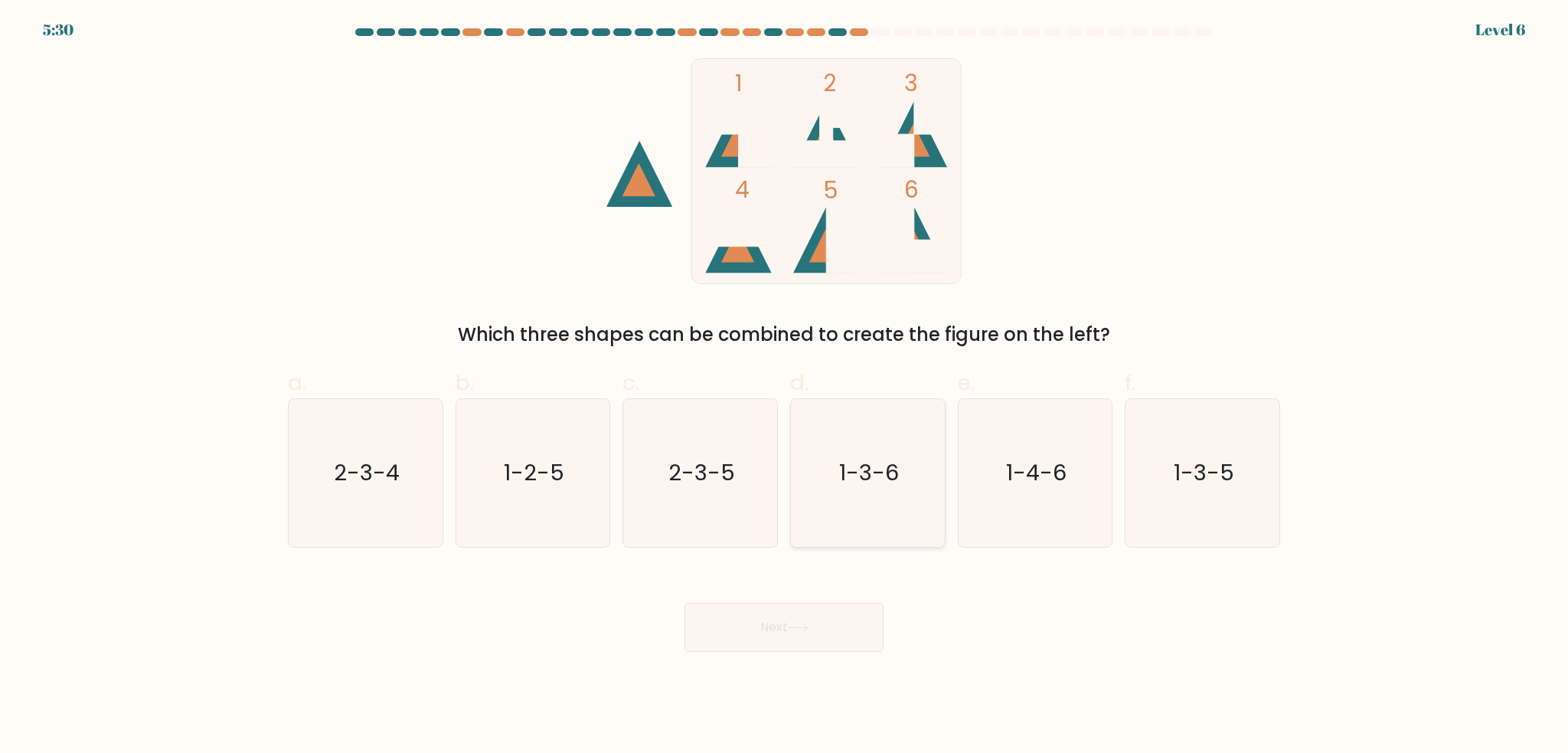
click at [882, 465] on text "1-3-6" at bounding box center [869, 473] width 60 height 31
click at [785, 386] on input "d. 1-3-6" at bounding box center [784, 381] width 1 height 10
radio input "true"
click at [815, 630] on button "Next" at bounding box center [784, 627] width 199 height 49
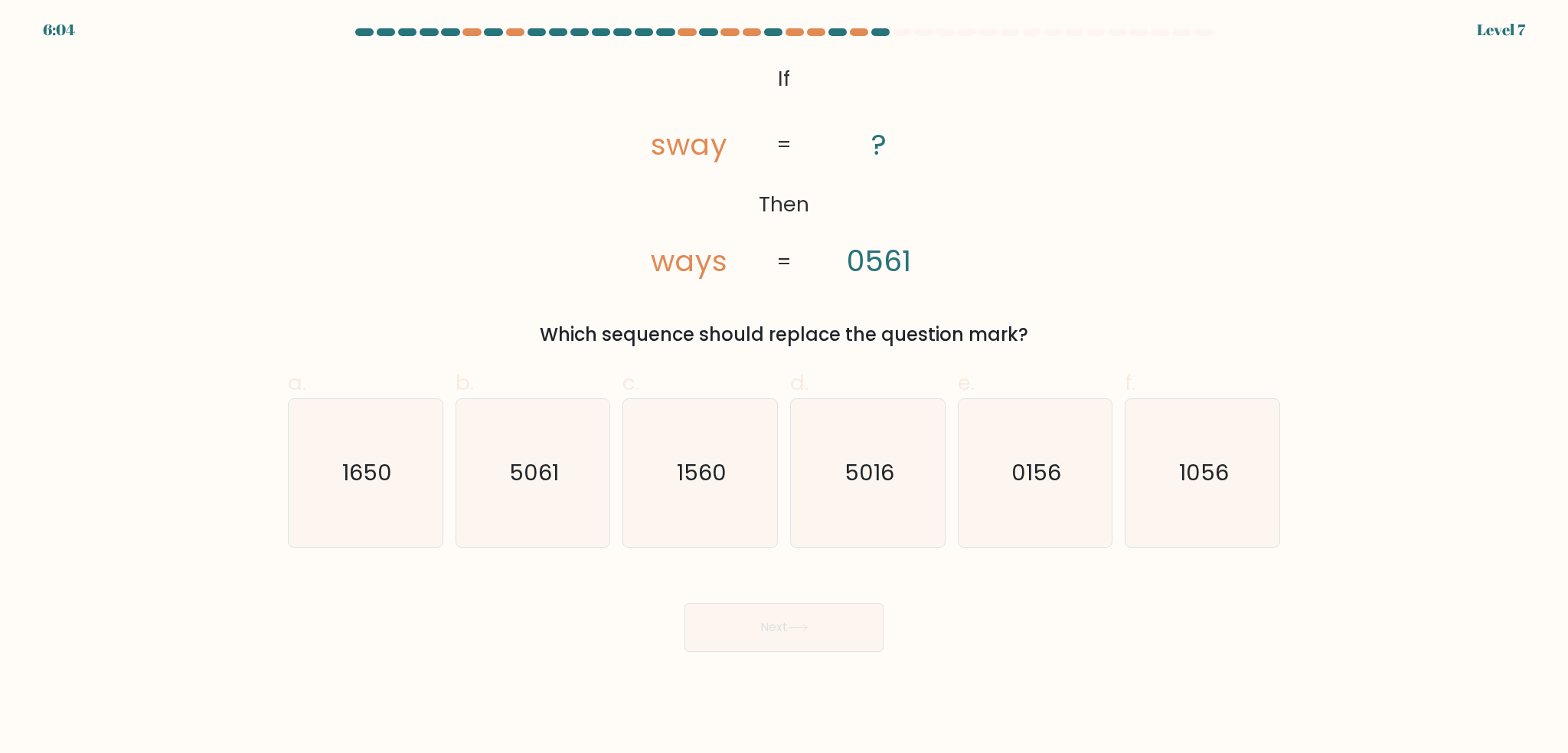
click at [1120, 505] on div "f. 1056" at bounding box center [1202, 457] width 167 height 181
click at [1142, 505] on icon "1056" at bounding box center [1202, 472] width 147 height 147
click at [785, 386] on input "f. 1056" at bounding box center [784, 381] width 1 height 10
radio input "true"
click at [868, 644] on button "Next" at bounding box center [784, 627] width 199 height 49
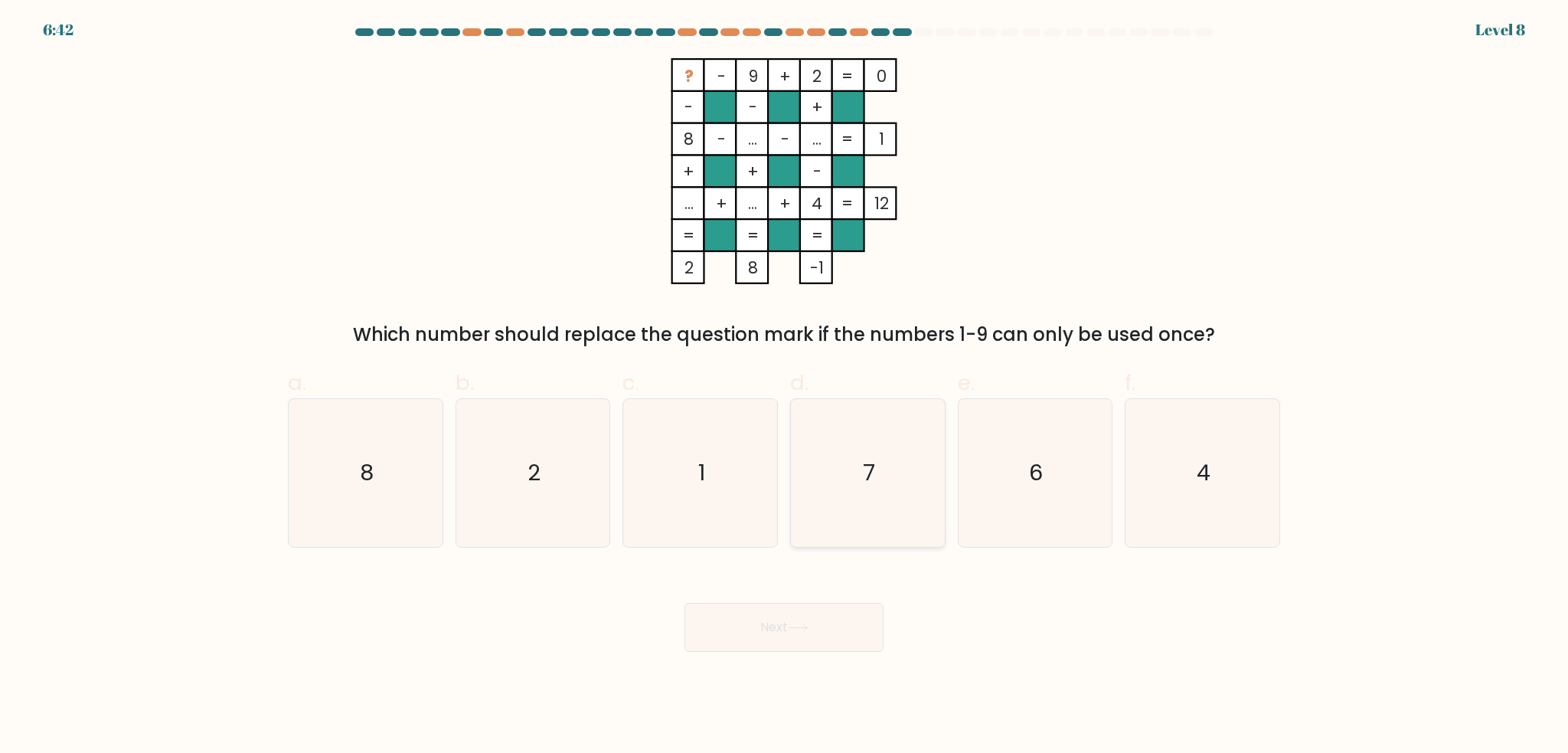
drag, startPoint x: 932, startPoint y: 360, endPoint x: 892, endPoint y: 461, distance: 108.6
click at [923, 385] on div "a. 8 b. 2 c. 1 d." at bounding box center [784, 451] width 1005 height 193
click at [887, 472] on icon "7" at bounding box center [868, 472] width 147 height 147
click at [785, 386] on input "d. 7" at bounding box center [784, 381] width 1 height 10
radio input "true"
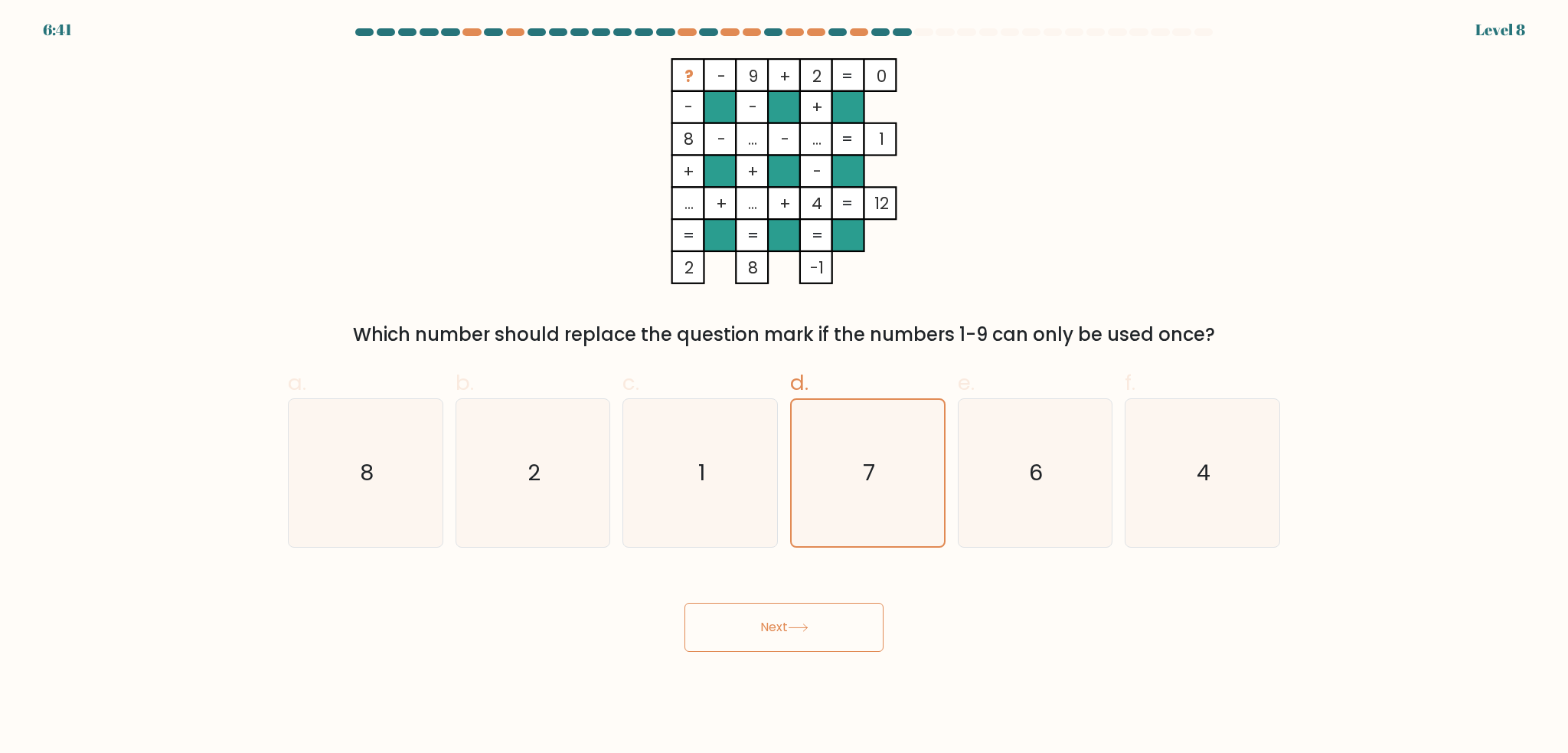
click at [811, 651] on button "Next" at bounding box center [784, 627] width 199 height 49
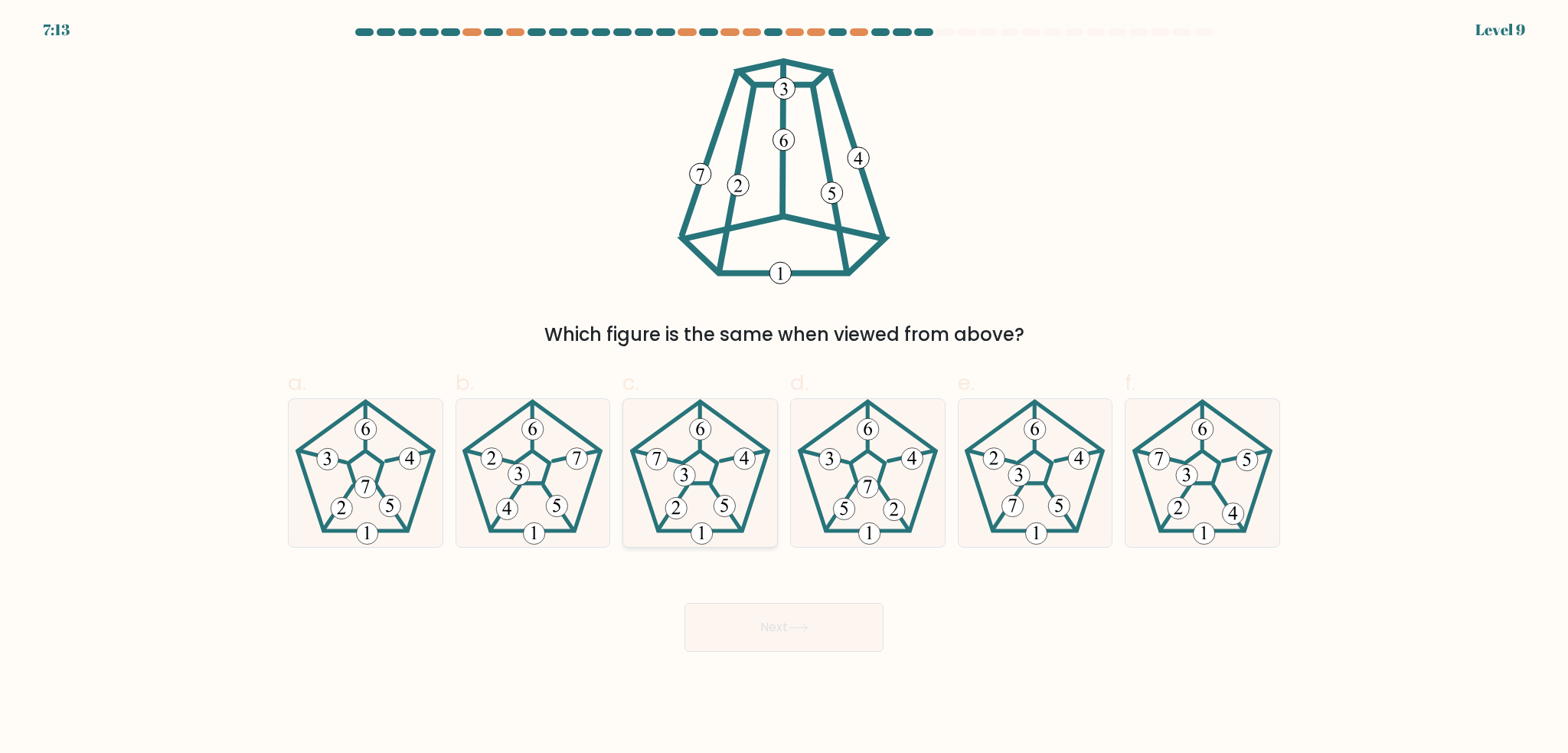
click at [749, 497] on icon at bounding box center [699, 472] width 147 height 147
click at [784, 386] on input "c." at bounding box center [784, 381] width 1 height 10
radio input "true"
click at [743, 611] on button "Next" at bounding box center [784, 627] width 199 height 49
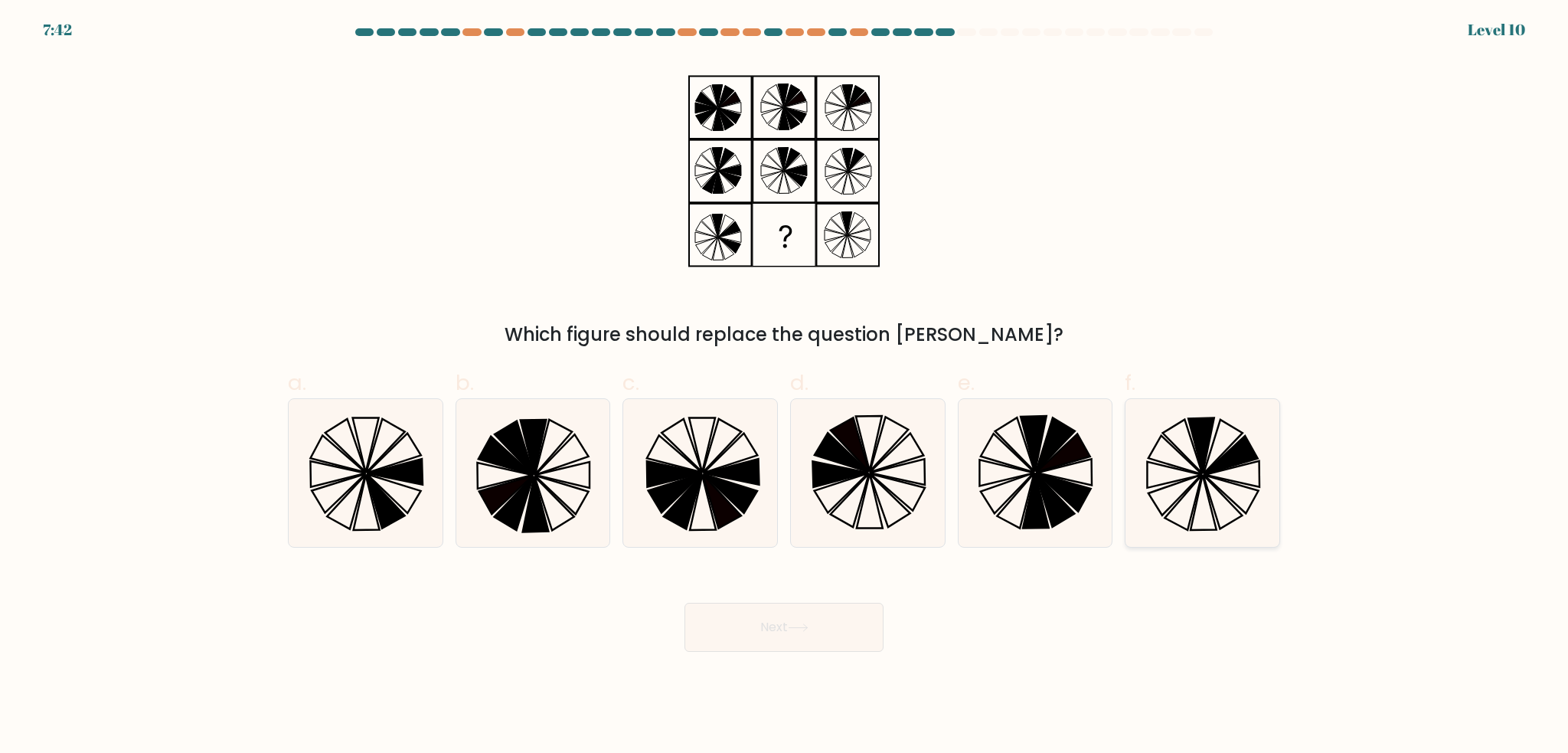
click at [1166, 507] on icon at bounding box center [1202, 472] width 147 height 147
click at [785, 386] on input "f." at bounding box center [784, 381] width 1 height 10
radio input "true"
click at [862, 622] on button "Next" at bounding box center [784, 627] width 199 height 49
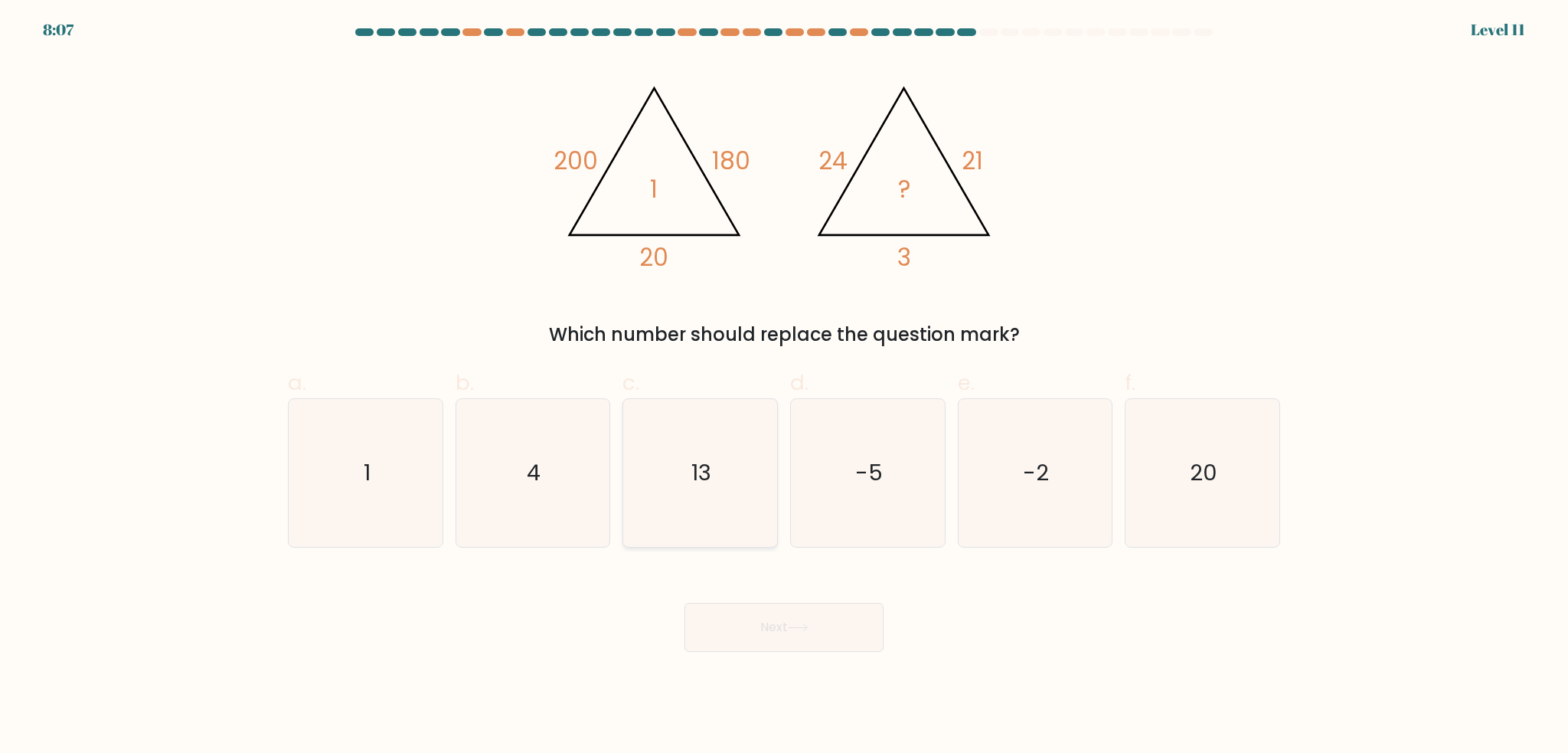
click at [714, 471] on icon "13" at bounding box center [699, 472] width 147 height 147
click at [784, 386] on input "c. 13" at bounding box center [784, 381] width 1 height 10
radio input "true"
click at [738, 624] on button "Next" at bounding box center [784, 627] width 199 height 49
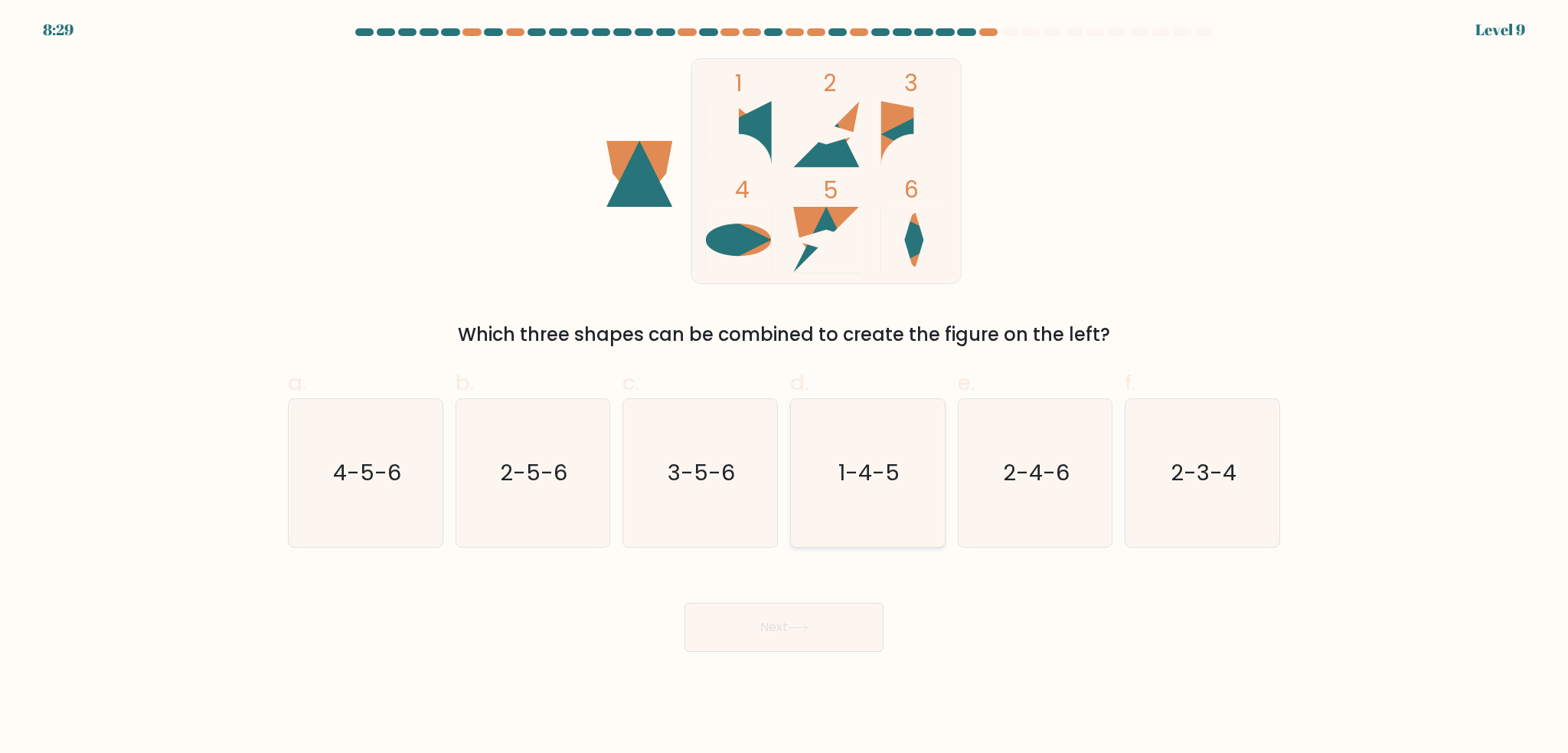
click at [799, 517] on icon "1-4-5" at bounding box center [868, 472] width 147 height 147
click at [785, 386] on input "d. 1-4-5" at bounding box center [784, 381] width 1 height 10
radio input "true"
click at [765, 625] on button "Next" at bounding box center [784, 627] width 199 height 49
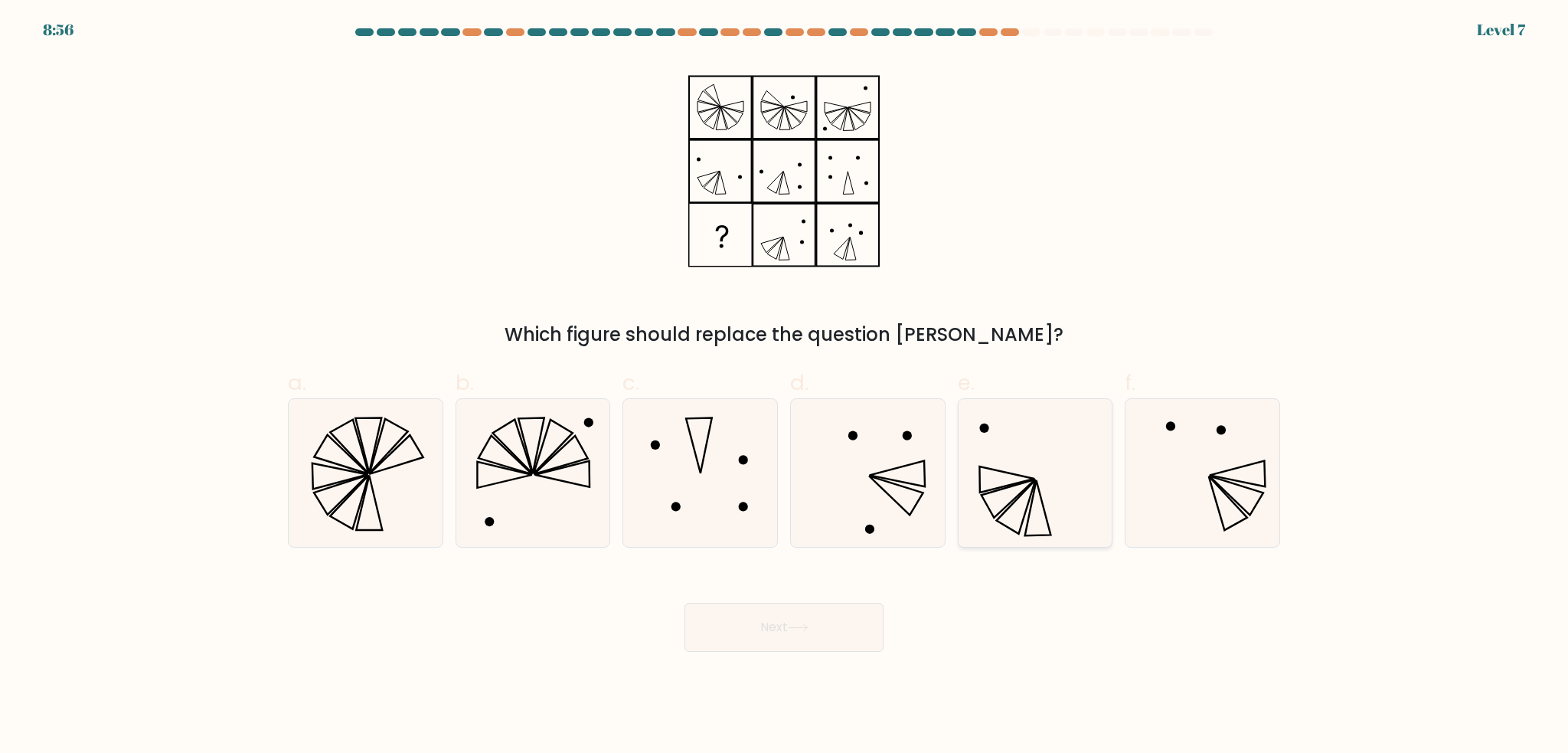
click at [968, 497] on icon at bounding box center [1034, 472] width 147 height 147
click at [785, 386] on input "e." at bounding box center [784, 381] width 1 height 10
radio input "true"
click at [863, 628] on button "Next" at bounding box center [784, 627] width 199 height 49
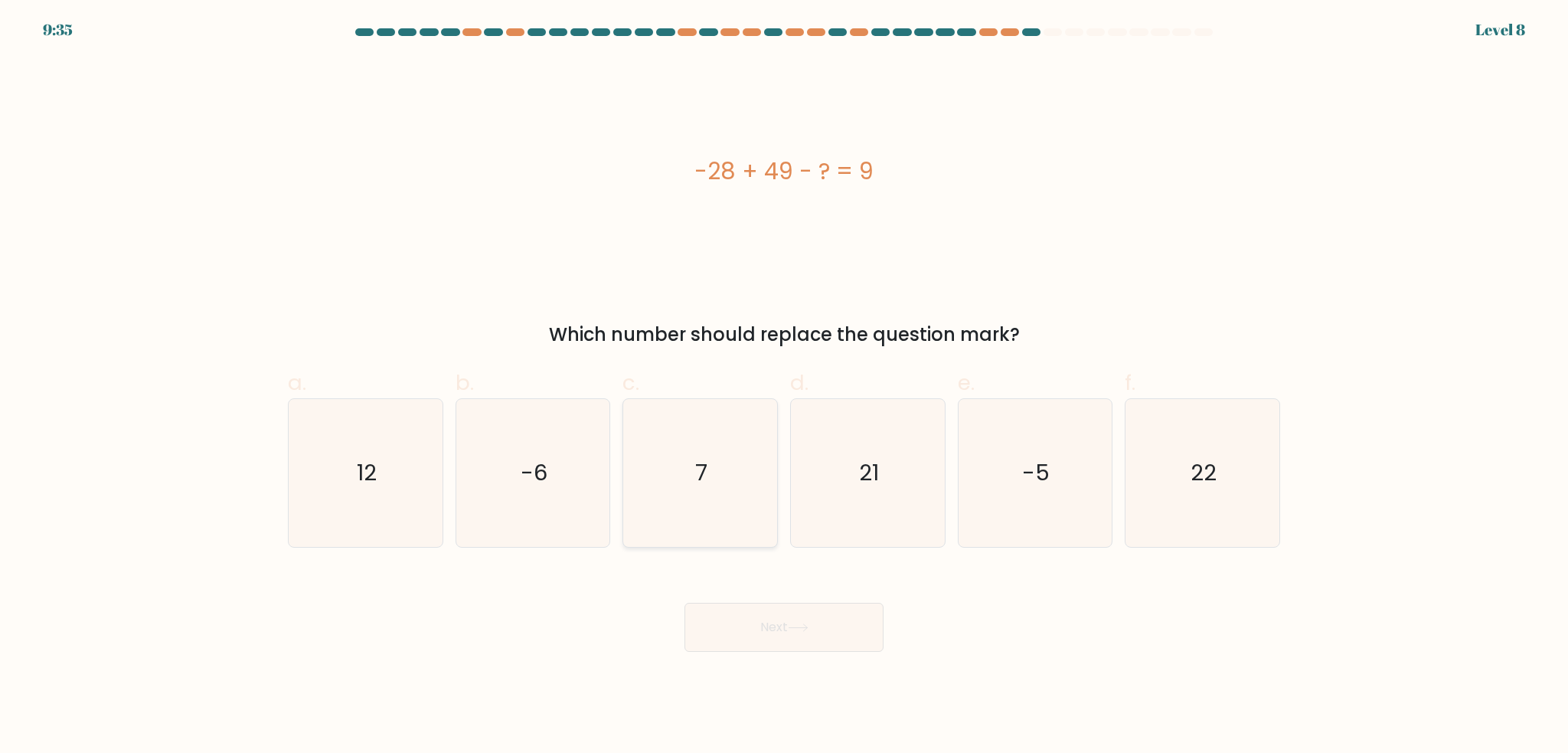
click at [739, 482] on icon "7" at bounding box center [699, 472] width 147 height 147
click at [784, 386] on input "c. 7" at bounding box center [784, 381] width 1 height 10
radio input "true"
click at [709, 654] on body "9:34 Level 8 a." at bounding box center [784, 376] width 1568 height 753
click at [718, 636] on button "Next" at bounding box center [784, 627] width 199 height 49
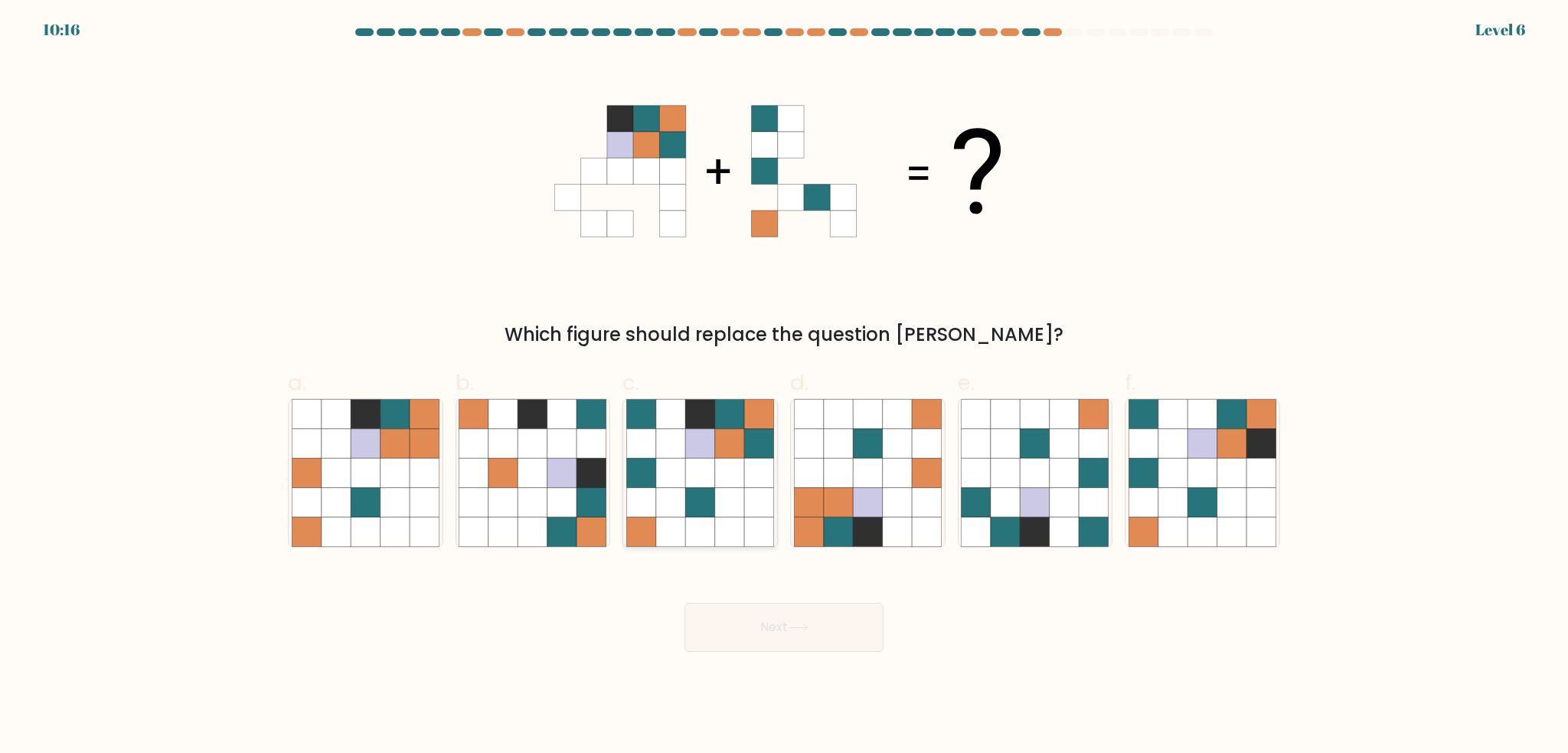
click at [749, 541] on icon at bounding box center [759, 531] width 29 height 29
click at [784, 386] on input "c." at bounding box center [784, 381] width 1 height 10
radio input "true"
click at [764, 616] on button "Next" at bounding box center [784, 627] width 199 height 49
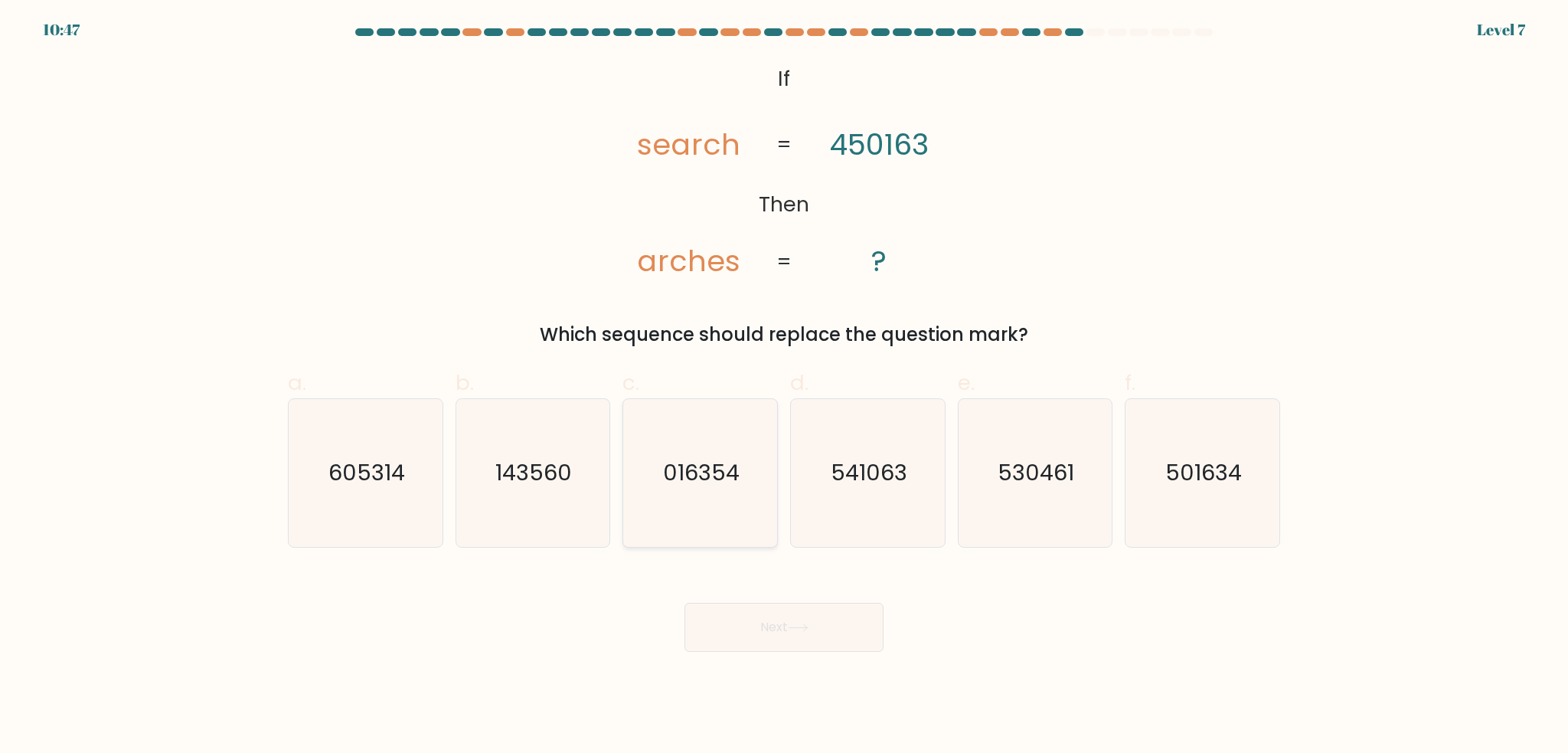
click at [733, 505] on icon "016354" at bounding box center [699, 472] width 147 height 147
click at [784, 386] on input "c. 016354" at bounding box center [784, 381] width 1 height 10
radio input "true"
click at [731, 619] on button "Next" at bounding box center [784, 627] width 199 height 49
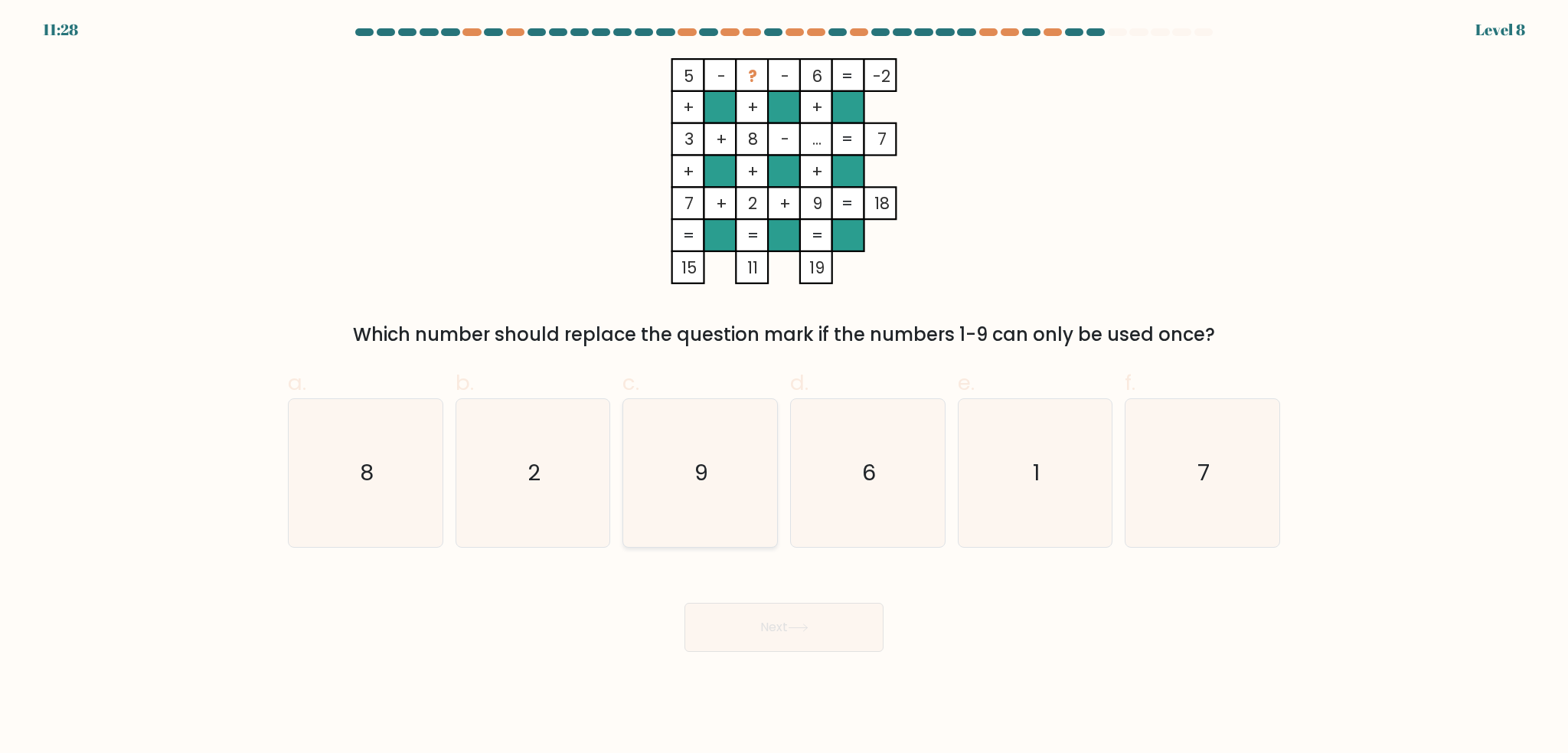
click at [773, 481] on div "9" at bounding box center [700, 472] width 156 height 149
click at [784, 386] on input "c. 9" at bounding box center [784, 381] width 1 height 10
radio input "true"
click at [762, 625] on button "Next" at bounding box center [784, 627] width 199 height 49
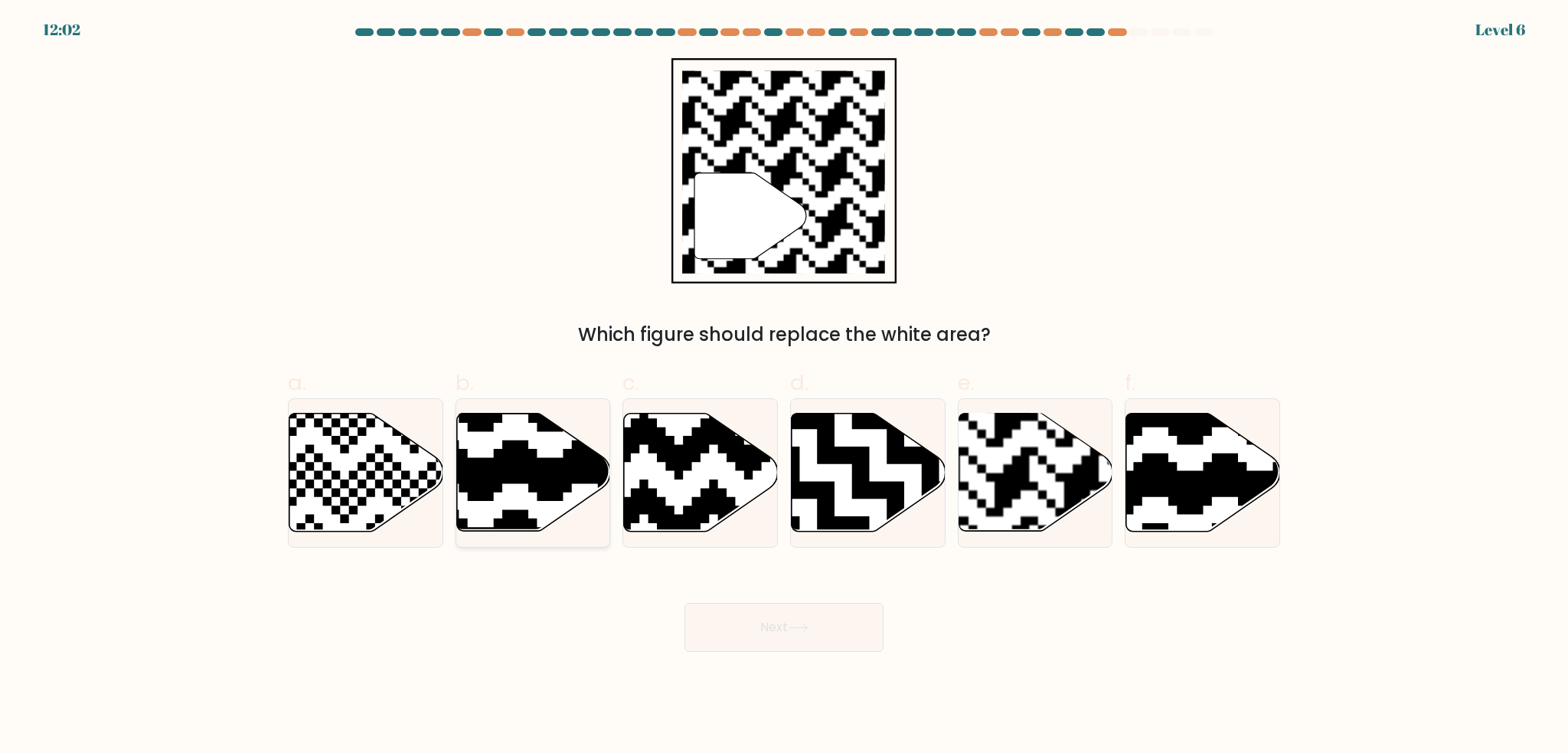
click at [524, 495] on icon at bounding box center [533, 473] width 154 height 118
click at [784, 386] on input "b." at bounding box center [784, 381] width 1 height 10
radio input "true"
click at [730, 635] on button "Next" at bounding box center [784, 627] width 199 height 49
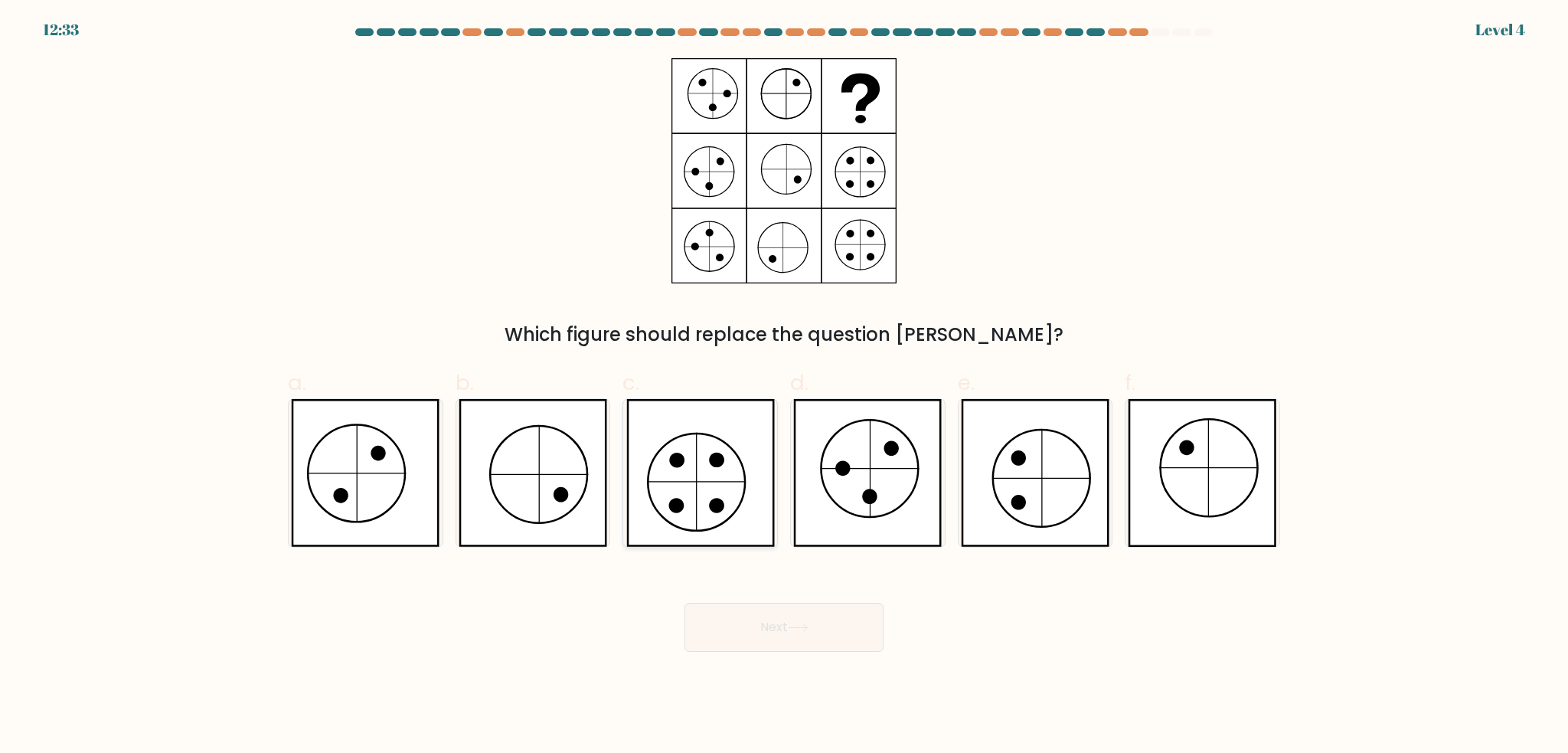
click at [687, 546] on icon at bounding box center [700, 472] width 146 height 146
click at [784, 386] on input "c." at bounding box center [784, 381] width 1 height 10
radio input "true"
click at [732, 619] on button "Next" at bounding box center [784, 627] width 199 height 49
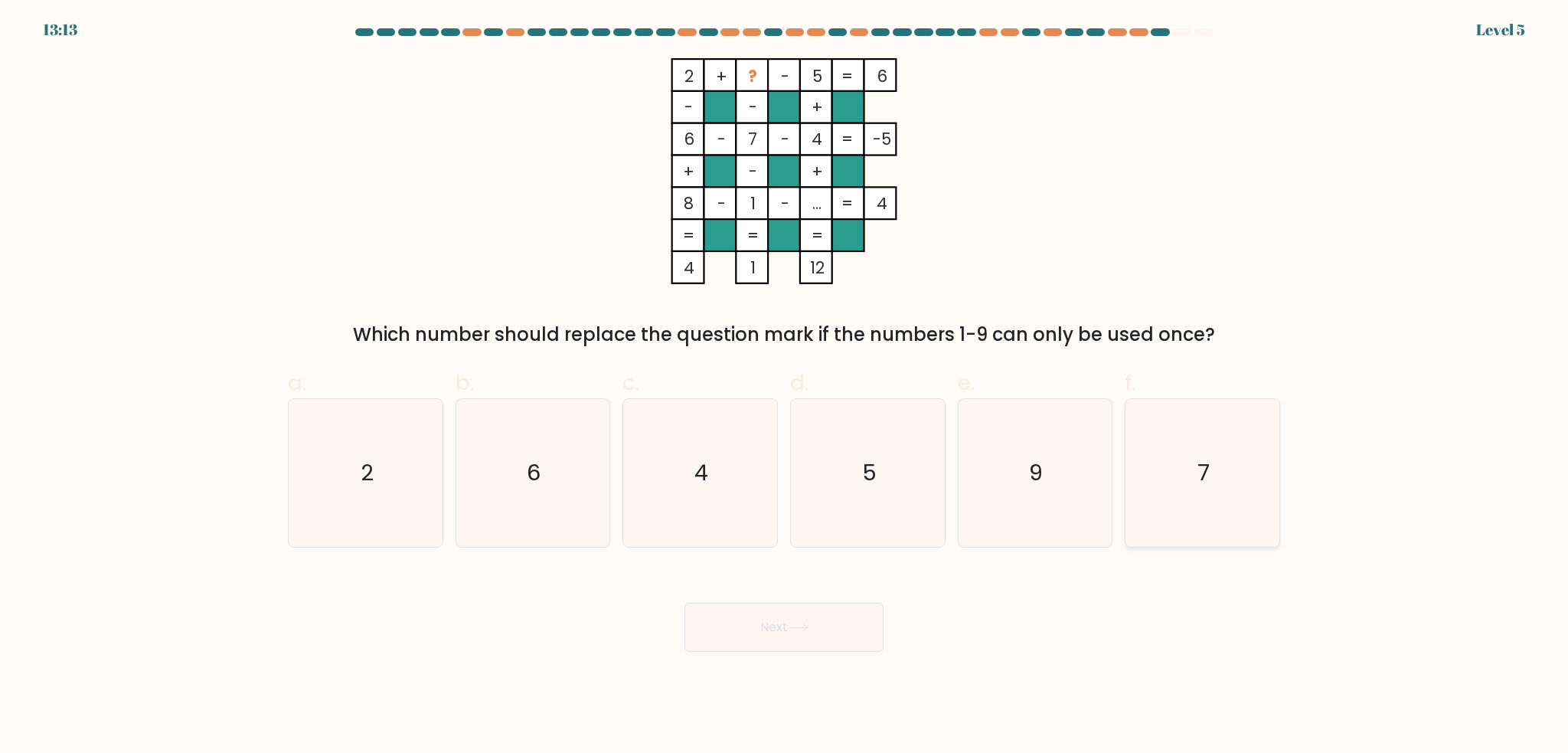
click at [1194, 505] on icon "7" at bounding box center [1202, 472] width 147 height 147
click at [785, 386] on input "f. 7" at bounding box center [784, 381] width 1 height 10
radio input "true"
click at [870, 646] on button "Next" at bounding box center [784, 627] width 199 height 49
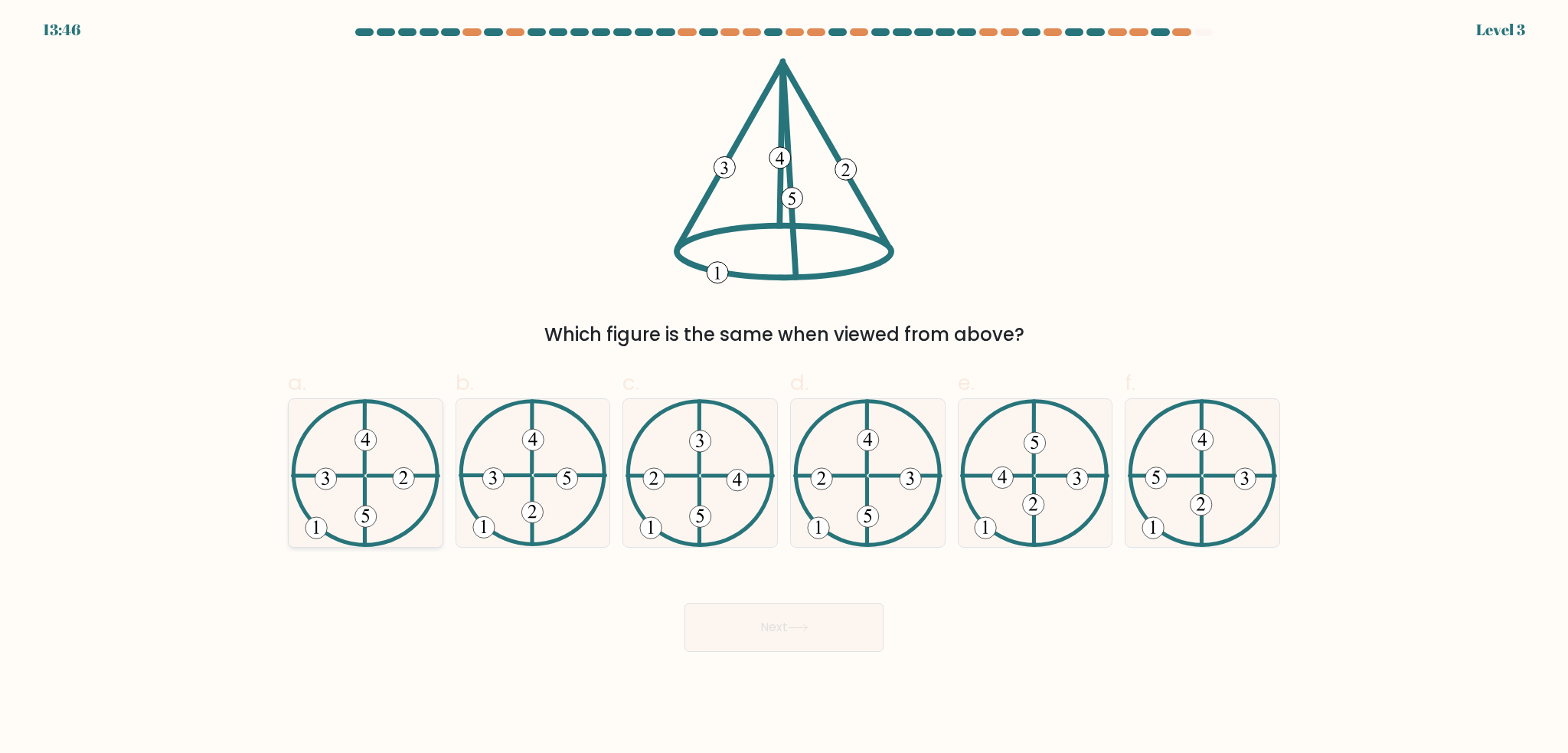
click at [406, 468] on 137 at bounding box center [404, 479] width 22 height 22
click at [784, 386] on input "a." at bounding box center [784, 381] width 1 height 10
radio input "true"
click at [765, 653] on body "13:44 Level 3" at bounding box center [784, 376] width 1568 height 753
click at [767, 639] on button "Next" at bounding box center [784, 627] width 199 height 49
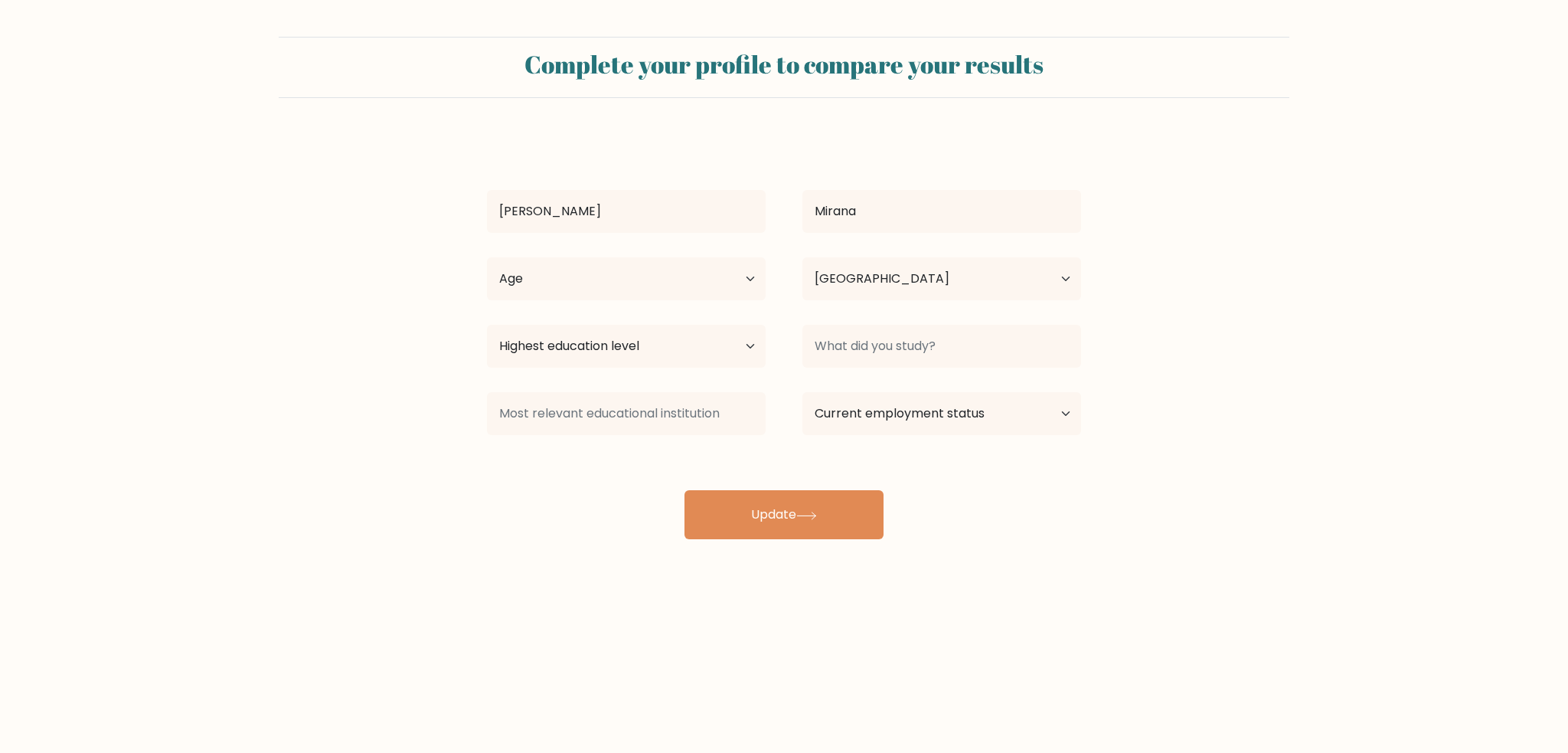
select select "PH"
click at [739, 287] on select "Age Under 18 years old 18-24 years old 25-34 years old 35-44 years old 45-54 ye…" at bounding box center [626, 279] width 279 height 43
select select "25_34"
click at [487, 257] on select "Age Under 18 years old 18-24 years old 25-34 years old 35-44 years old 45-54 ye…" at bounding box center [626, 279] width 279 height 43
click at [900, 343] on input at bounding box center [942, 347] width 279 height 43
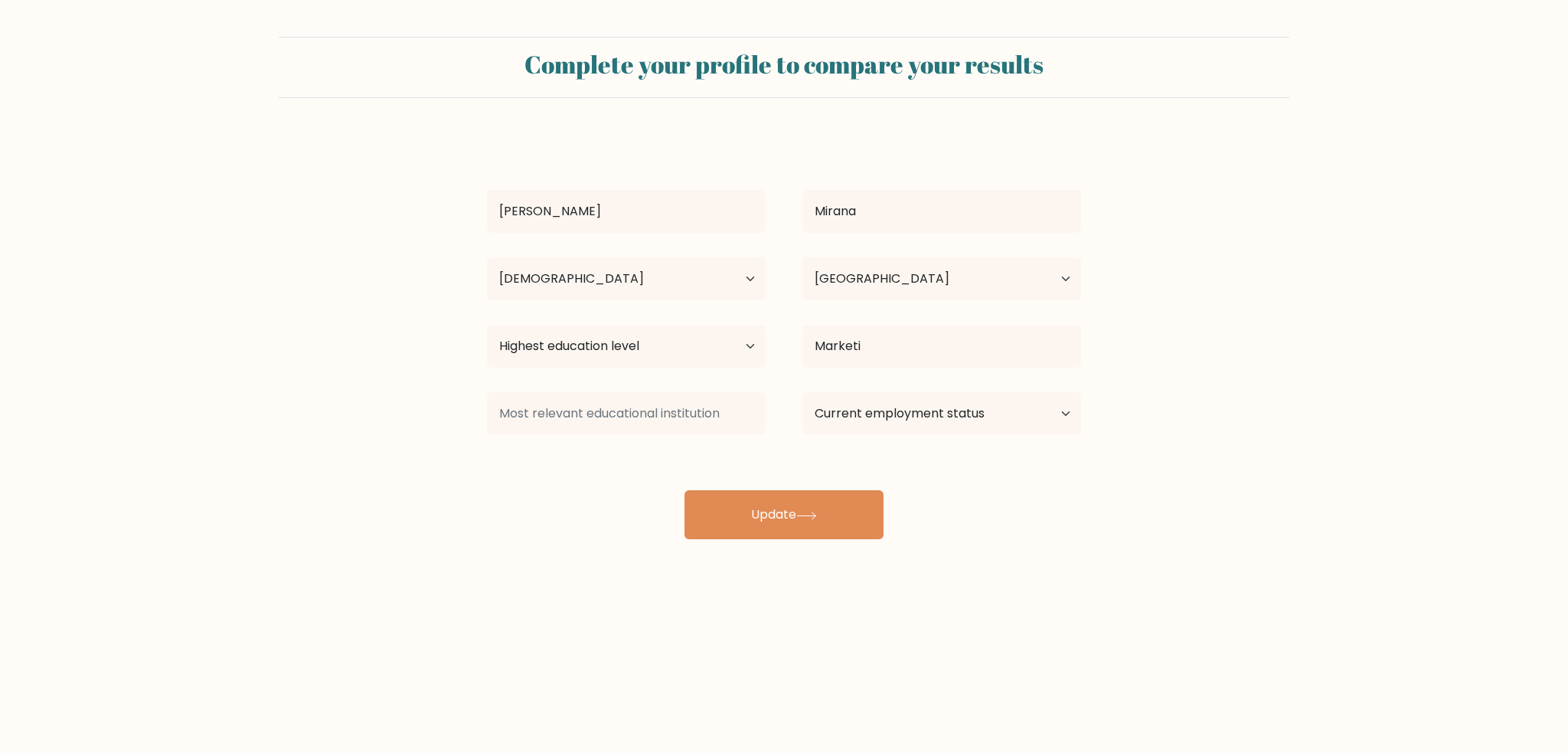
click at [896, 383] on div "Danica Rose Mirana Age Under 18 years old 18-24 years old 25-34 years old 35-44…" at bounding box center [784, 337] width 613 height 405
click at [896, 352] on input "Marketi" at bounding box center [942, 347] width 279 height 43
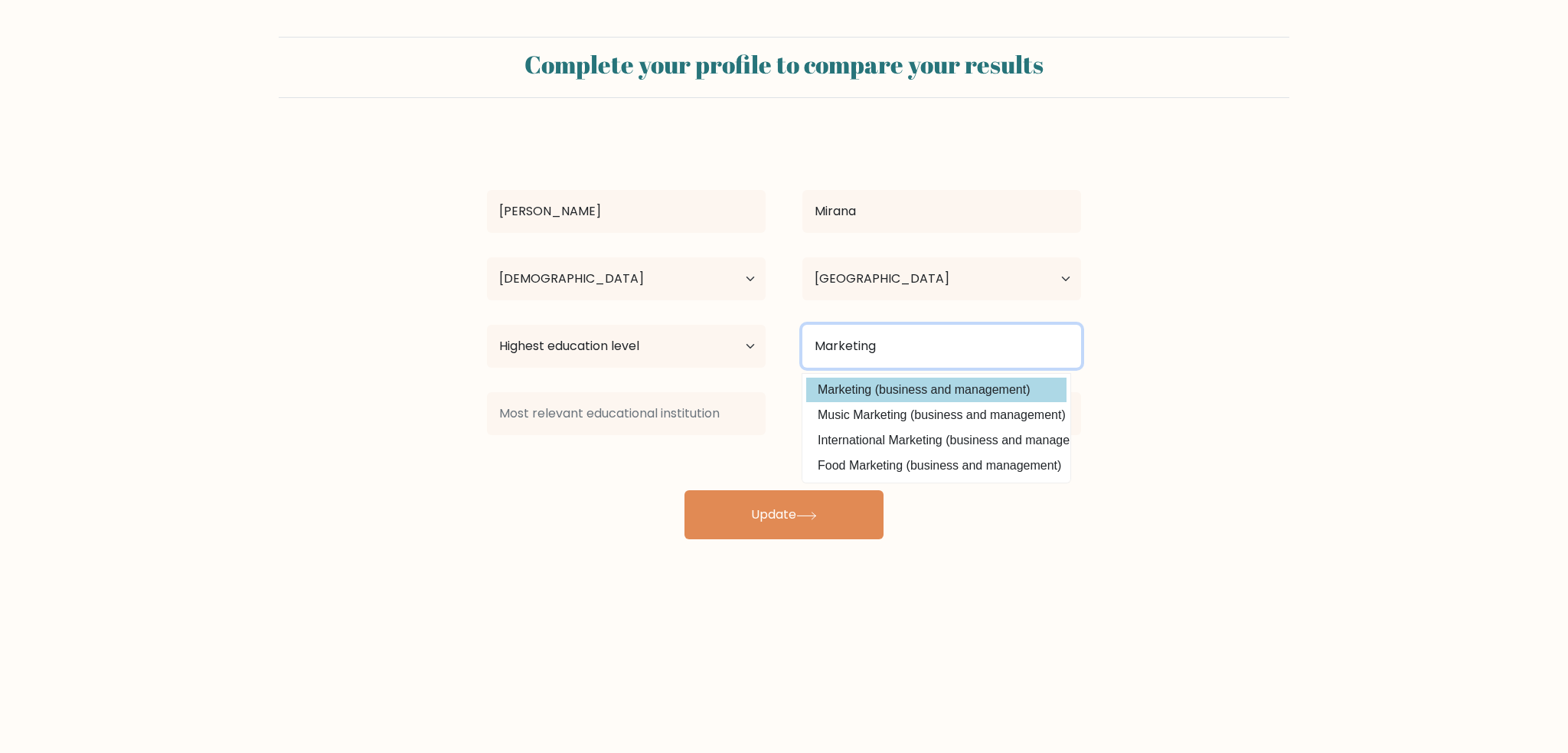
type input "Marketing"
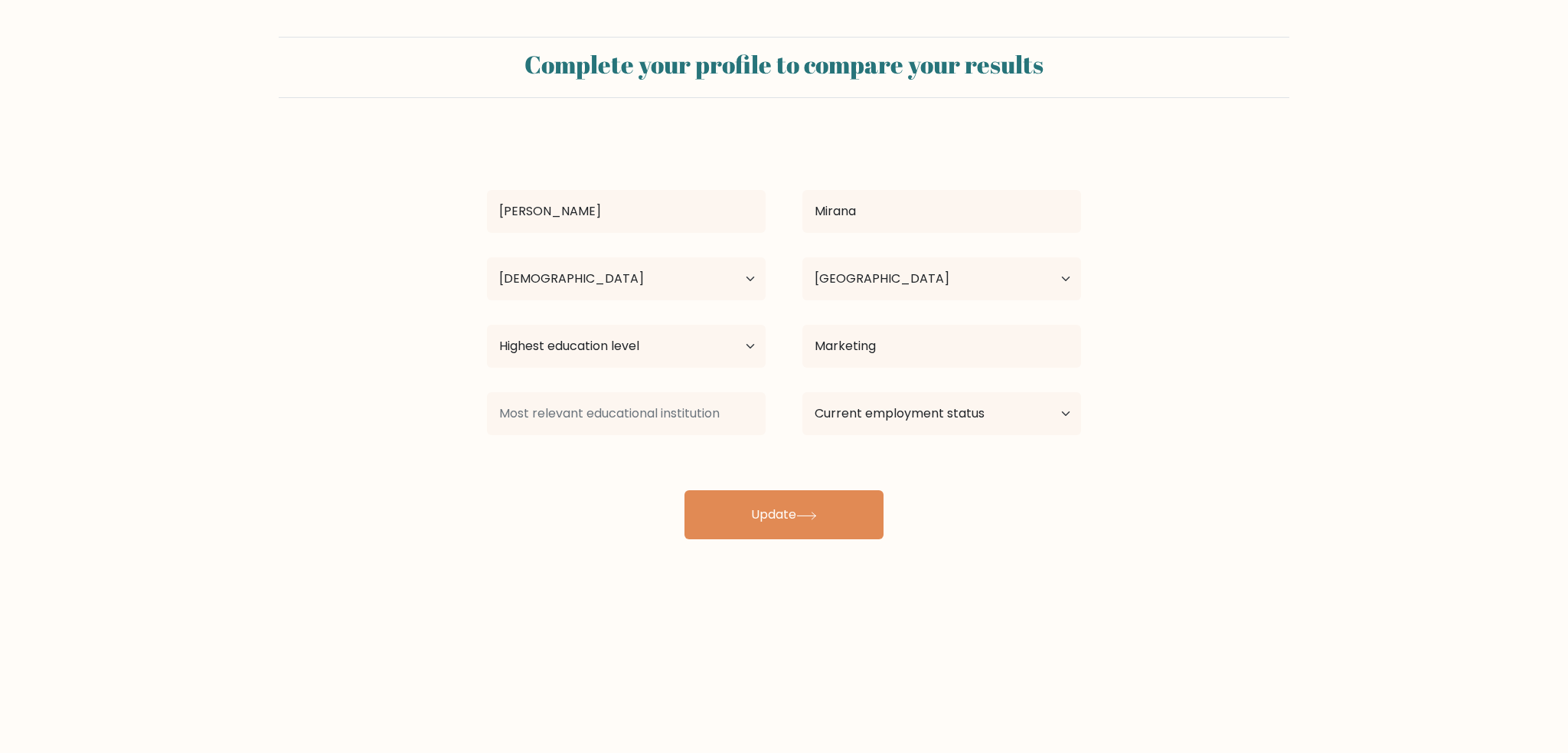
click at [893, 379] on div "Danica Rose Mirana Age Under 18 years old 18-24 years old 25-34 years old 35-44…" at bounding box center [784, 337] width 613 height 405
click at [704, 342] on select "Highest education level No schooling Primary Lower Secondary Upper Secondary Oc…" at bounding box center [626, 347] width 279 height 43
select select "bachelors_degree"
click at [487, 325] on select "Highest education level No schooling Primary Lower Secondary Upper Secondary Oc…" at bounding box center [626, 347] width 279 height 43
click at [871, 410] on select "Current employment status Employed Student Retired Other / prefer not to answer" at bounding box center [942, 414] width 279 height 43
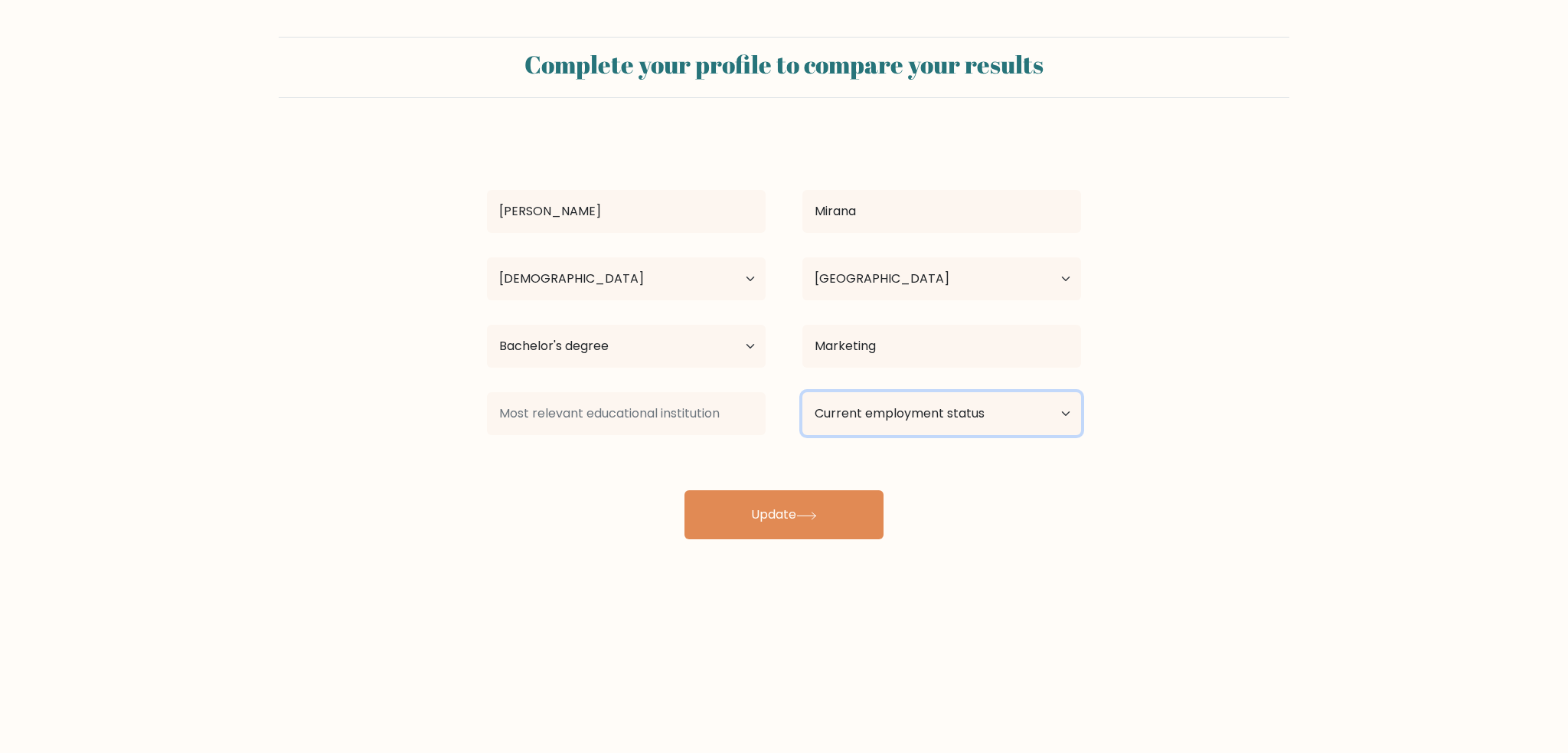
select select "employed"
click at [803, 392] on select "Current employment status Employed Student Retired Other / prefer not to answer" at bounding box center [942, 414] width 279 height 43
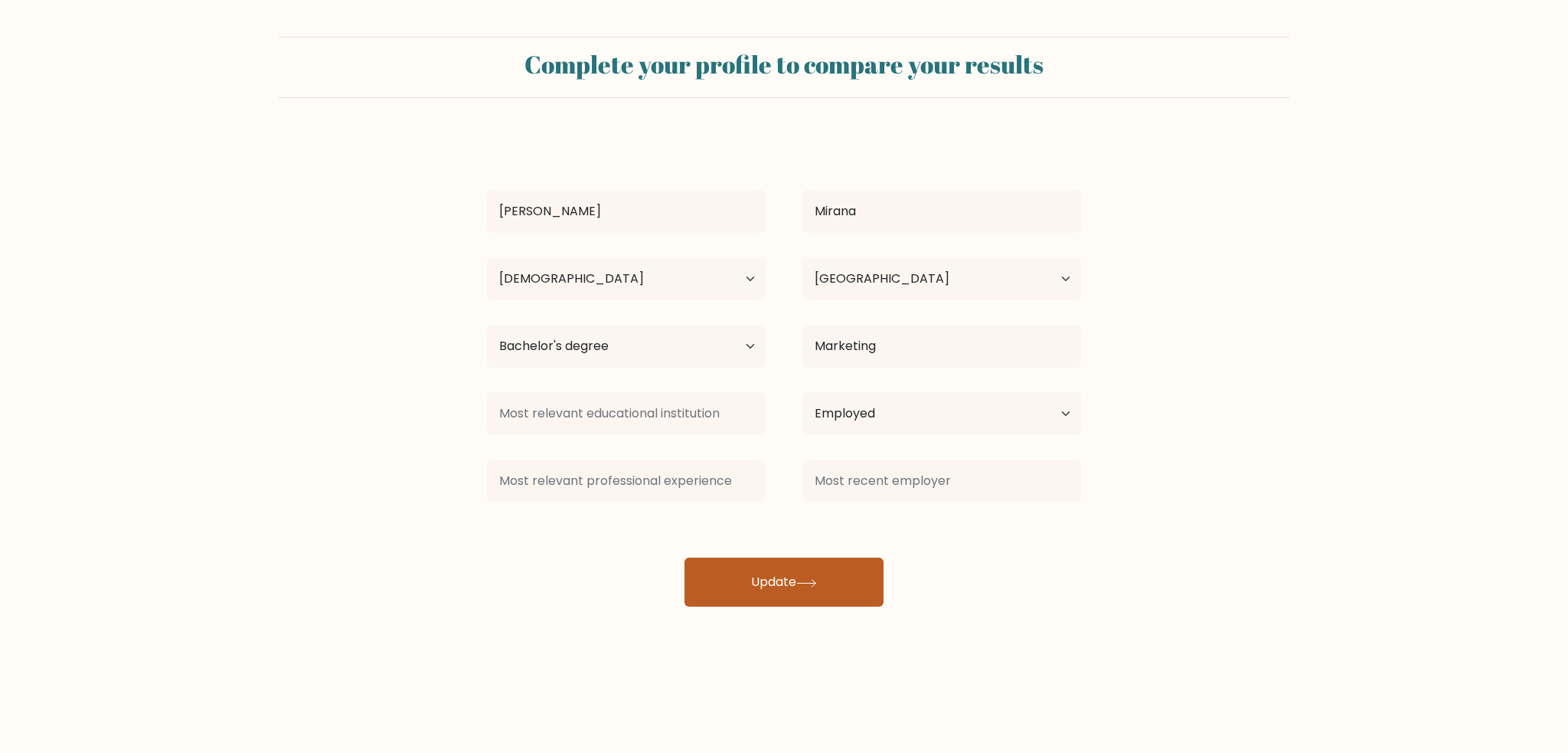
click at [778, 565] on button "Update" at bounding box center [784, 582] width 199 height 49
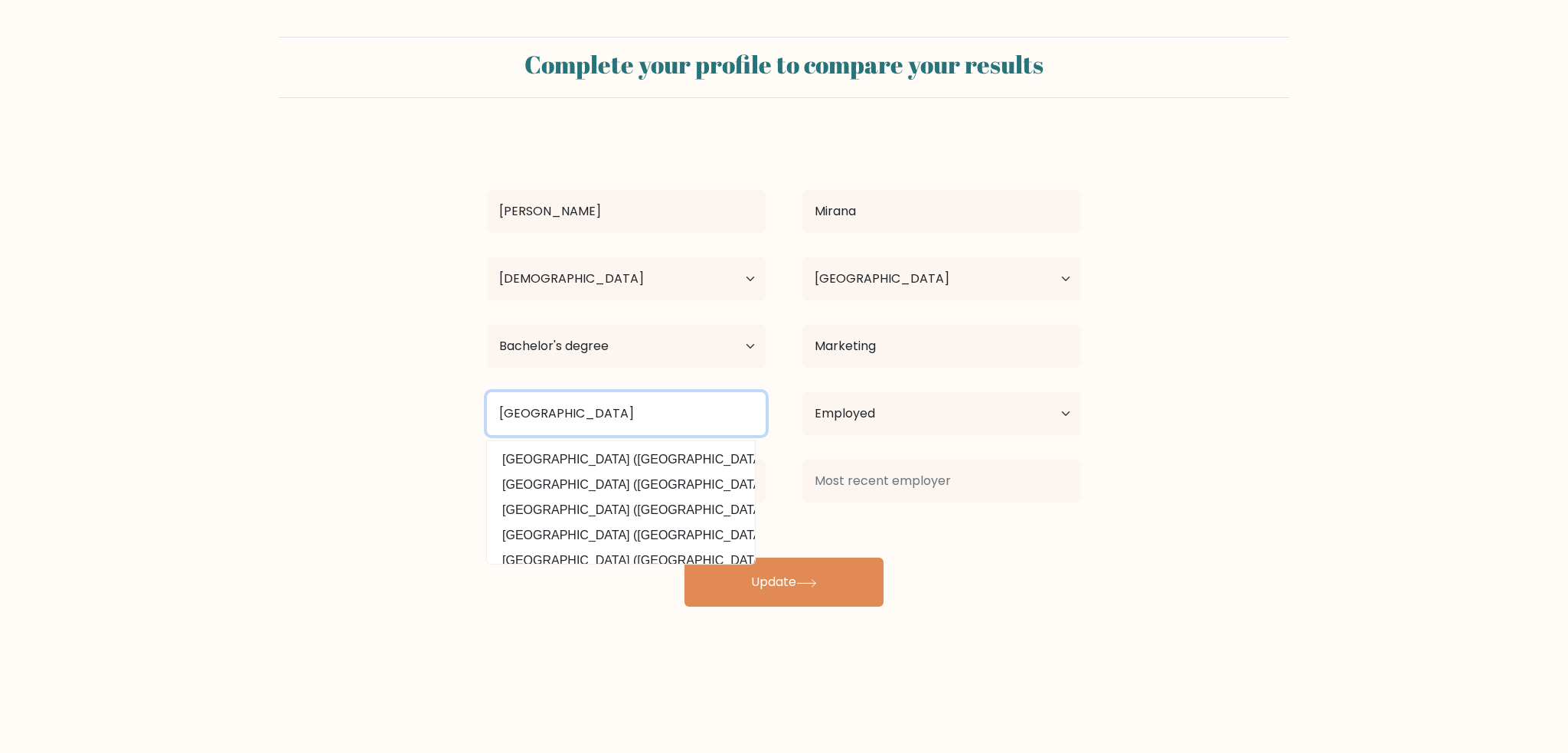
scroll to position [152, 0]
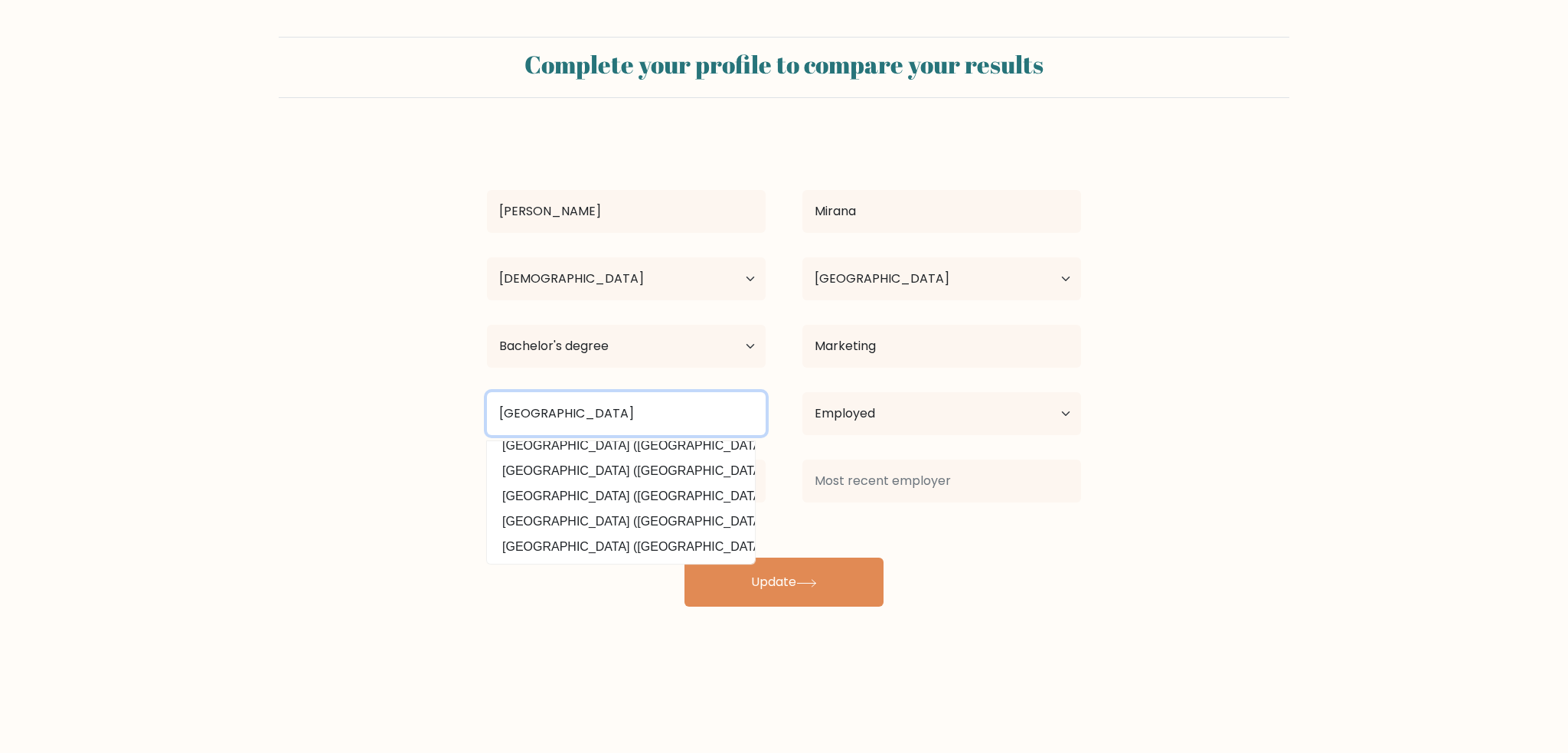
type input "Universidad de Manila"
click at [834, 518] on div "Danica Rose Mirana Age Under 18 years old 18-24 years old 25-34 years old 35-44…" at bounding box center [784, 371] width 613 height 472
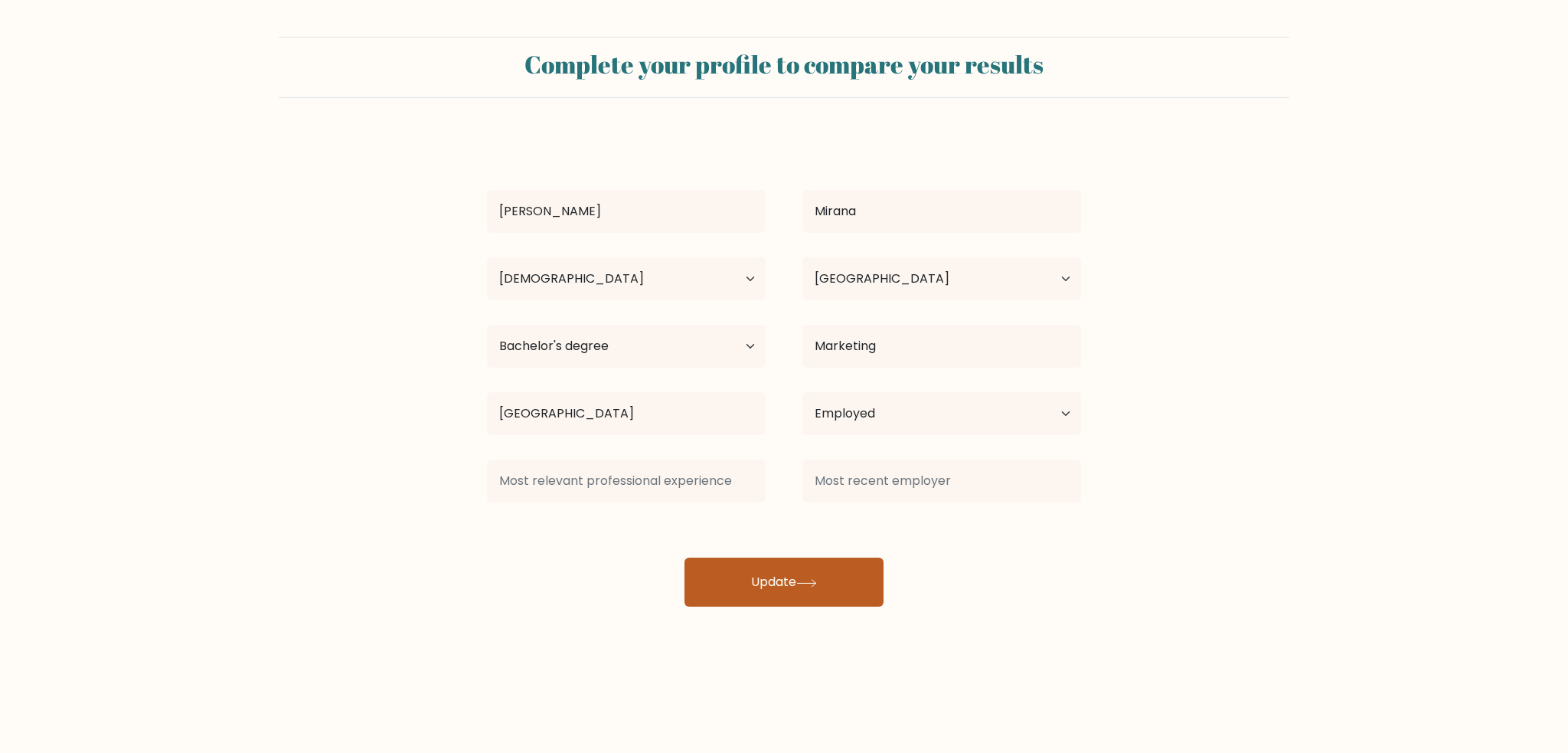
click at [756, 578] on button "Update" at bounding box center [784, 582] width 199 height 49
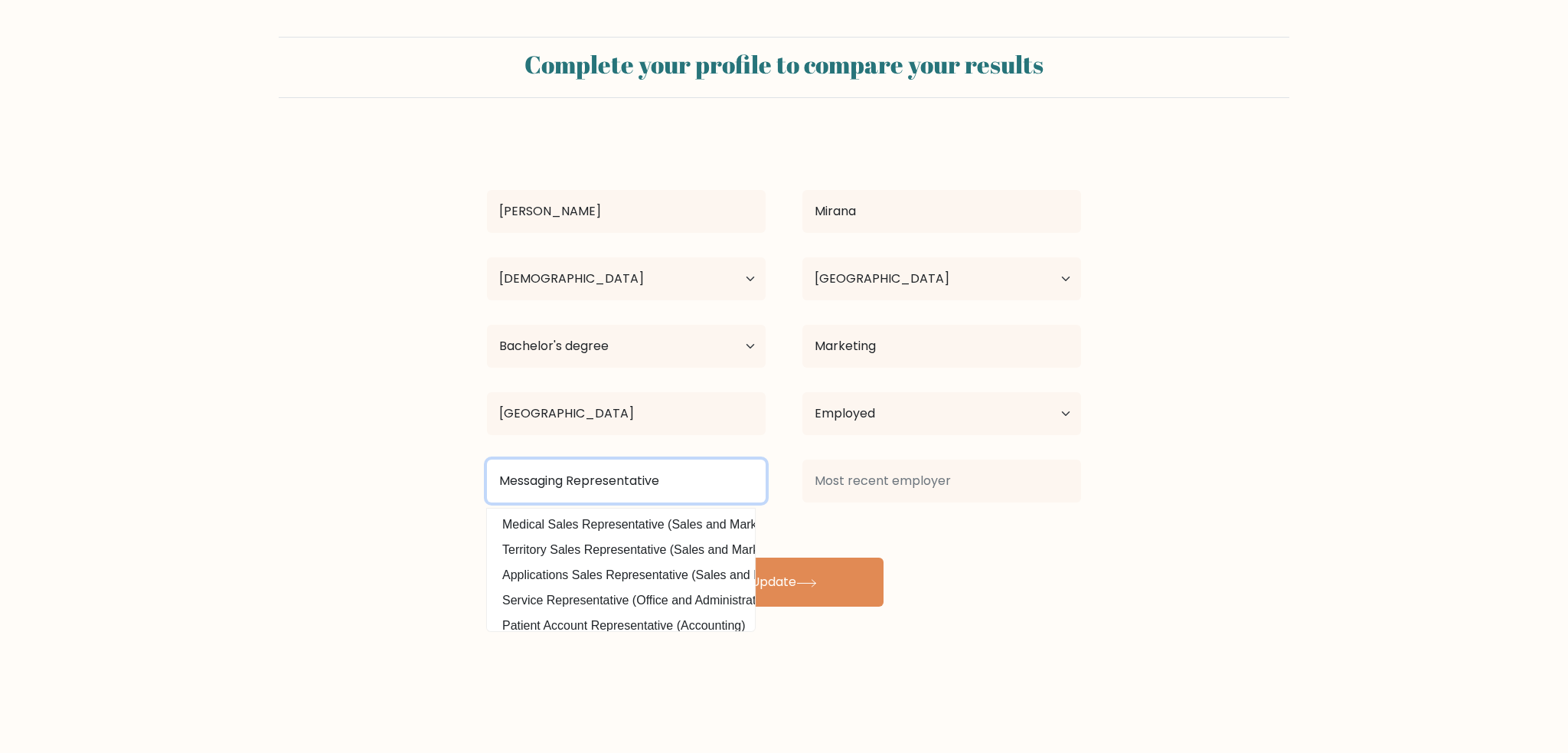
type input "Messaging Representative"
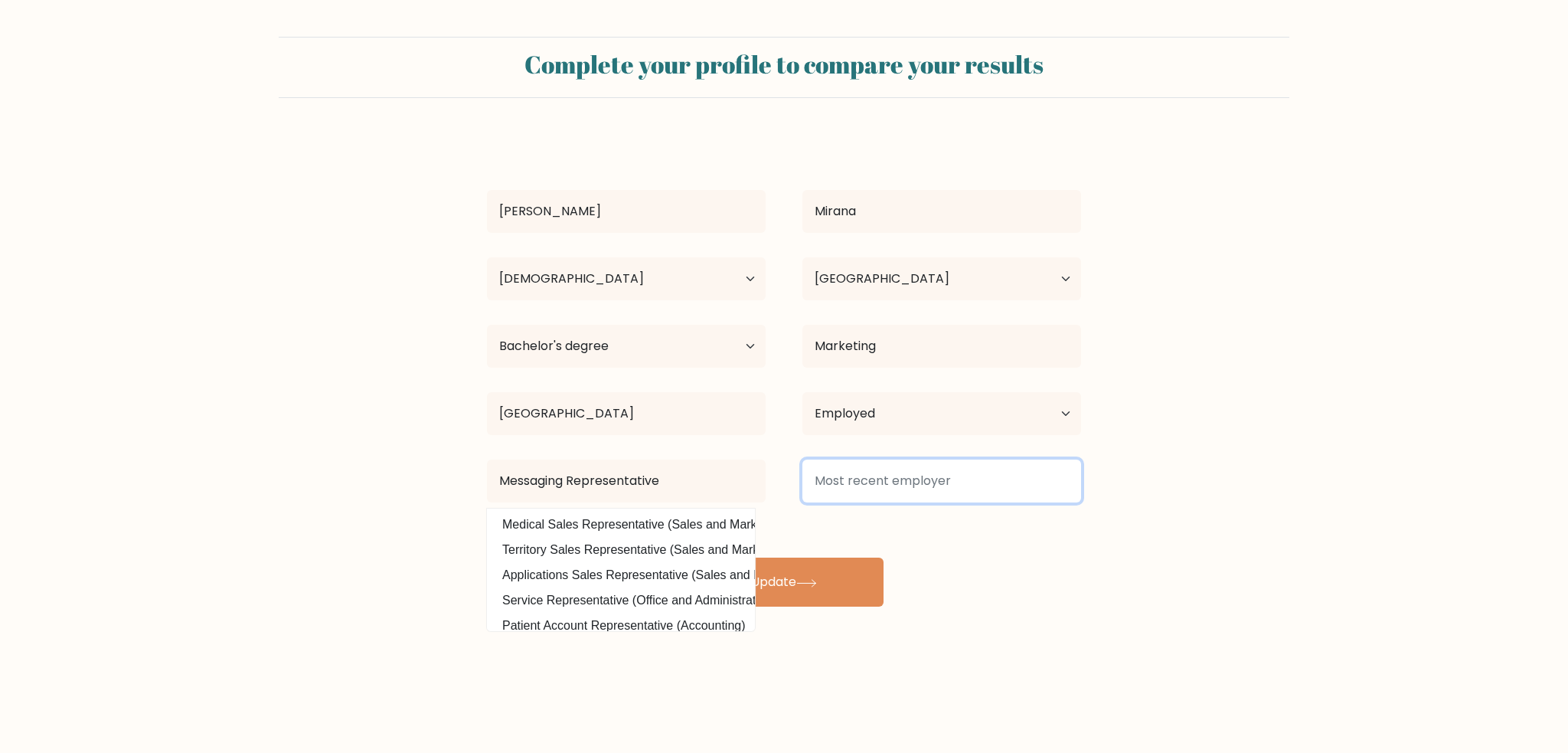
click at [864, 496] on input at bounding box center [942, 481] width 279 height 43
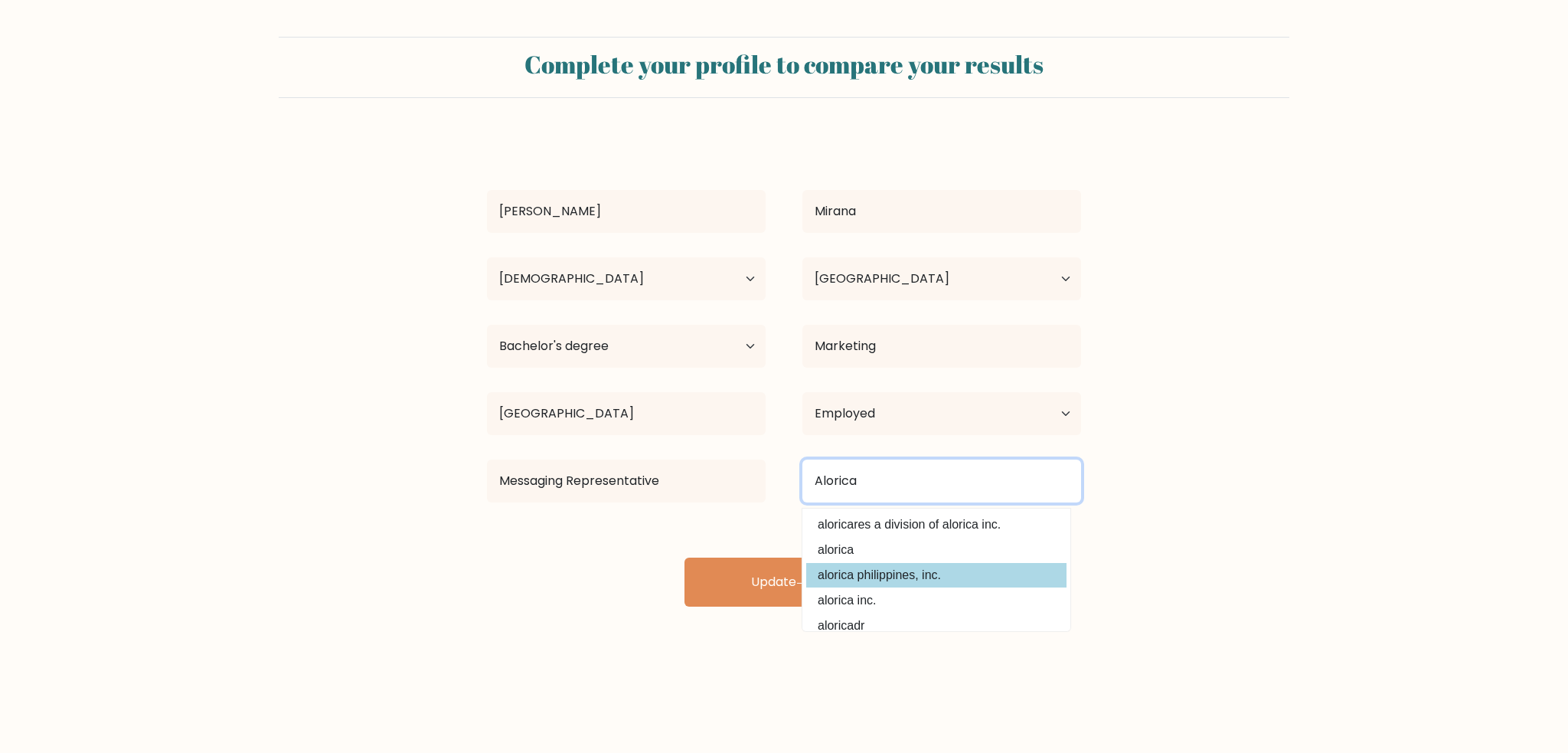
type input "Alorica"
click at [844, 567] on div "Danica Rose Mirana Age Under 18 years old 18-24 years old 25-34 years old 35-44…" at bounding box center [784, 371] width 613 height 472
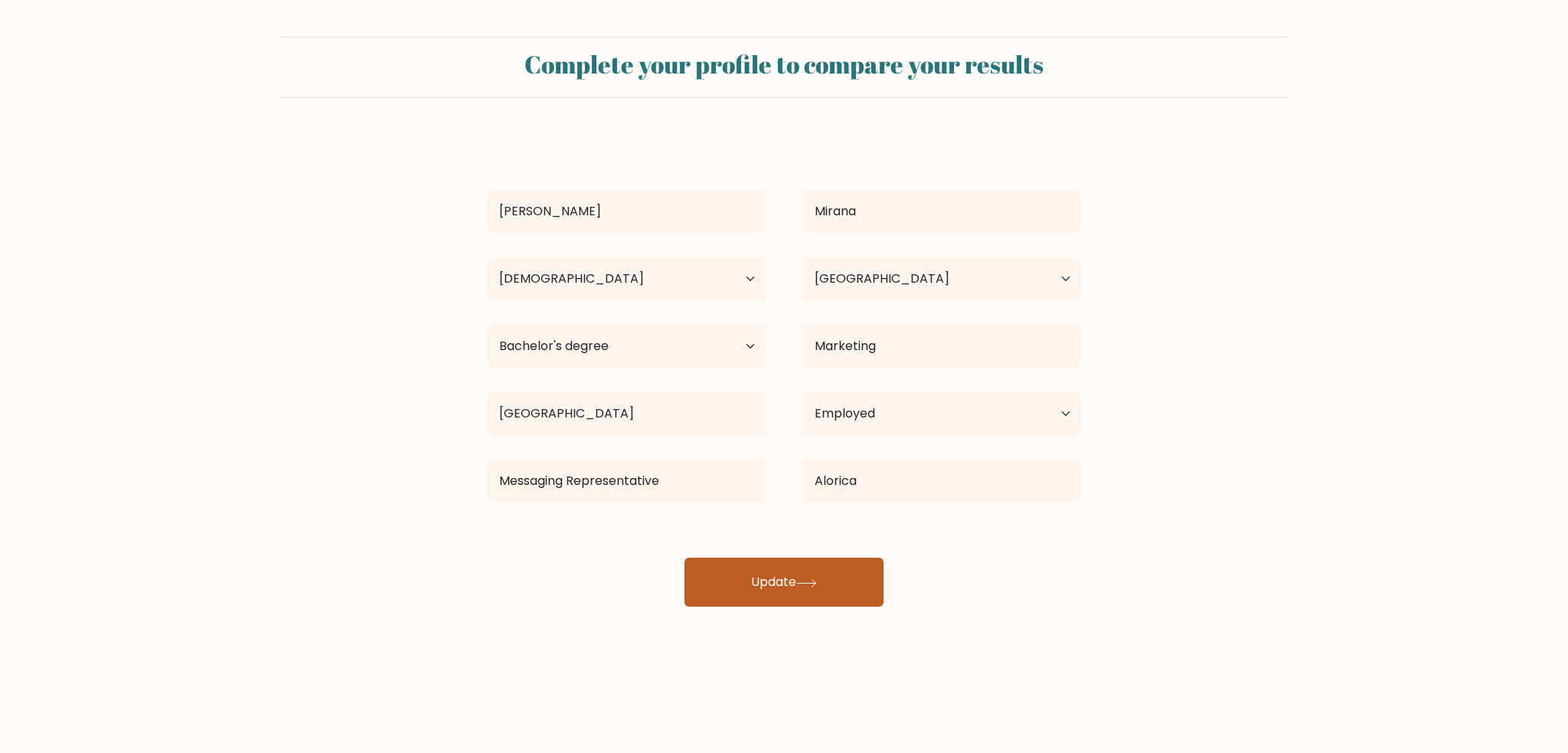
click at [843, 567] on button "Update" at bounding box center [784, 582] width 199 height 49
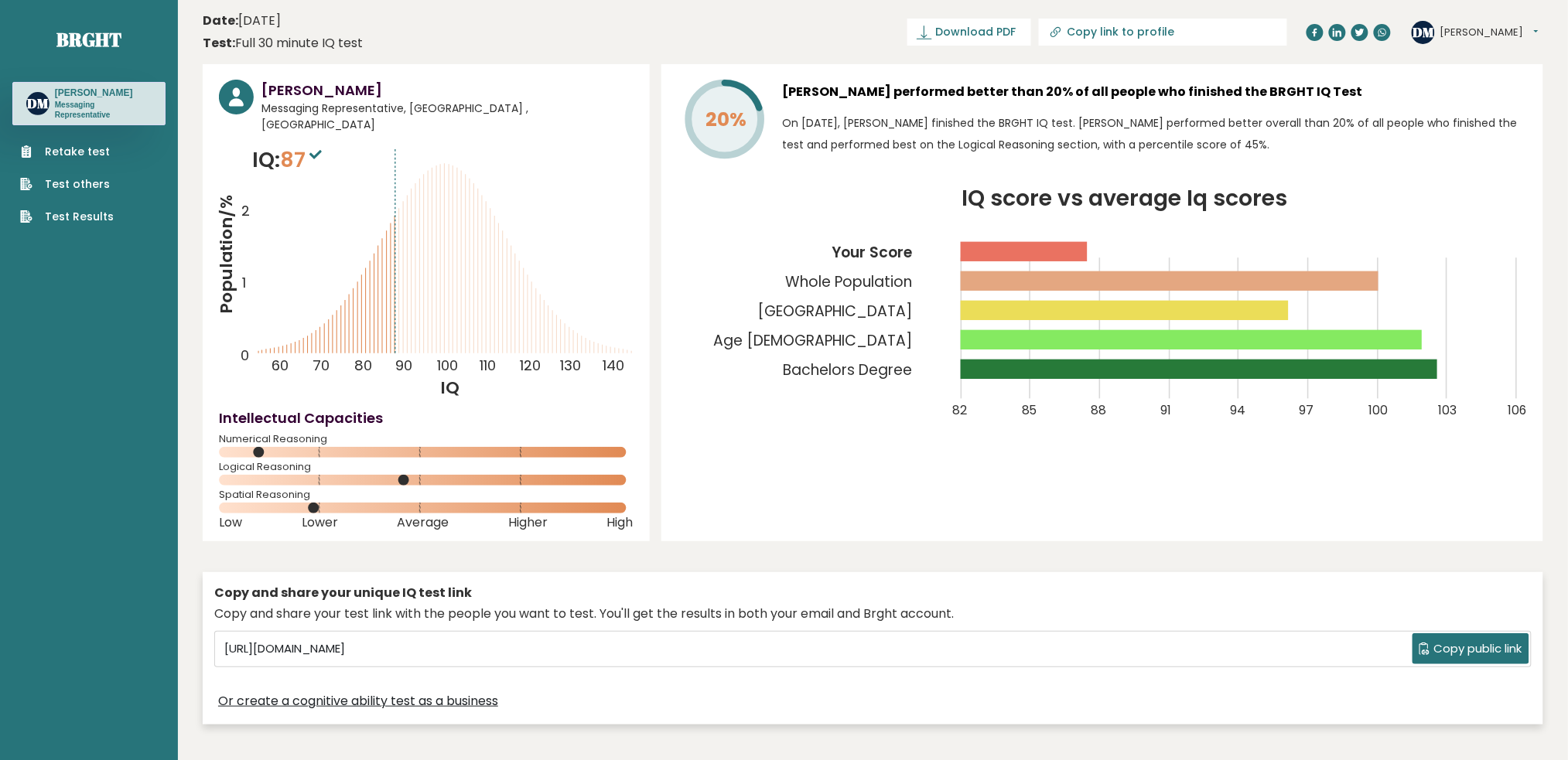
click at [1221, 267] on icon "IQ score vs average Iq scores 82 85 88 91 94 97 100 103 106 Your Score Whole Po…" at bounding box center [1103, 313] width 850 height 251
click at [1507, 33] on button "[PERSON_NAME]" at bounding box center [1489, 32] width 98 height 15
click at [1507, 33] on button "[PERSON_NAME]" at bounding box center [1489, 32] width 98 height 15
click at [1433, 26] on text "DM" at bounding box center [1424, 31] width 22 height 18
click at [1453, 27] on button "[PERSON_NAME]" at bounding box center [1489, 32] width 98 height 15
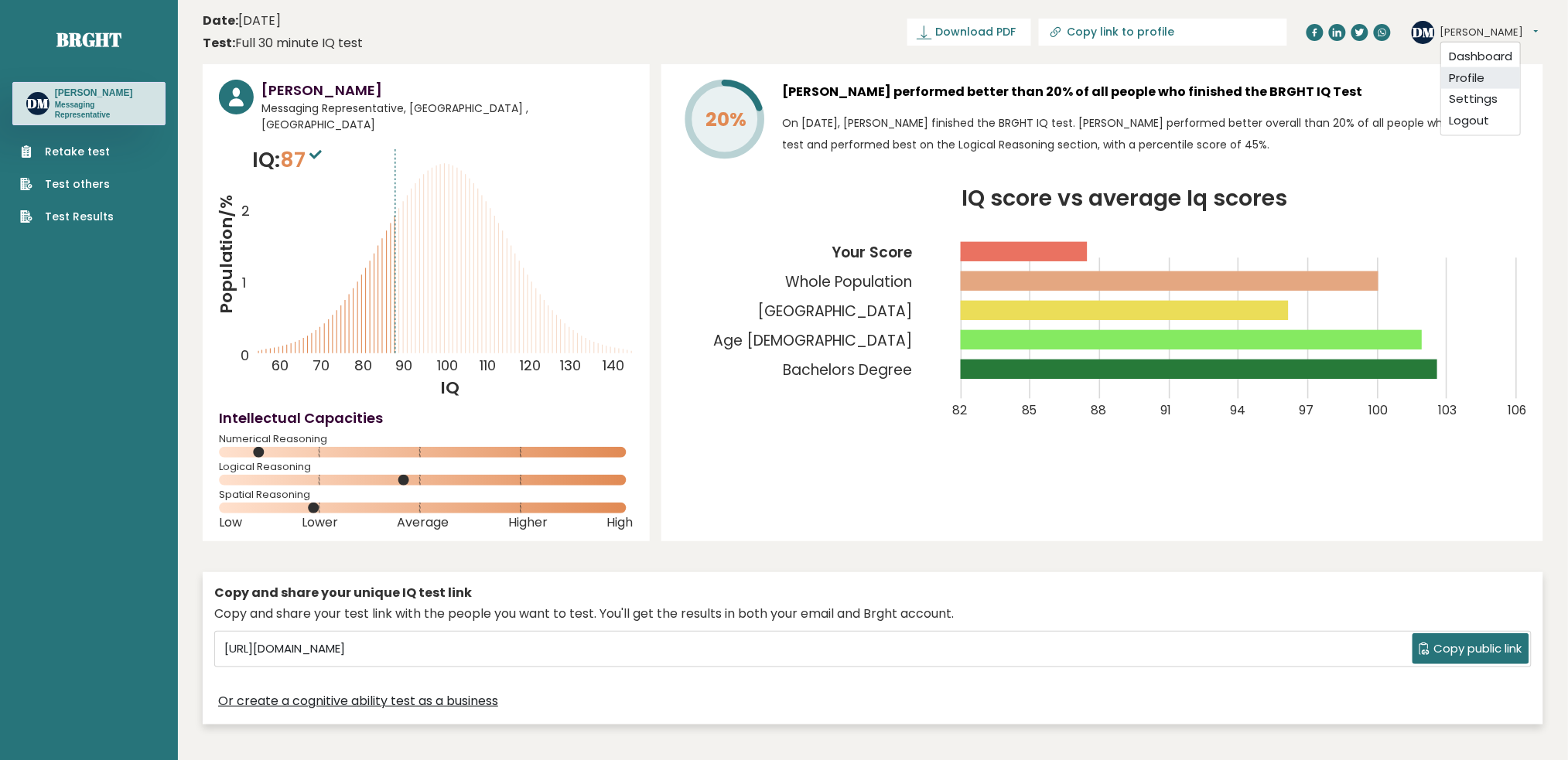
click at [1465, 79] on link "Profile" at bounding box center [1481, 78] width 79 height 22
